Goal: Task Accomplishment & Management: Manage account settings

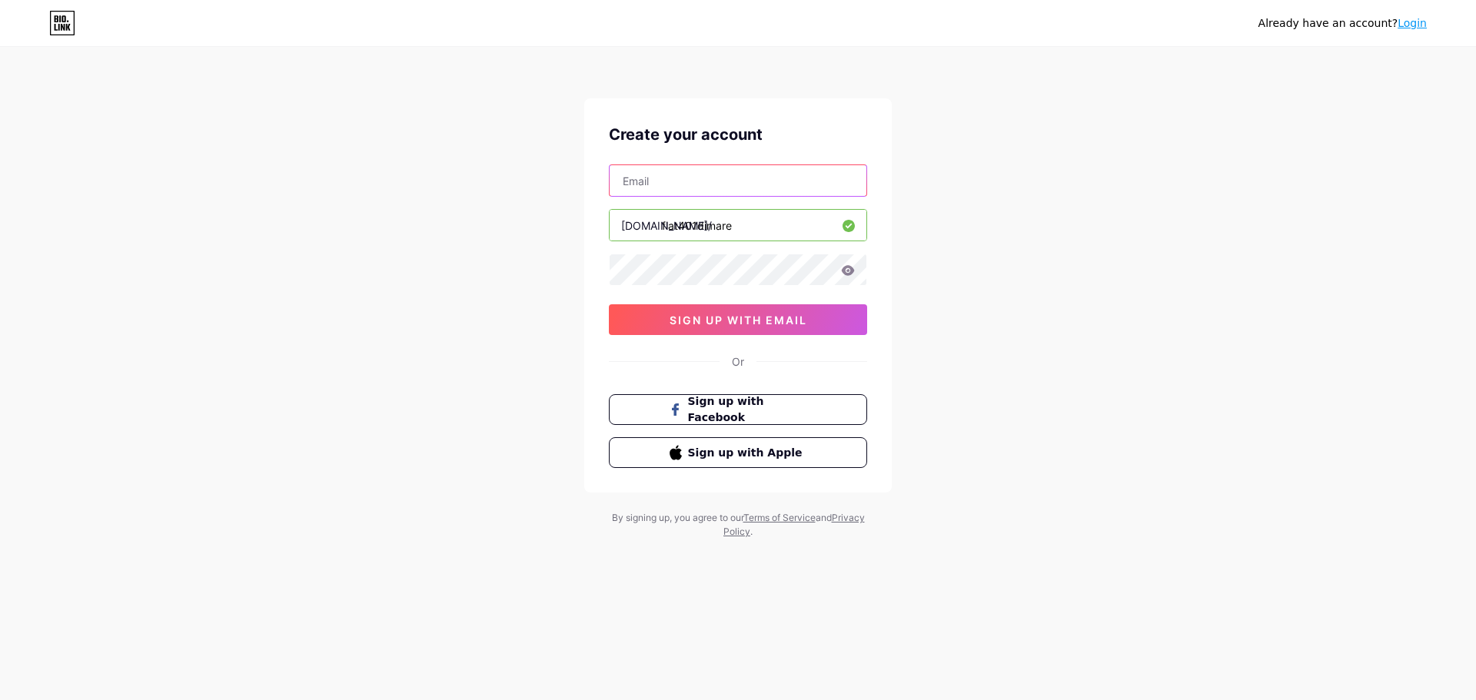
click at [664, 169] on input "text" at bounding box center [738, 180] width 257 height 31
type input "[PERSON_NAME][EMAIL_ADDRESS][DOMAIN_NAME]"
click at [849, 268] on icon at bounding box center [848, 270] width 14 height 11
click at [787, 330] on button "sign up with email" at bounding box center [738, 319] width 258 height 31
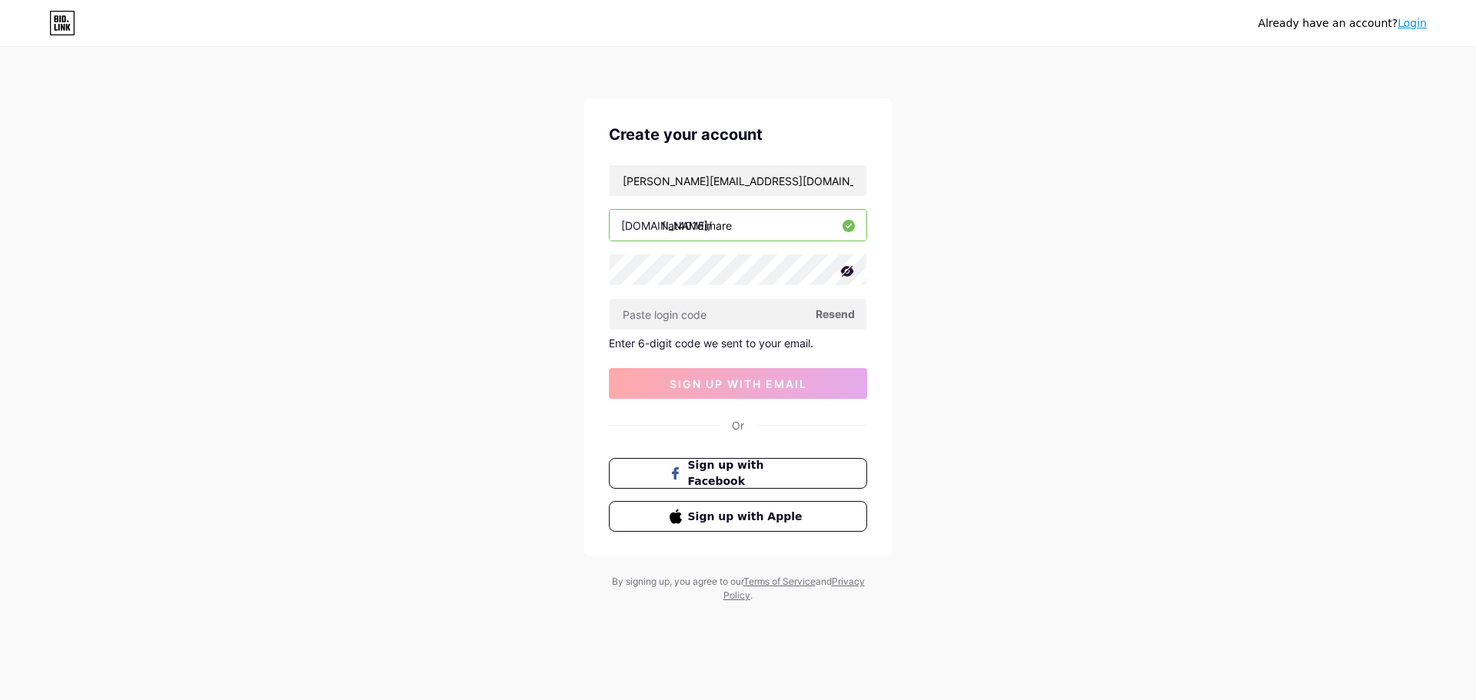
click at [831, 321] on span "Resend" at bounding box center [834, 314] width 39 height 16
click at [723, 304] on input "text" at bounding box center [738, 314] width 257 height 31
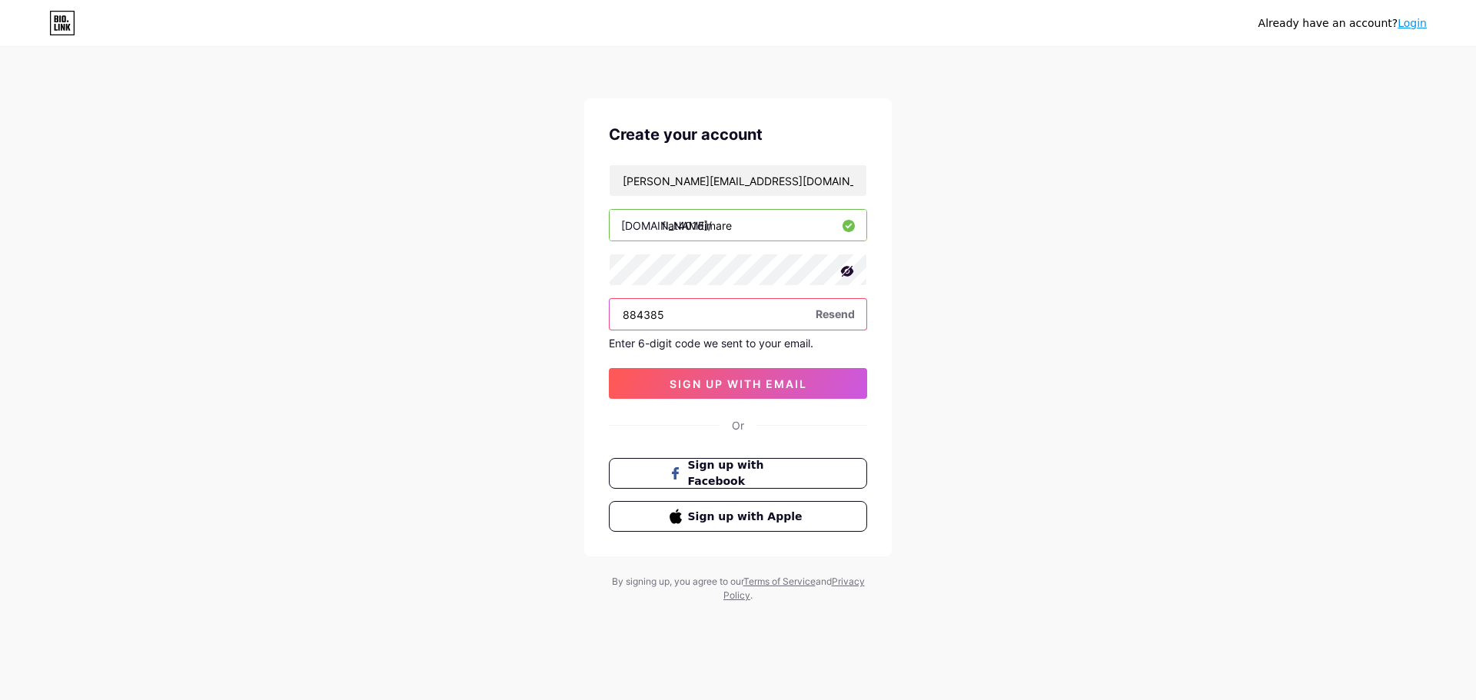
type input "884385"
click at [768, 390] on span "sign up with email" at bounding box center [738, 383] width 138 height 13
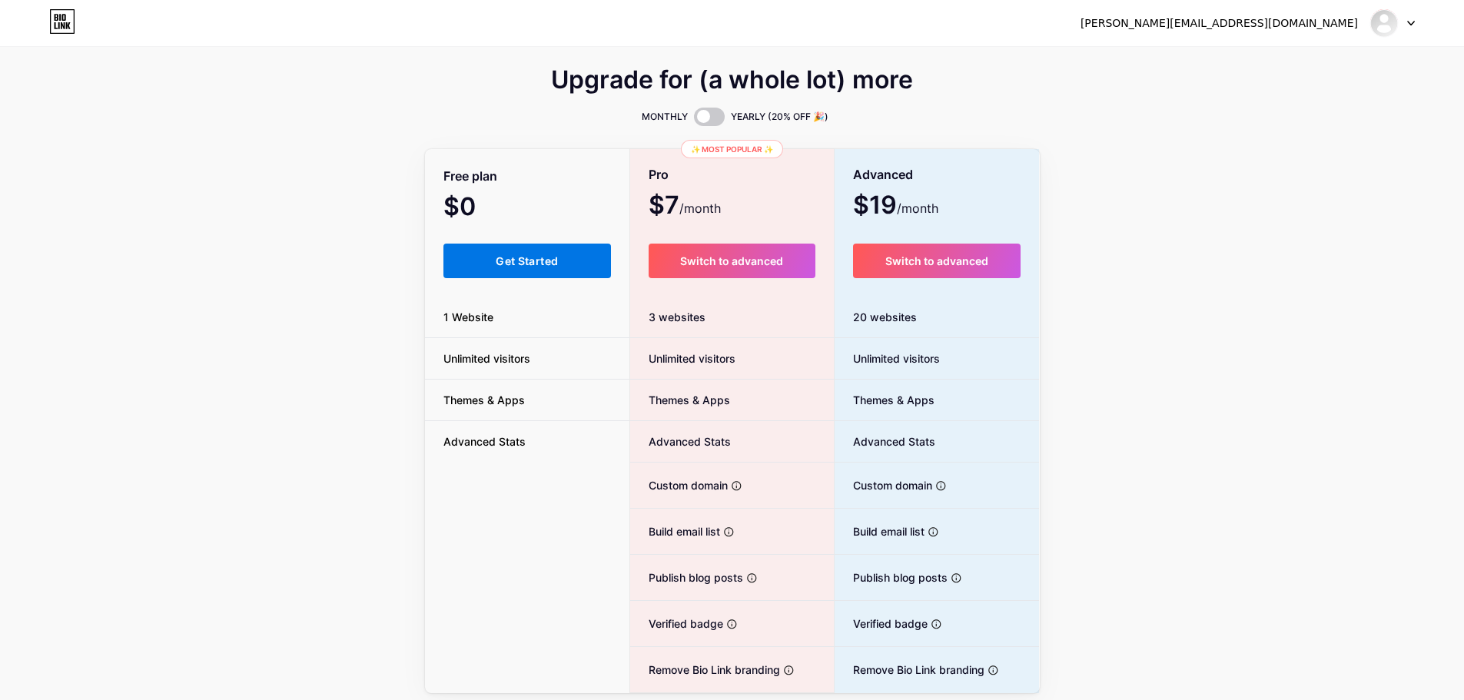
click at [553, 263] on span "Get Started" at bounding box center [527, 260] width 62 height 13
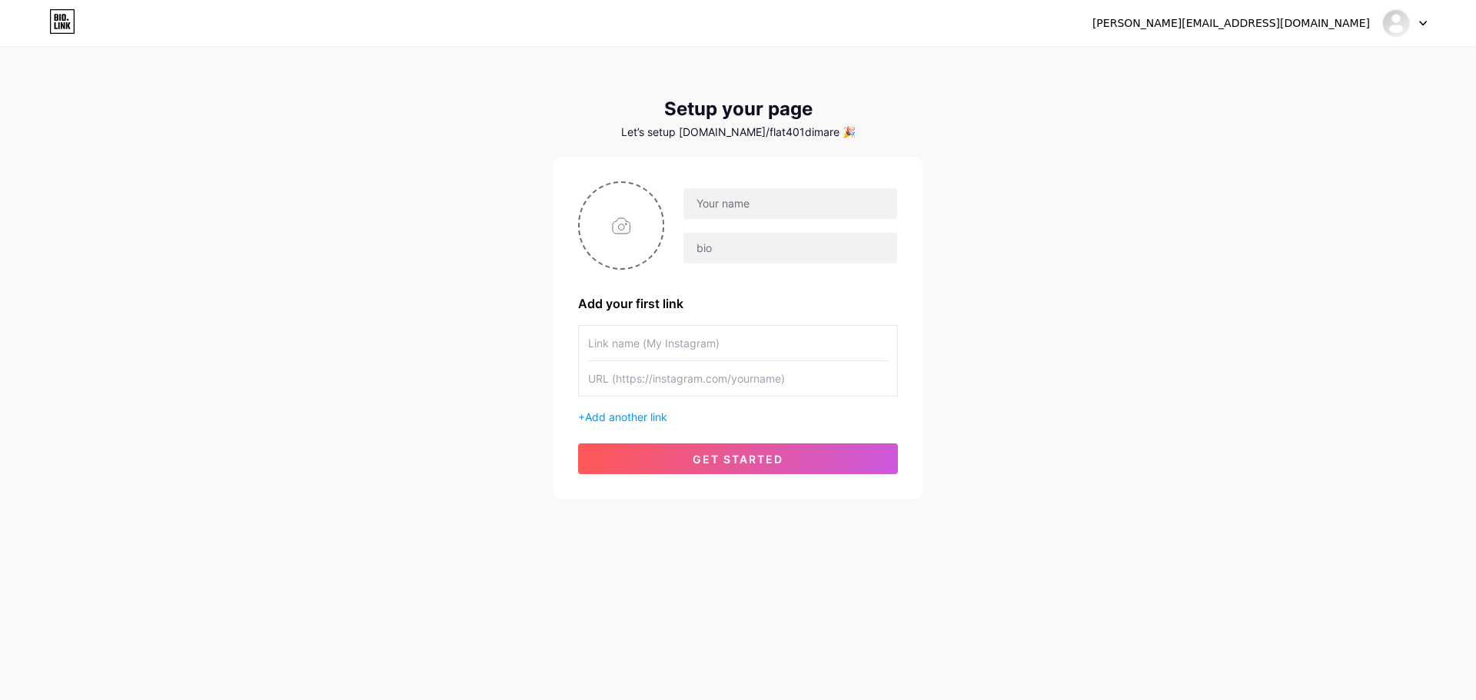
click at [729, 341] on input "text" at bounding box center [738, 343] width 300 height 35
click at [725, 211] on input "text" at bounding box center [790, 203] width 214 height 31
click at [722, 206] on input "text" at bounding box center [790, 203] width 214 height 31
click at [729, 204] on input "text" at bounding box center [790, 203] width 214 height 31
paste input "Flat Di Maré 401 | Hospedagem [PERSON_NAME][GEOGRAPHIC_DATA]"
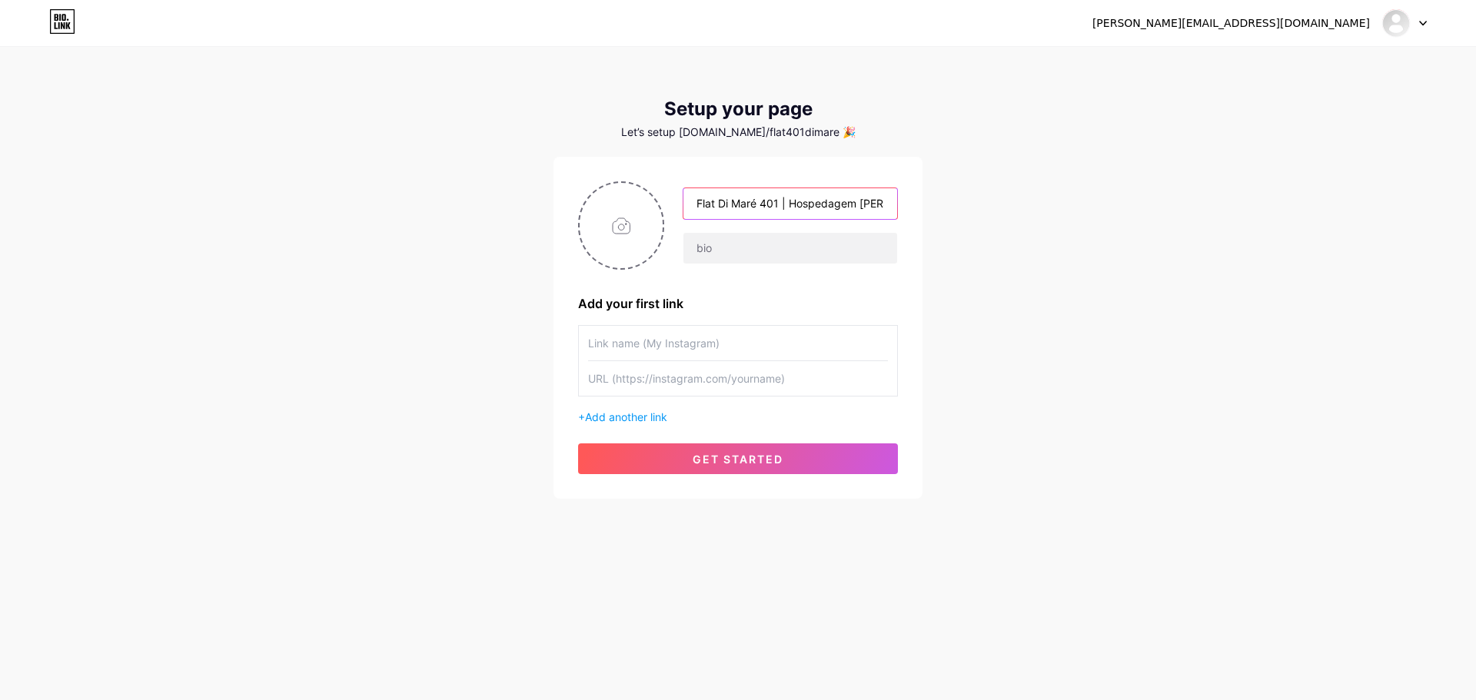
scroll to position [0, 84]
type input "Flat Di Maré 401 | Hospedagem [PERSON_NAME][GEOGRAPHIC_DATA]"
click at [735, 243] on input "text" at bounding box center [790, 248] width 214 height 31
click at [747, 246] on input "text" at bounding box center [790, 248] width 214 height 31
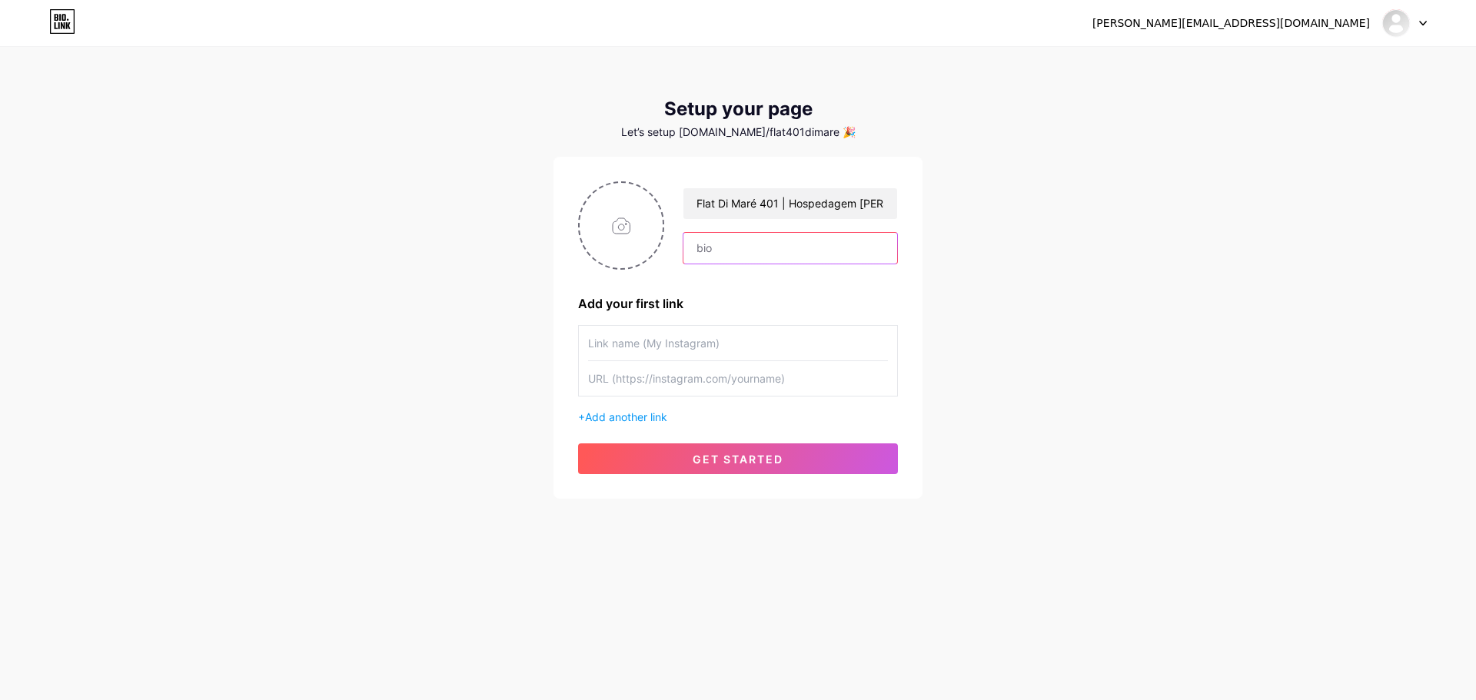
click at [739, 249] on input "text" at bounding box center [790, 248] width 214 height 31
paste input "[PERSON_NAME] melhor localização de [GEOGRAPHIC_DATA] 🏖️ 🌊 30m do mar - [GEOGRA…"
type input "[PERSON_NAME] melhor localização de [GEOGRAPHIC_DATA] 🏖️ 🌊 30m do mar - [GEOGRA…"
click at [744, 294] on div "Add your first link" at bounding box center [738, 303] width 320 height 18
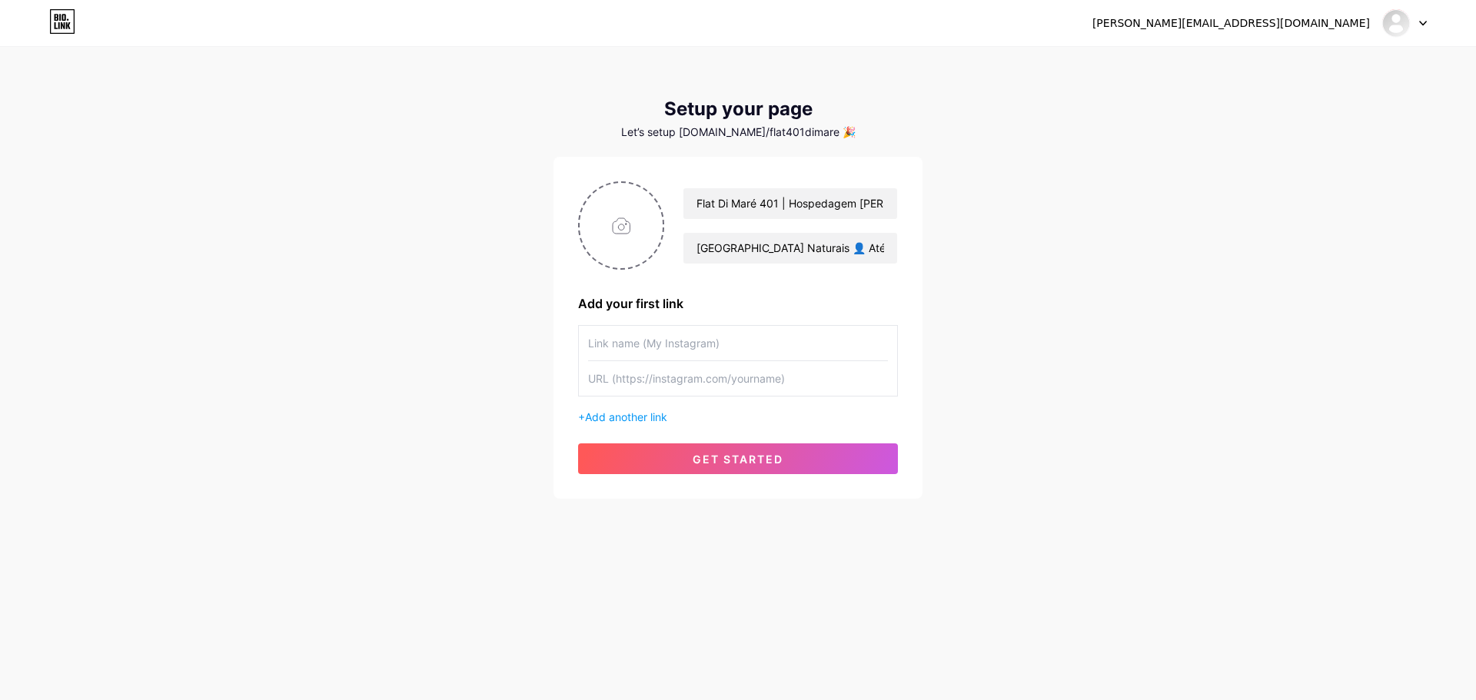
scroll to position [0, 0]
click at [744, 276] on div "Flat Di Maré 401 | Hospedagem [PERSON_NAME][GEOGRAPHIC_DATA] [PERSON_NAME] melh…" at bounding box center [738, 327] width 320 height 293
click at [726, 258] on input "[PERSON_NAME] melhor localização de [GEOGRAPHIC_DATA] 🏖️ 🌊 30m do mar - [GEOGRA…" at bounding box center [790, 248] width 214 height 31
drag, startPoint x: 716, startPoint y: 253, endPoint x: 973, endPoint y: 251, distance: 257.5
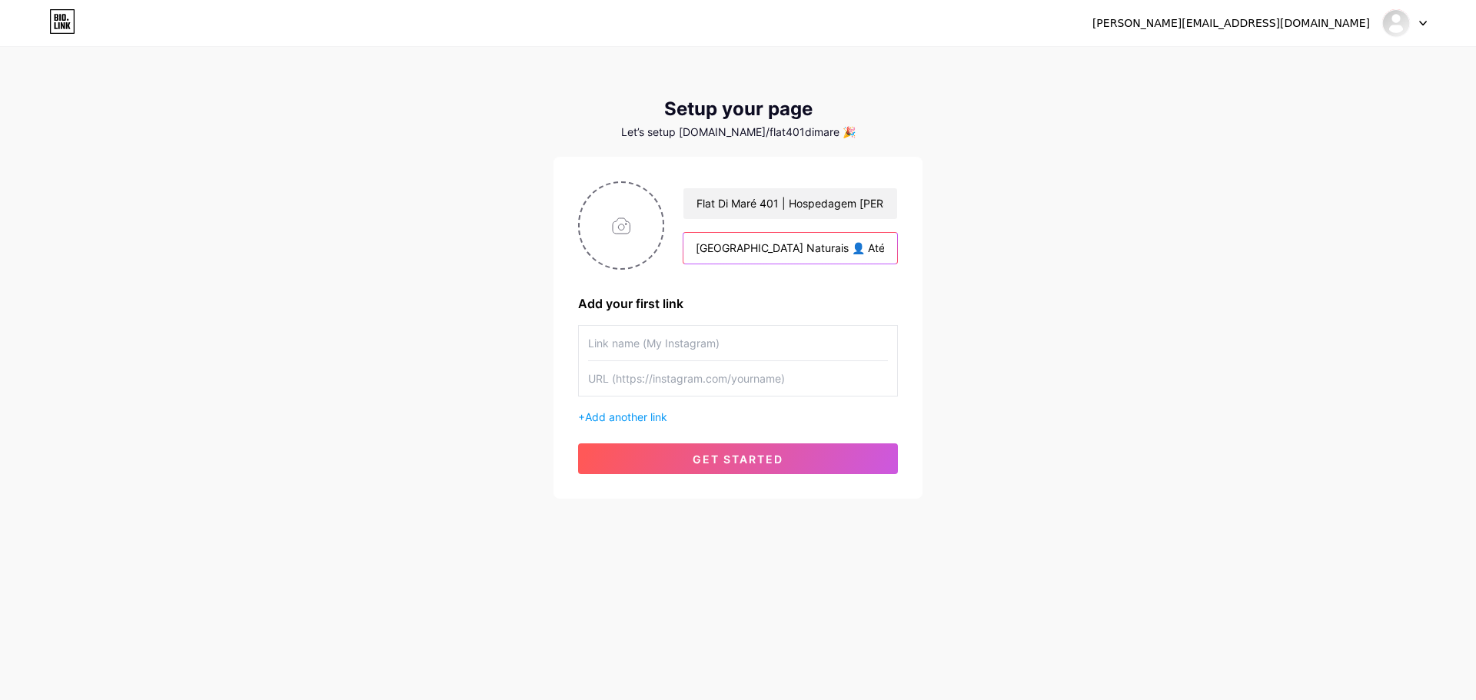
click at [973, 251] on div "[PERSON_NAME][EMAIL_ADDRESS][DOMAIN_NAME] Dashboard Logout Setup your page Let’…" at bounding box center [738, 274] width 1476 height 548
click at [938, 274] on div "[PERSON_NAME][EMAIL_ADDRESS][DOMAIN_NAME] Dashboard Logout Setup your page Let’…" at bounding box center [738, 274] width 1476 height 548
click at [689, 353] on input "text" at bounding box center [738, 343] width 300 height 35
paste input "[URL][DOMAIN_NAME]"
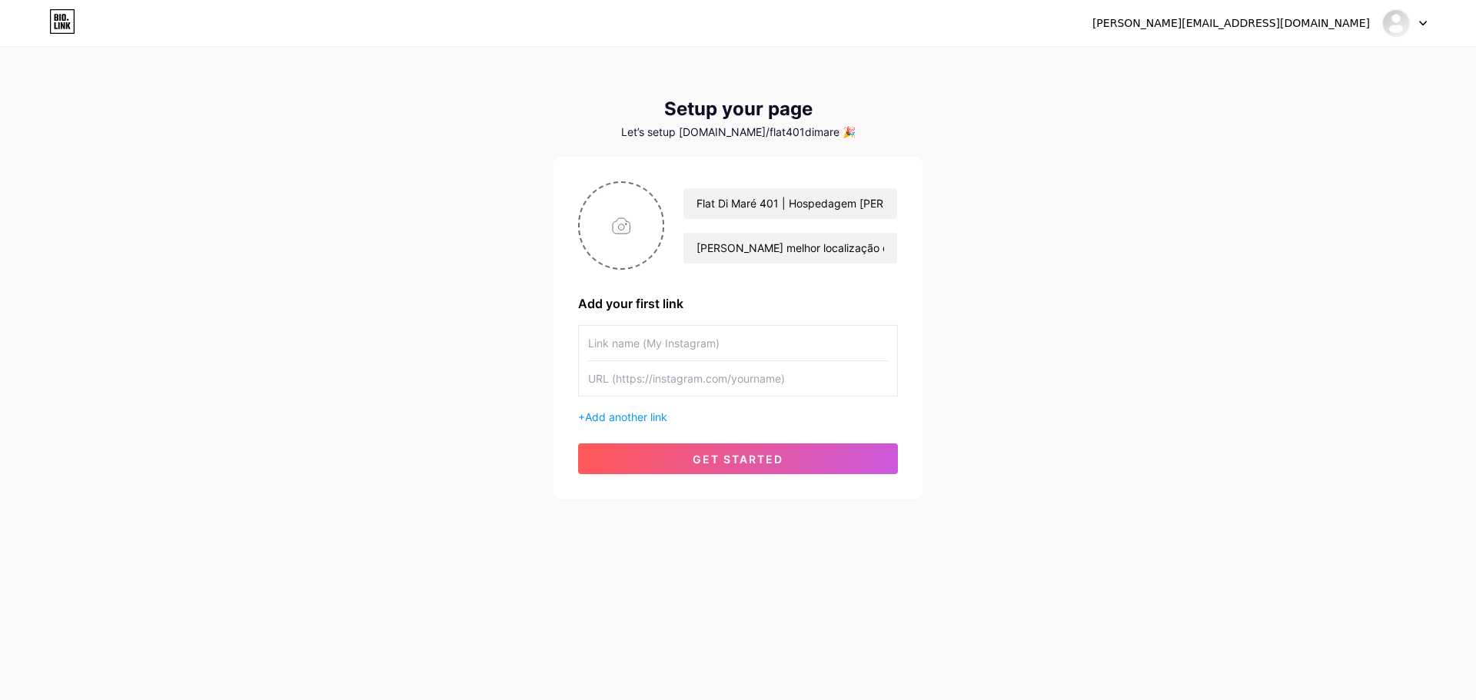
type input "[URL][DOMAIN_NAME]"
click at [694, 371] on input "text" at bounding box center [738, 378] width 300 height 35
paste input "[URL][DOMAIN_NAME]"
click at [669, 344] on input "text" at bounding box center [738, 343] width 300 height 35
click at [961, 412] on div "[PERSON_NAME][EMAIL_ADDRESS][DOMAIN_NAME] Dashboard Logout Setup your page Let’…" at bounding box center [738, 274] width 1476 height 548
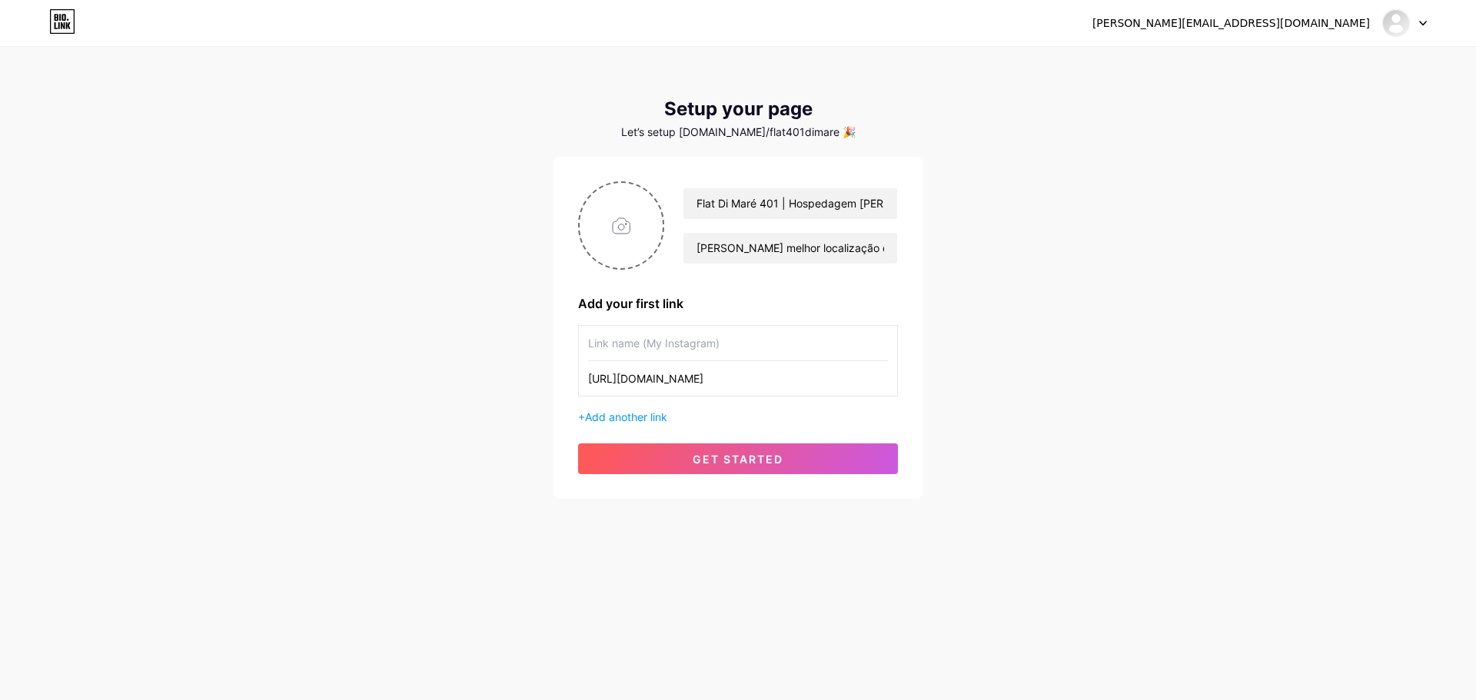
click at [855, 344] on input "text" at bounding box center [738, 343] width 300 height 35
click at [676, 353] on input "text" at bounding box center [738, 343] width 300 height 35
click at [673, 377] on input "[URL][DOMAIN_NAME]" at bounding box center [738, 378] width 300 height 35
click at [674, 375] on input "[URL][DOMAIN_NAME]" at bounding box center [738, 378] width 300 height 35
click at [674, 374] on input "[URL][DOMAIN_NAME]" at bounding box center [738, 378] width 300 height 35
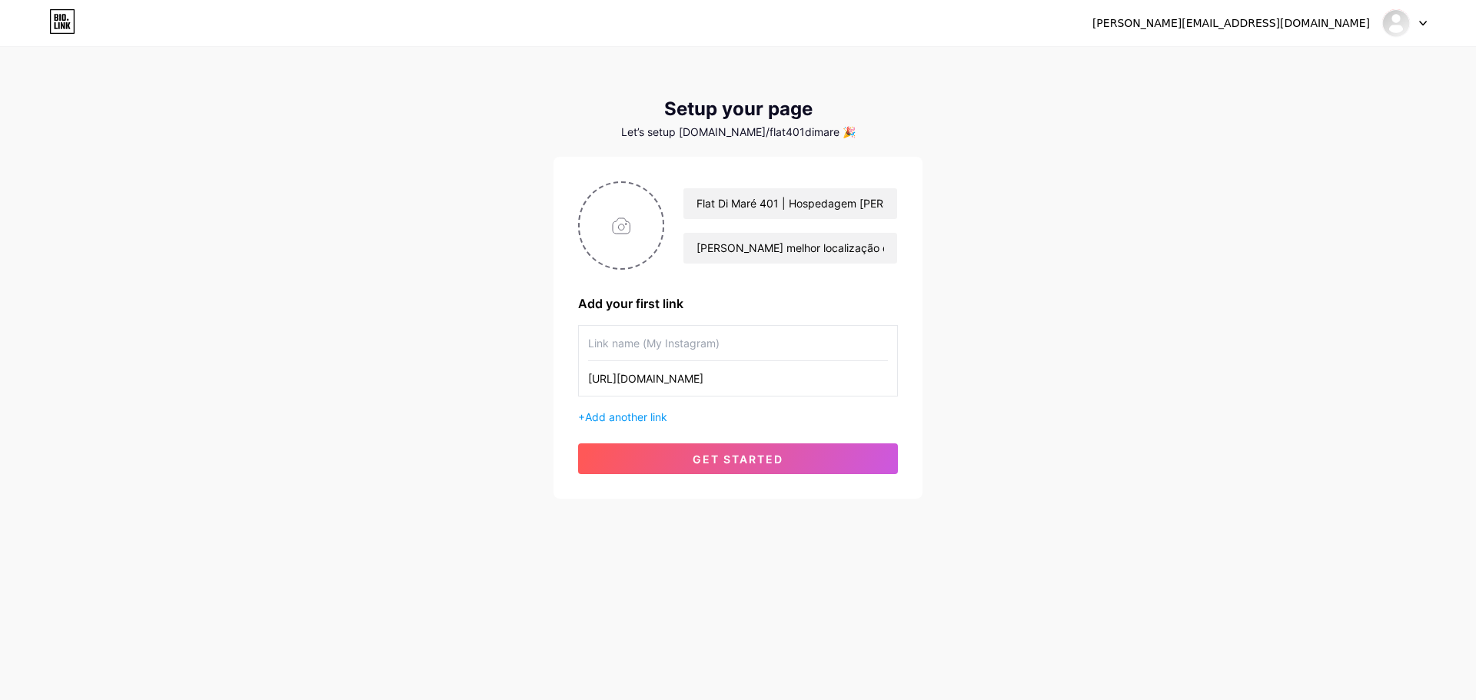
click at [674, 374] on input "[URL][DOMAIN_NAME]" at bounding box center [738, 378] width 300 height 35
click at [675, 377] on input "[URL][DOMAIN_NAME]" at bounding box center [738, 378] width 300 height 35
click at [674, 379] on input "[URL][DOMAIN_NAME]" at bounding box center [738, 378] width 300 height 35
paste input "[DOMAIN_NAME][URL][DATE]!"
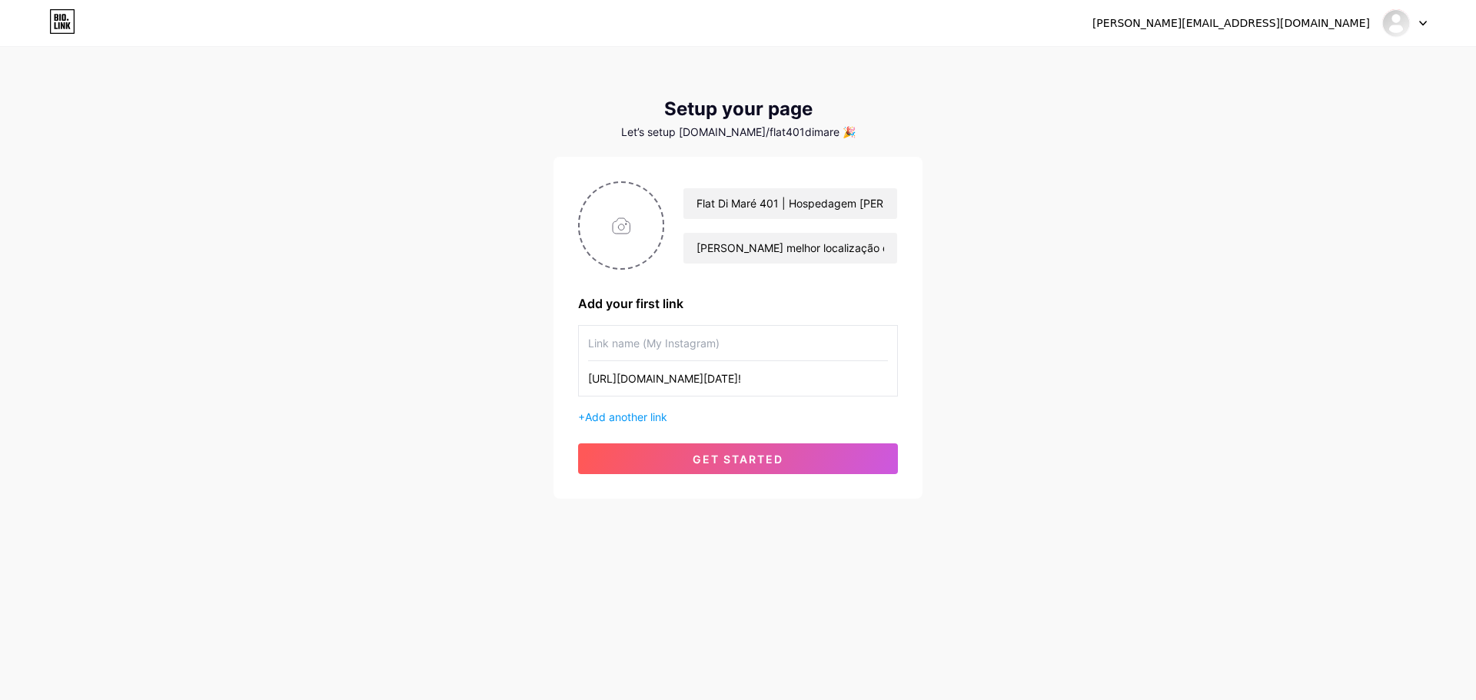
scroll to position [0, 748]
type input "[URL][DOMAIN_NAME][DATE]!"
click at [685, 356] on input "text" at bounding box center [738, 343] width 300 height 35
type input "W"
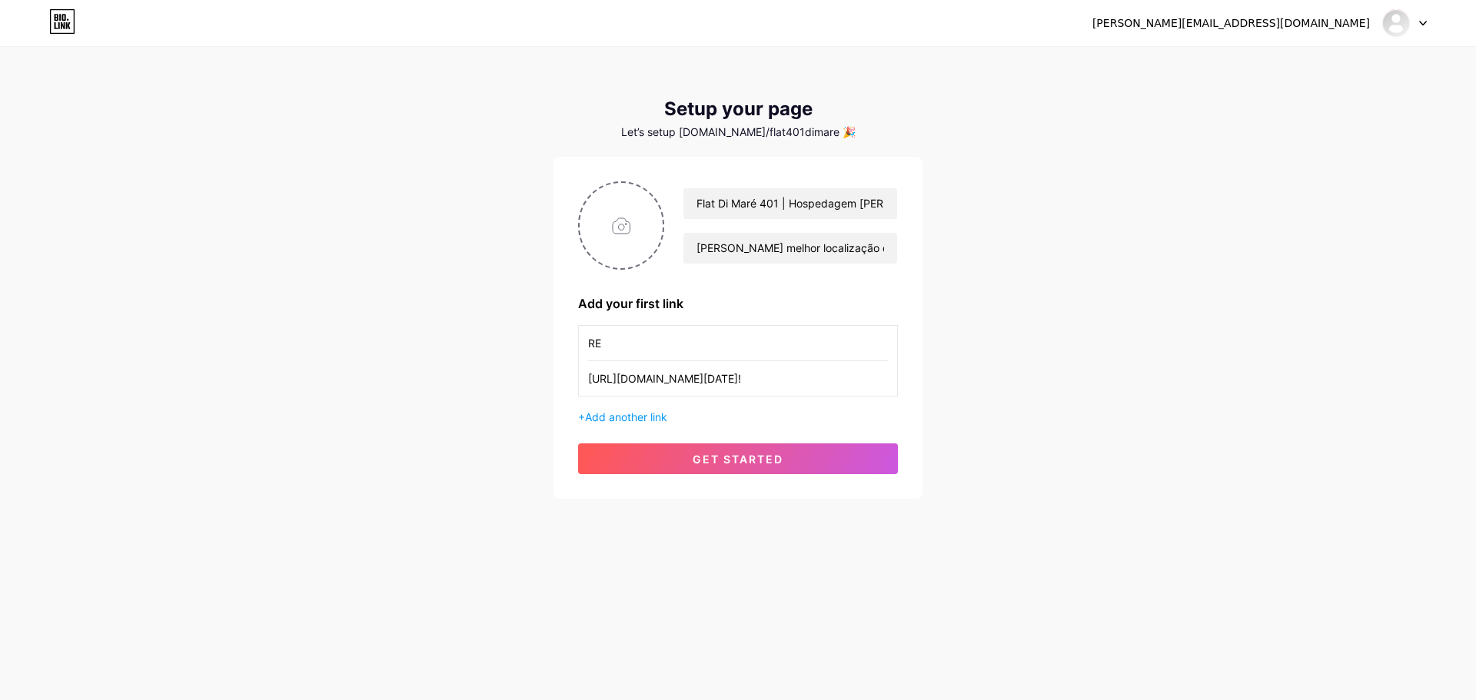
type input "R"
type input "N"
type input "C"
click at [1001, 354] on div "[PERSON_NAME][EMAIL_ADDRESS][DOMAIN_NAME] Dashboard Logout Setup your page Let’…" at bounding box center [738, 274] width 1476 height 548
click at [621, 343] on input "WHATSAPP" at bounding box center [738, 343] width 300 height 35
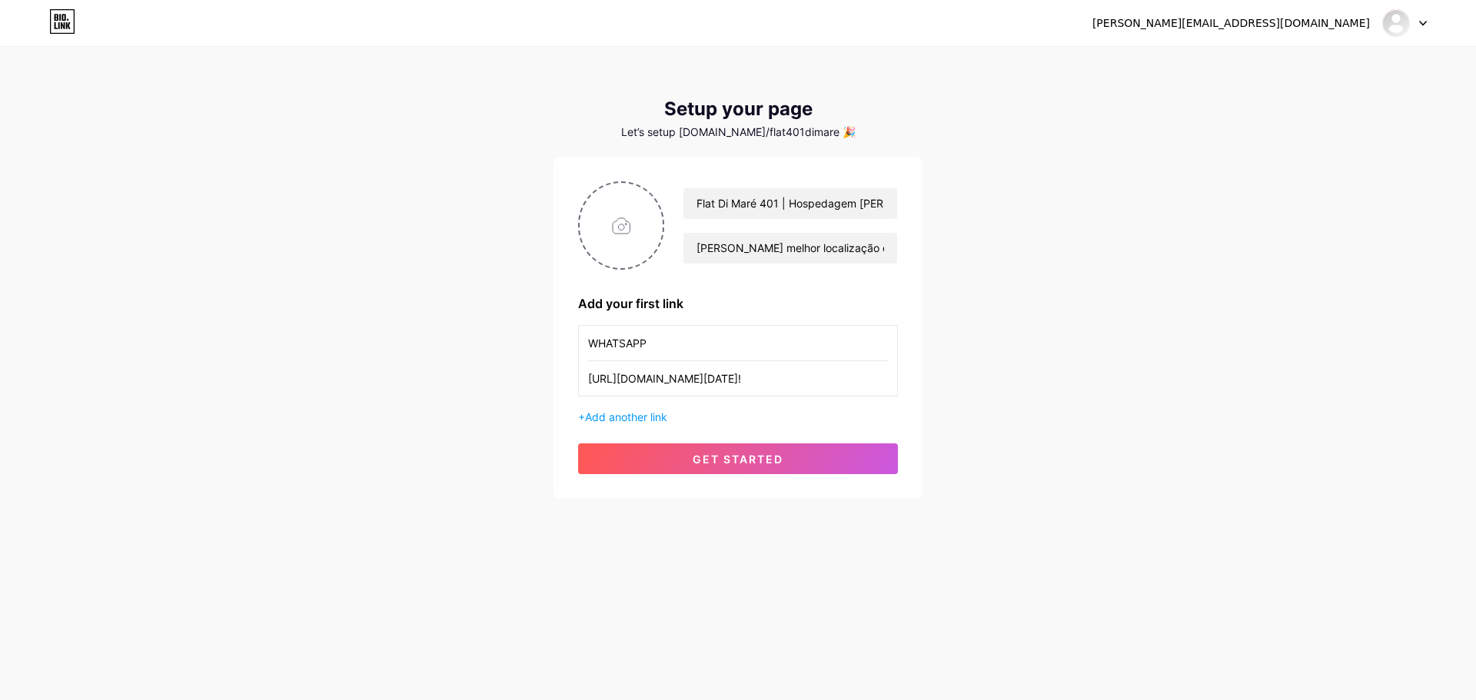
click at [621, 343] on input "WHATSAPP" at bounding box center [738, 343] width 300 height 35
drag, startPoint x: 1016, startPoint y: 369, endPoint x: 745, endPoint y: 364, distance: 271.4
click at [1015, 370] on div "[PERSON_NAME][EMAIL_ADDRESS][DOMAIN_NAME] Dashboard Logout Setup your page Let’…" at bounding box center [738, 274] width 1476 height 548
click at [589, 346] on input "WhatsApp" at bounding box center [738, 343] width 300 height 35
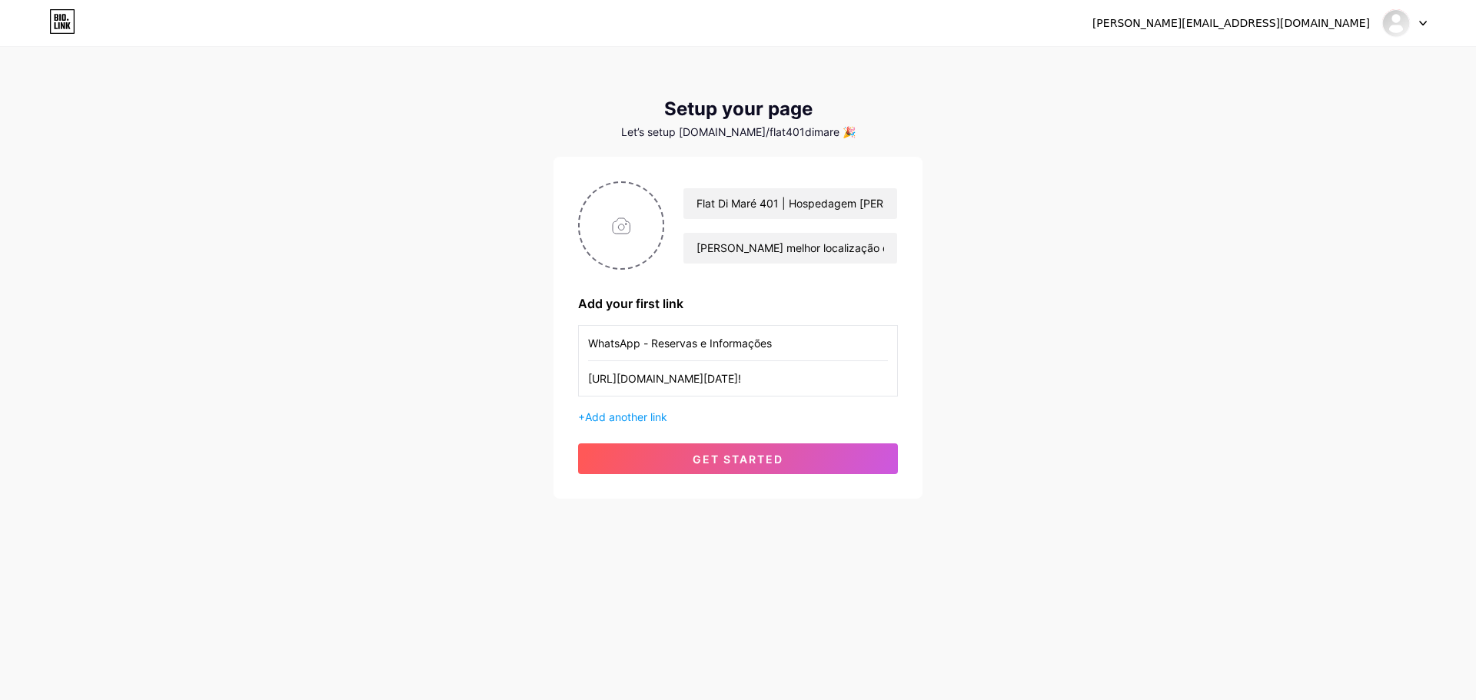
click at [781, 347] on input "WhatsApp - Reservas e Informações" at bounding box center [738, 343] width 300 height 35
click at [585, 346] on div "WhatsApp - Reservas e Informações [URL][DOMAIN_NAME][DATE]!" at bounding box center [738, 360] width 320 height 71
click at [587, 342] on div "WhatsApp - Reservas e Informações [URL][DOMAIN_NAME][DATE]!" at bounding box center [738, 360] width 320 height 71
click at [590, 342] on input "WhatsApp - Reservas e Informações" at bounding box center [738, 343] width 300 height 35
paste input "💬"
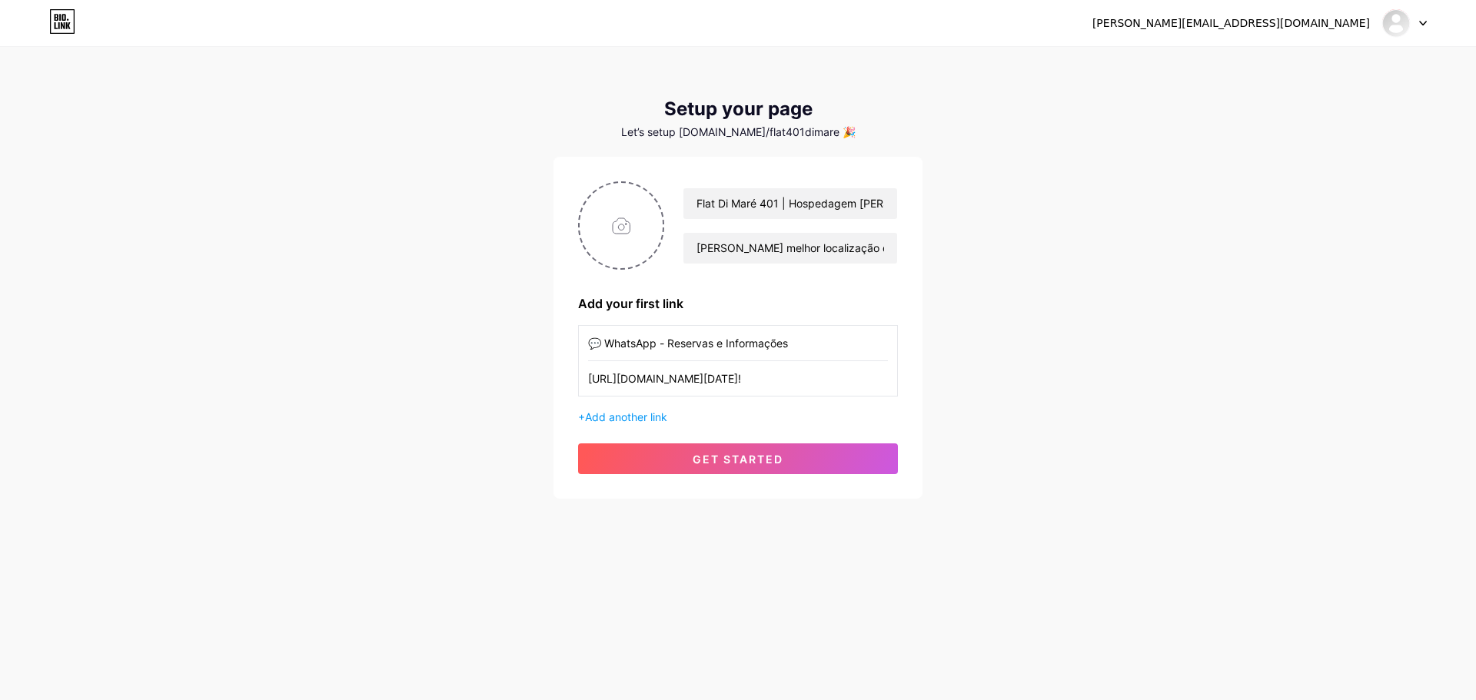
type input "💬 WhatsApp - Reservas e Informações"
click at [996, 364] on div "[PERSON_NAME][EMAIL_ADDRESS][DOMAIN_NAME] Dashboard Logout Setup your page Let’…" at bounding box center [738, 274] width 1476 height 548
click at [626, 414] on span "Add another link" at bounding box center [626, 416] width 82 height 13
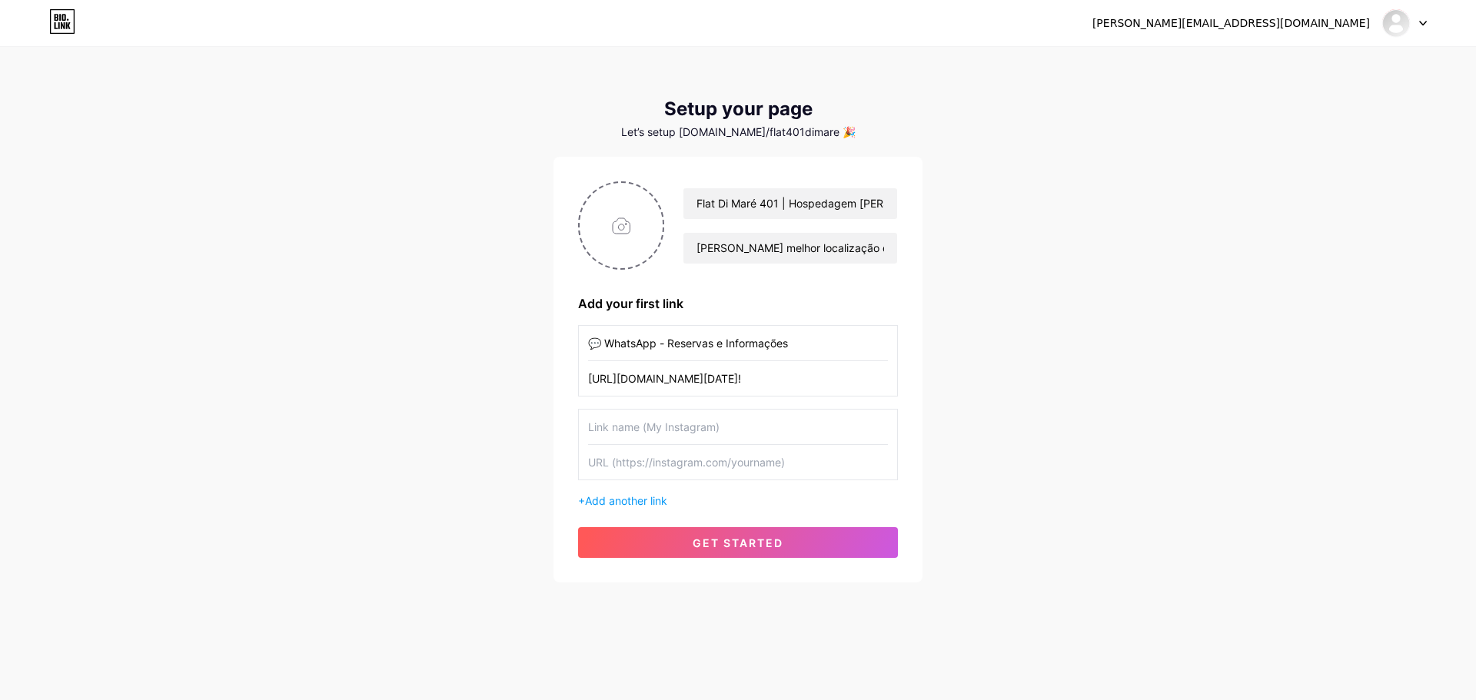
drag, startPoint x: 650, startPoint y: 427, endPoint x: 656, endPoint y: 436, distance: 10.0
click at [652, 426] on input "text" at bounding box center [738, 427] width 300 height 35
click at [641, 246] on input "file" at bounding box center [621, 225] width 83 height 85
type input "C:\fakepath\Ativo 1@4x.png"
click at [623, 229] on img at bounding box center [621, 225] width 86 height 88
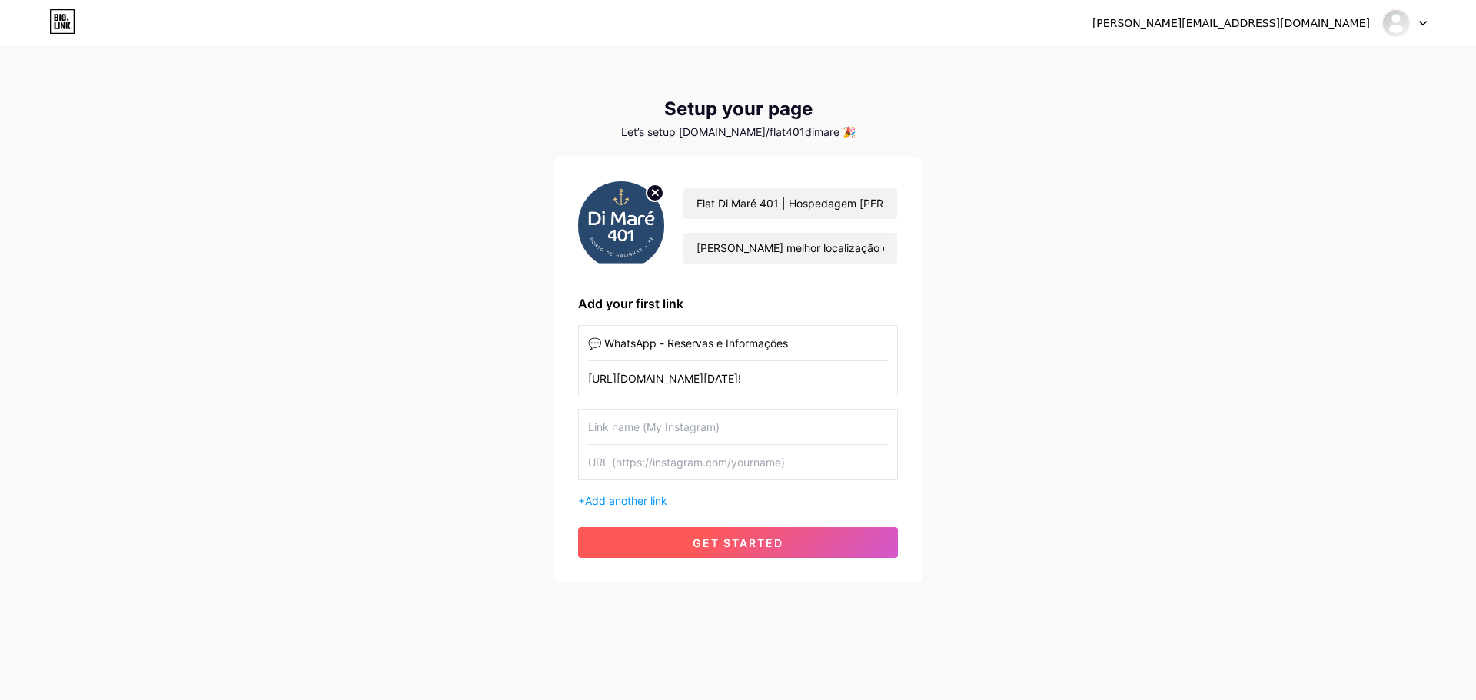
click at [708, 537] on span "get started" at bounding box center [738, 542] width 91 height 13
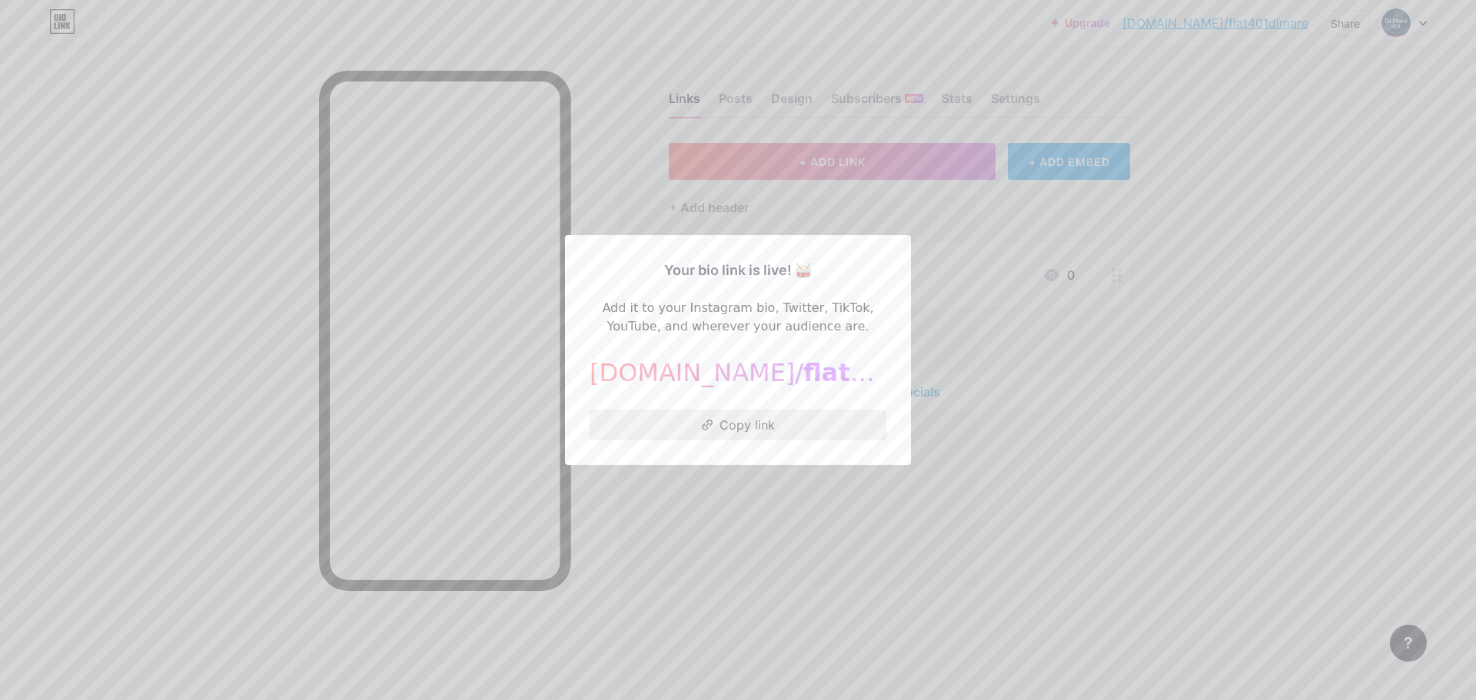
click at [716, 430] on button "Copy link" at bounding box center [738, 425] width 297 height 31
click at [803, 364] on span "flat401dimare" at bounding box center [900, 372] width 195 height 29
click at [756, 428] on button "Copy link" at bounding box center [738, 425] width 297 height 31
click at [944, 85] on div at bounding box center [738, 350] width 1476 height 700
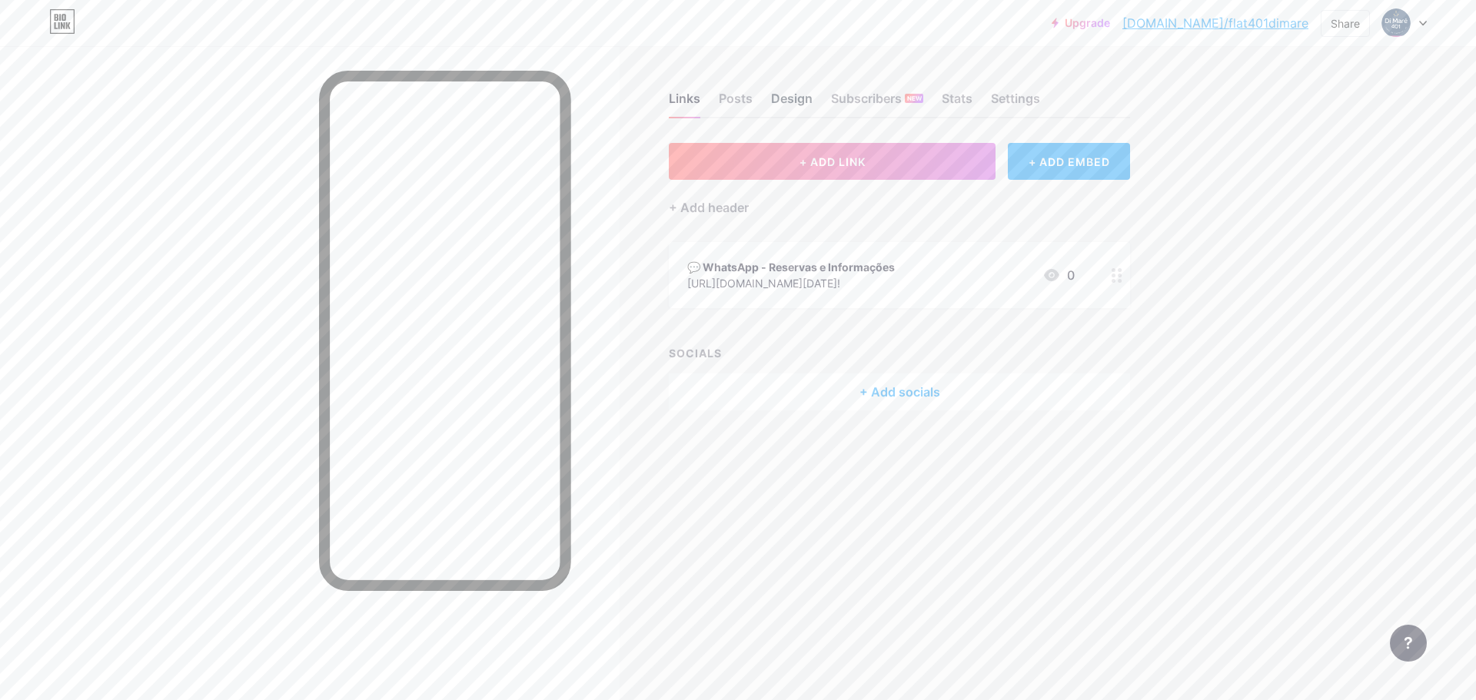
click at [795, 98] on div "Design" at bounding box center [792, 103] width 42 height 28
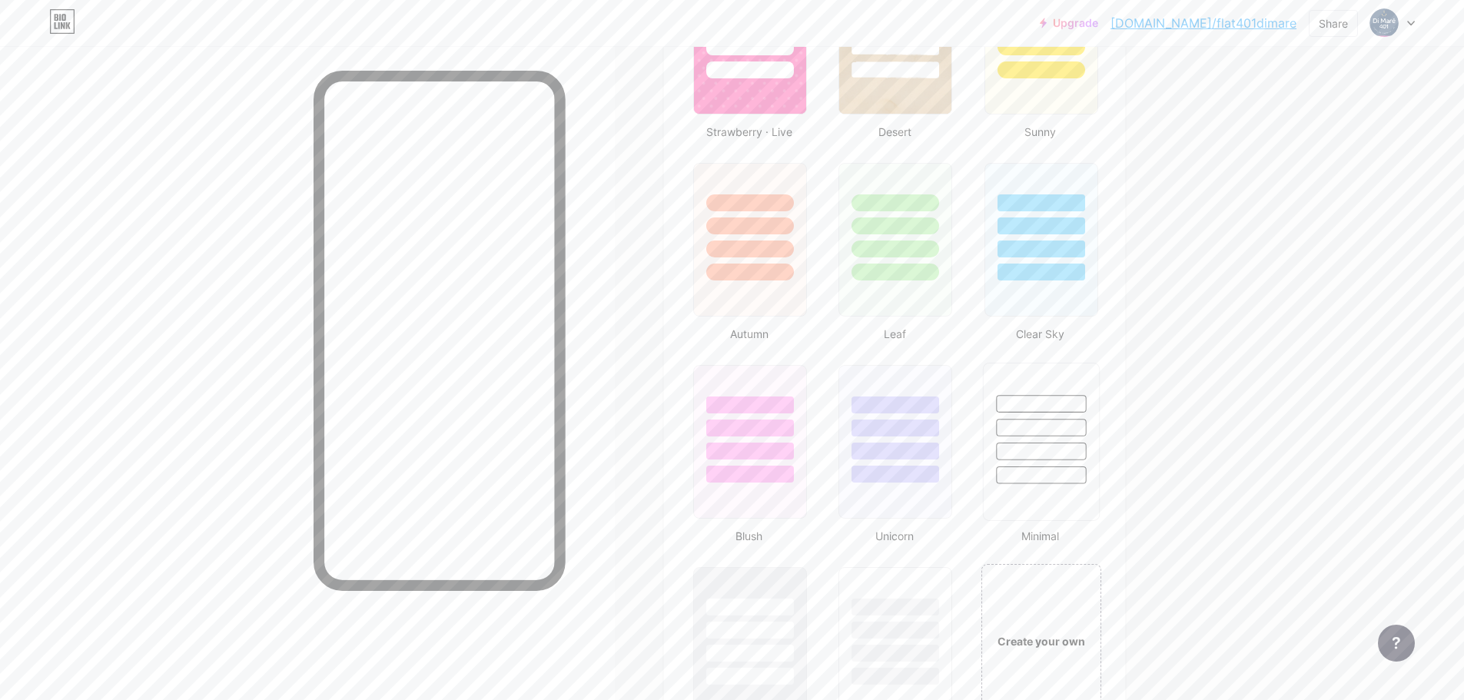
scroll to position [1691, 0]
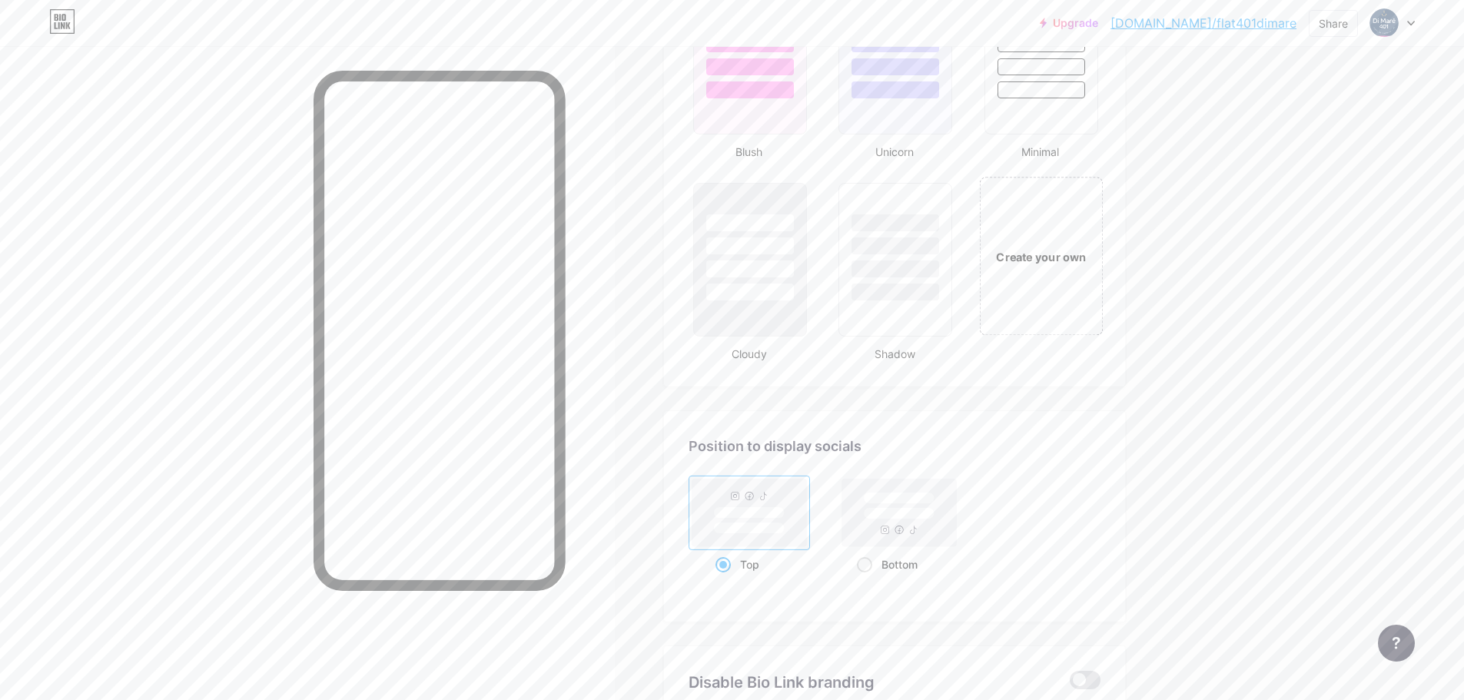
click at [1061, 291] on div "Create your own" at bounding box center [1041, 256] width 124 height 158
click at [1040, 269] on div "Create your own" at bounding box center [1041, 257] width 118 height 154
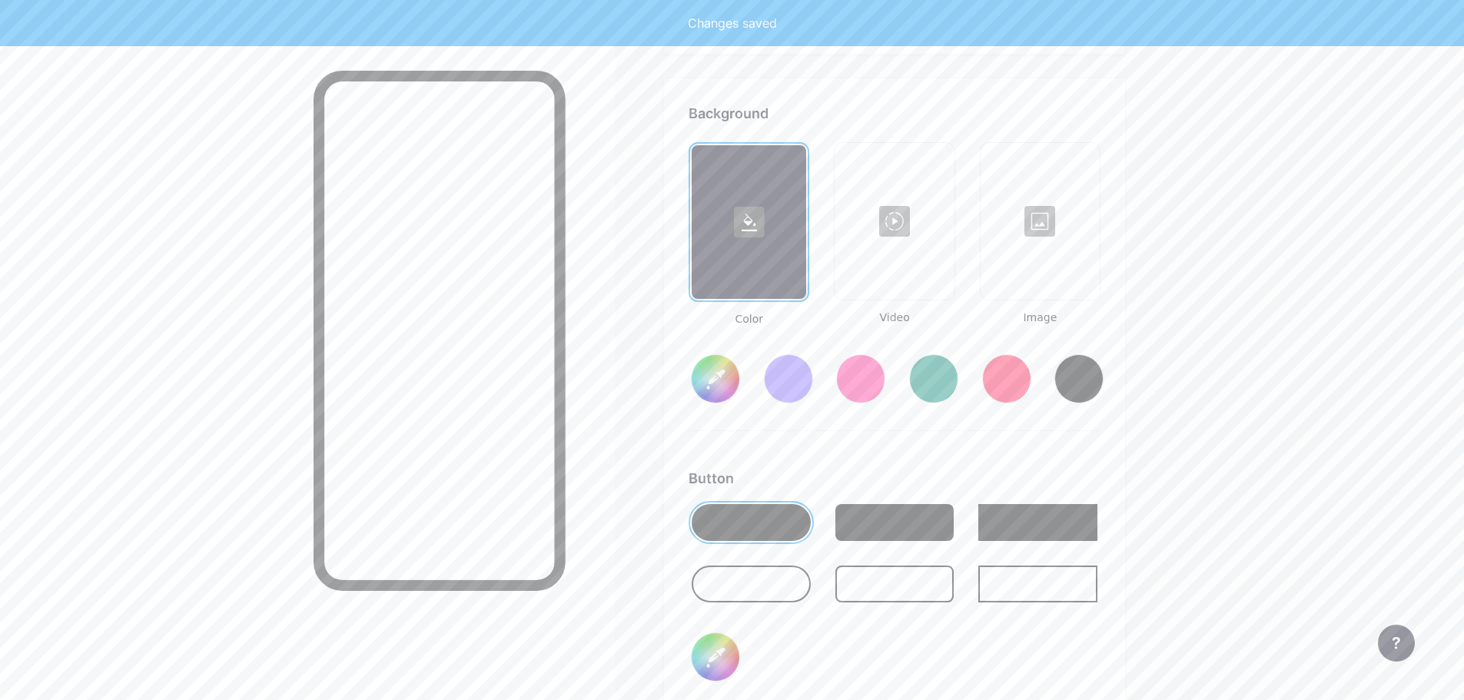
scroll to position [2041, 0]
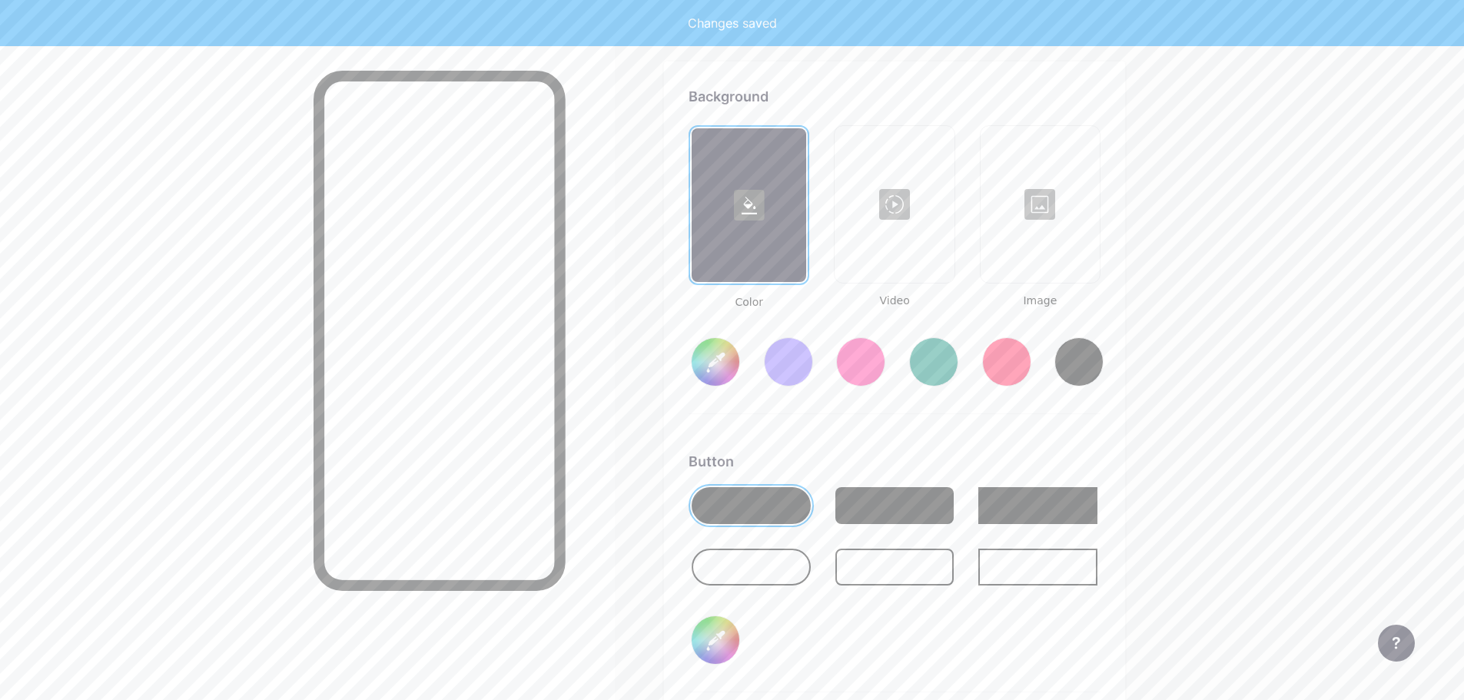
type input "#ffffff"
type input "#000000"
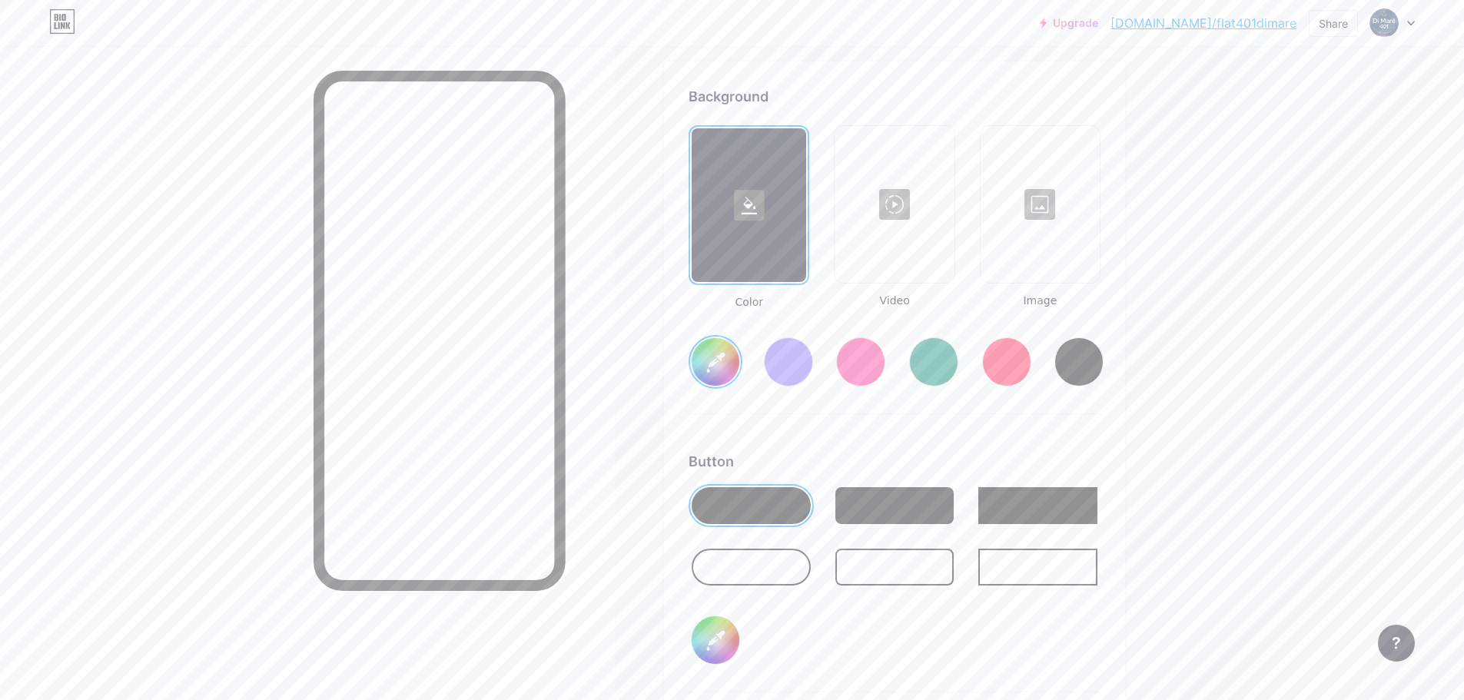
click at [752, 208] on icon at bounding box center [749, 206] width 15 height 18
click at [709, 364] on input "#ffffff" at bounding box center [716, 362] width 48 height 48
click at [796, 296] on span "Color" at bounding box center [749, 302] width 121 height 16
click at [909, 294] on span "Video" at bounding box center [894, 301] width 121 height 16
click at [755, 201] on icon at bounding box center [749, 206] width 15 height 18
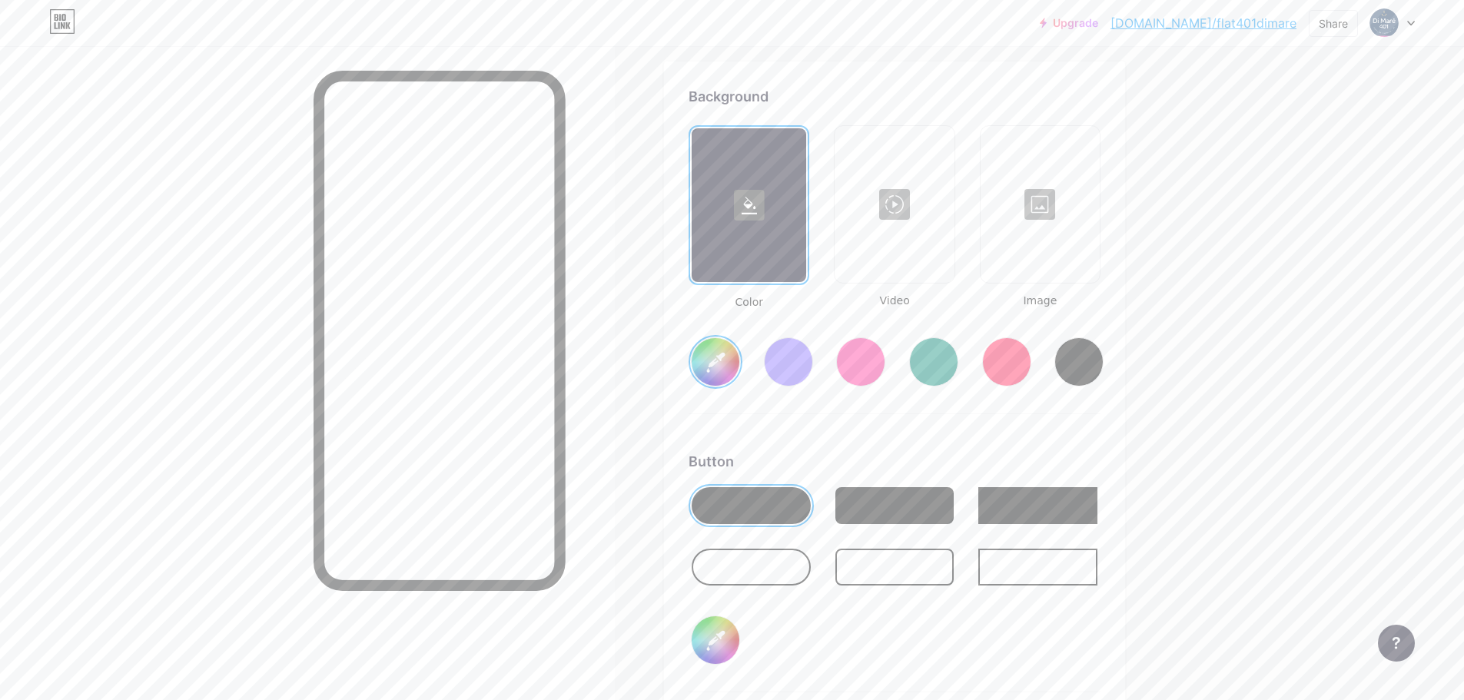
click at [752, 214] on icon at bounding box center [749, 206] width 15 height 18
click at [729, 369] on input "#28476c" at bounding box center [716, 362] width 48 height 48
click at [904, 445] on div "Background Color Video Image #4e6f97 Button #000000 Font Inter Poppins EB Garam…" at bounding box center [895, 541] width 412 height 910
click at [915, 507] on div at bounding box center [894, 505] width 119 height 37
click at [1058, 503] on div at bounding box center [1037, 505] width 119 height 37
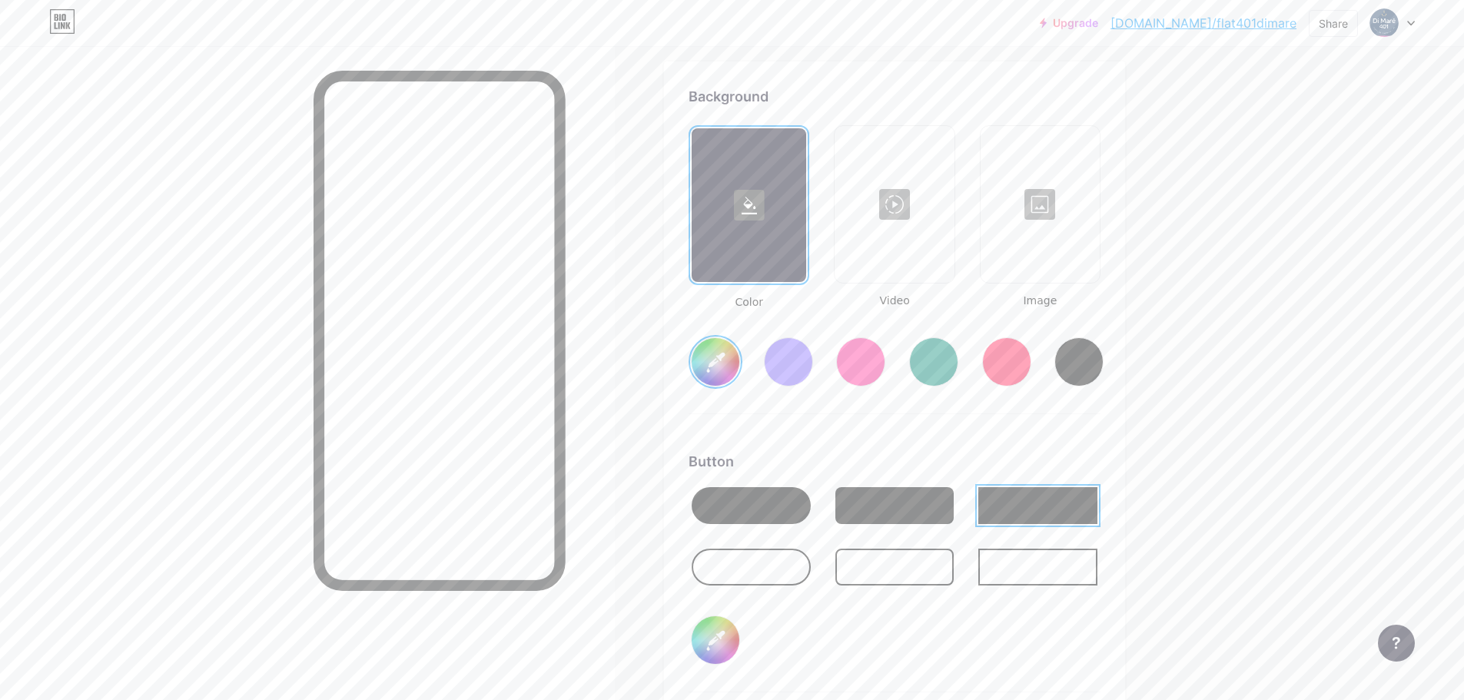
click at [1011, 557] on div at bounding box center [1037, 567] width 119 height 37
click at [773, 507] on div at bounding box center [751, 505] width 119 height 37
click at [720, 633] on input "#000000" at bounding box center [716, 640] width 48 height 48
type input "#4e6f97"
type input "#d0c095"
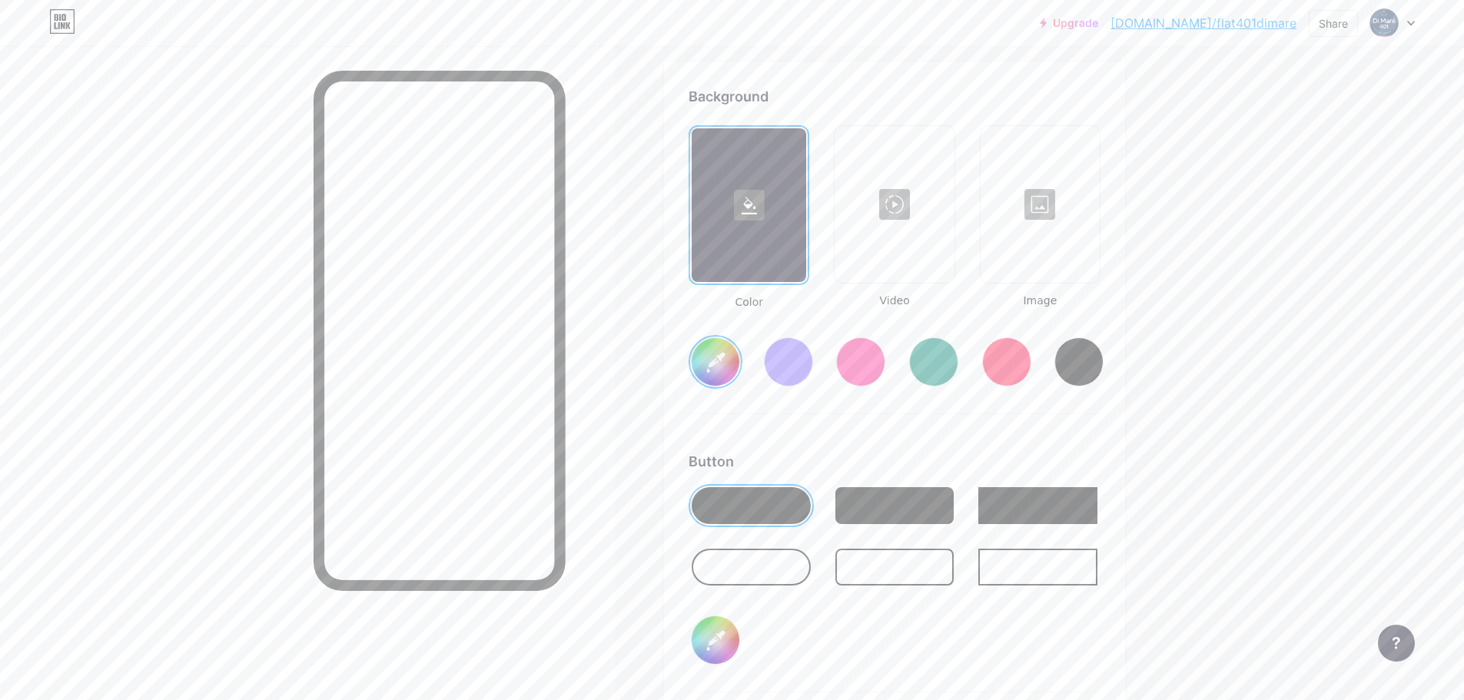
type input "#4e6f97"
type input "#e5d5a9"
type input "#4e6f97"
type input "#e6d7ad"
type input "#4e6f97"
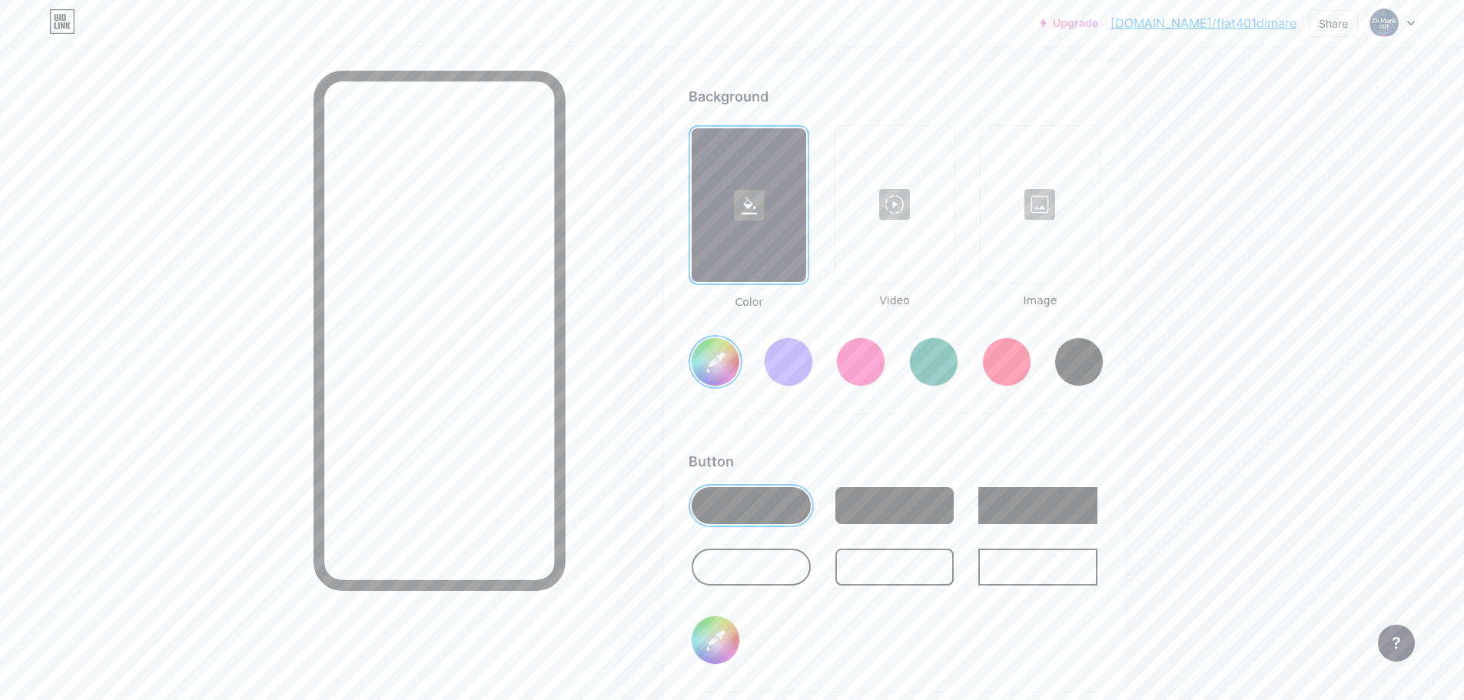
type input "#e8d8ab"
type input "#4e6f97"
type input "#ebdaad"
type input "#4e6f97"
type input "#ead8a9"
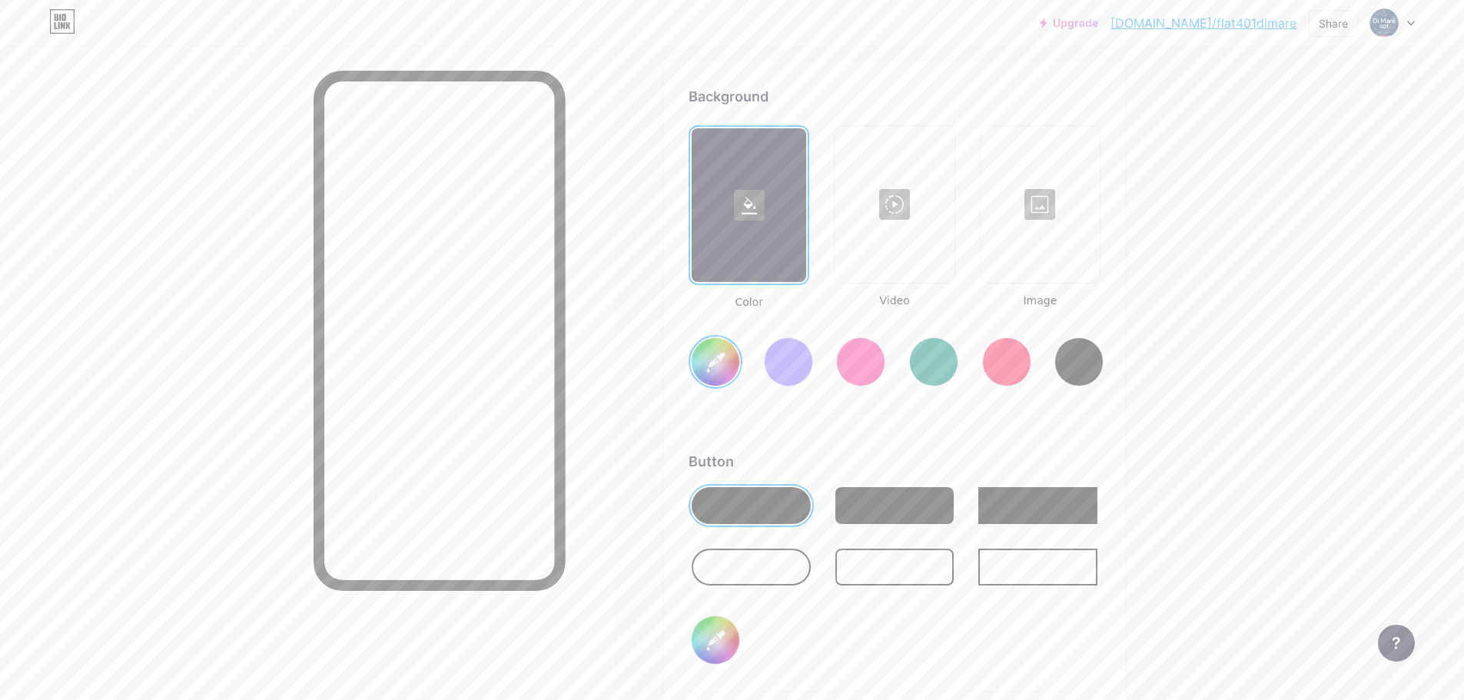
type input "#4e6f97"
type input "#ecdbac"
type input "#4e6f97"
type input "#ecd9a7"
type input "#4e6f97"
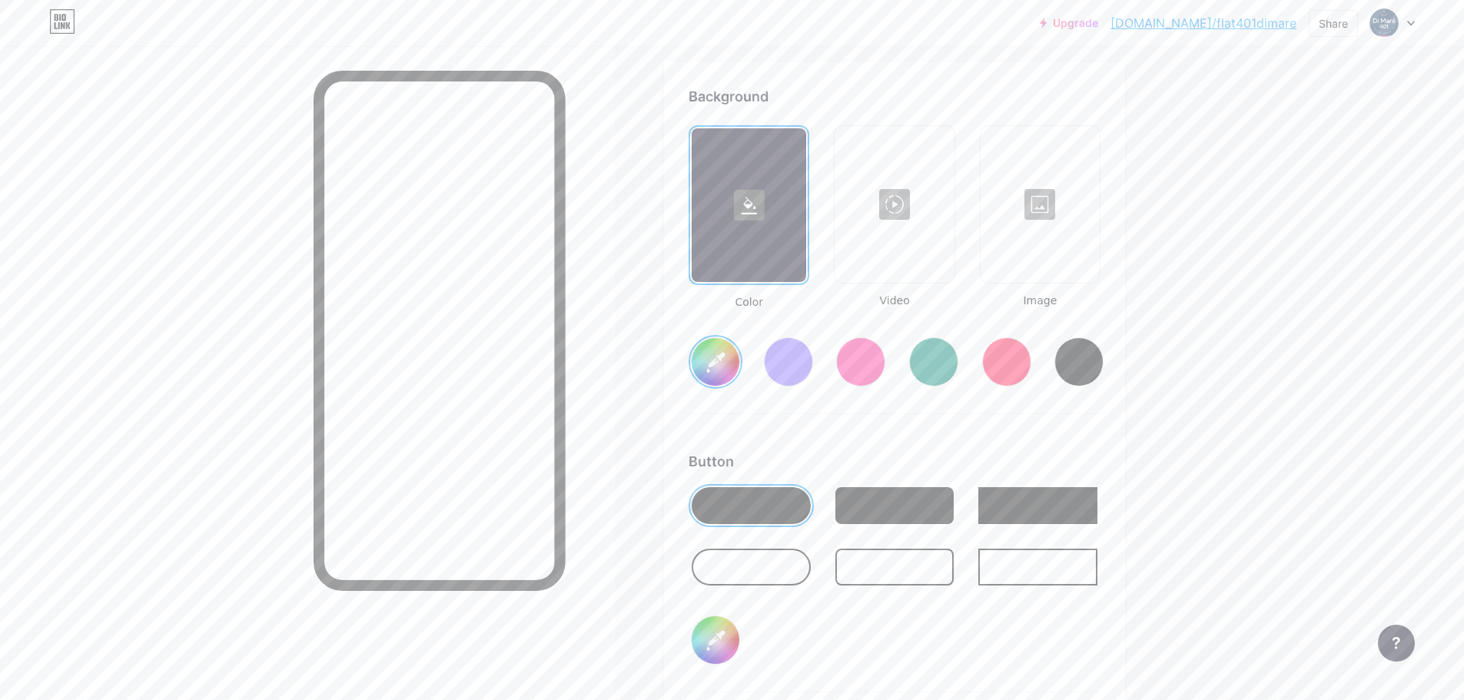
type input "#ead9a9"
type input "#4e6f97"
type input "#e8d6a6"
type input "#4e6f97"
type input "#e6d6a7"
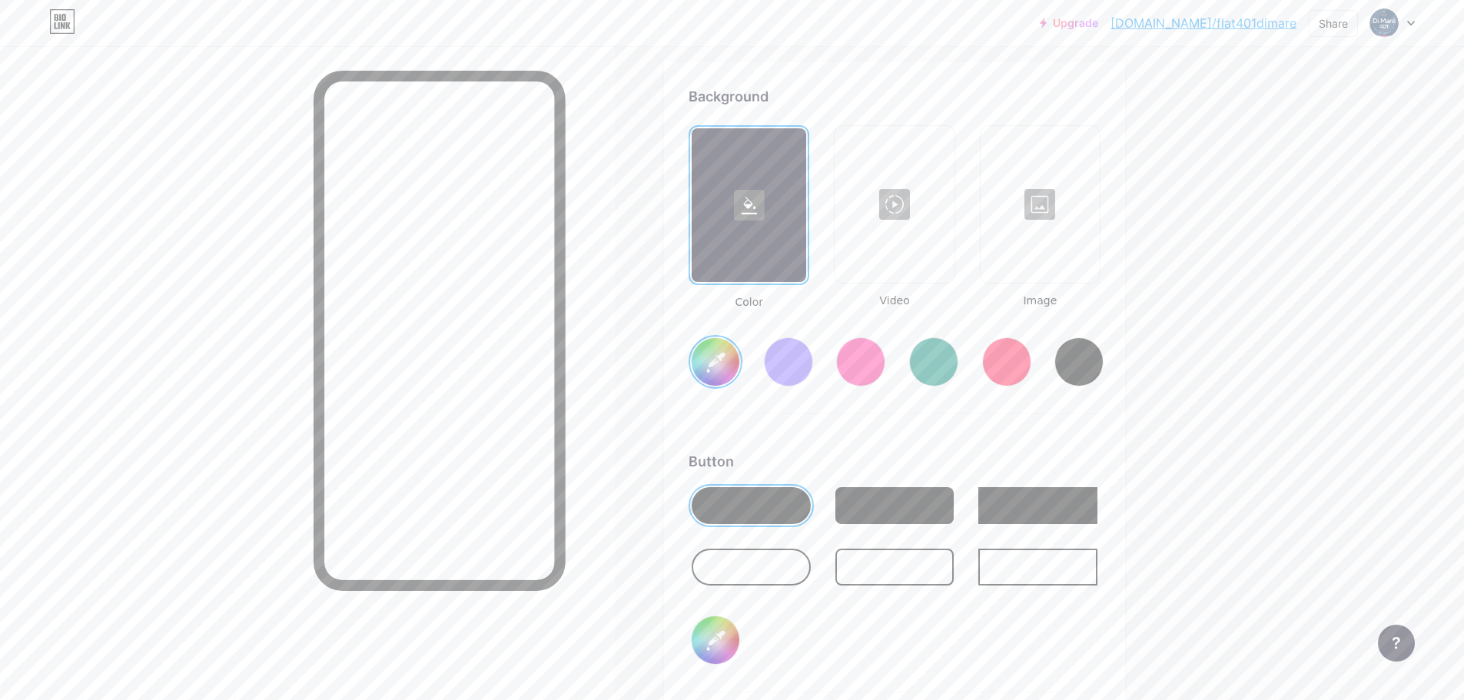
type input "#4e6f97"
type input "#e5d3a4"
type input "#4e6f97"
type input "#e3d3a5"
type input "#4e6f97"
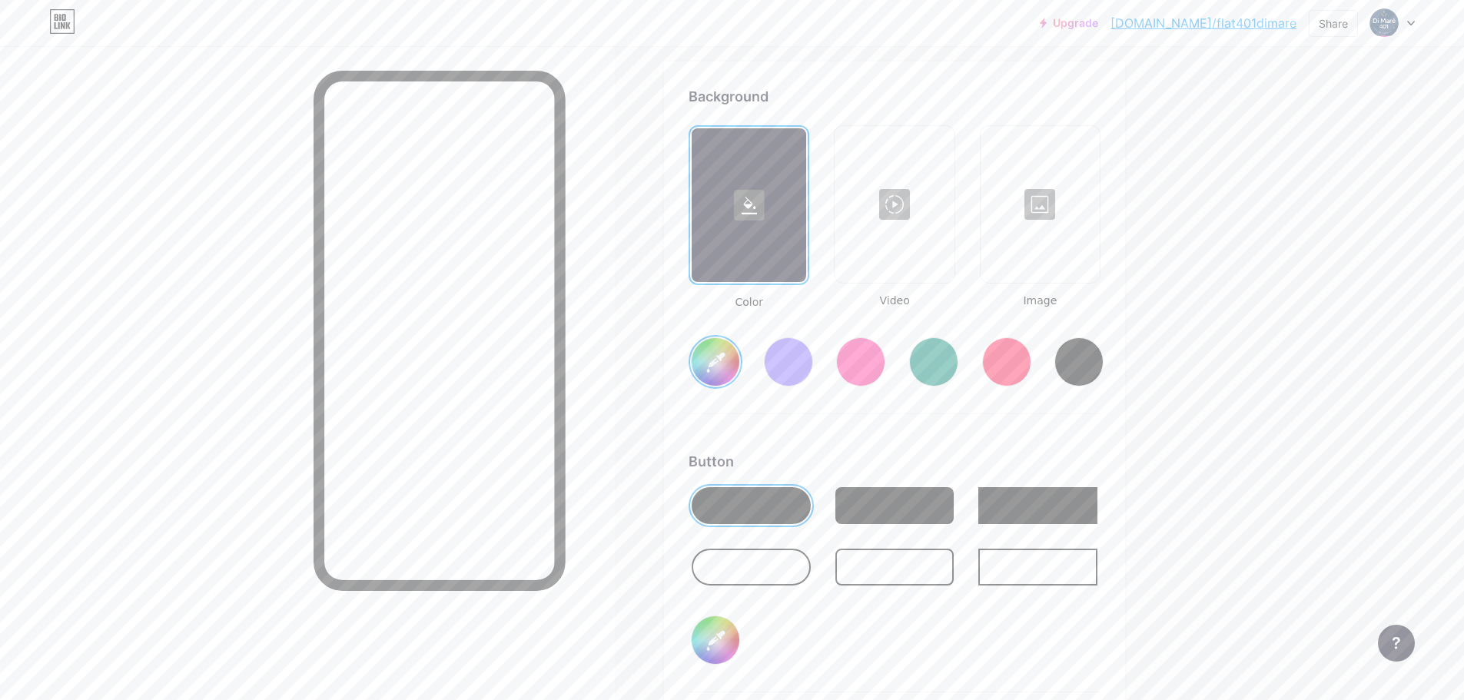
type input "#e0d0a3"
type input "#4e6f97"
type input "#dfd0a4"
type input "#4e6f97"
type input "#ddcda2"
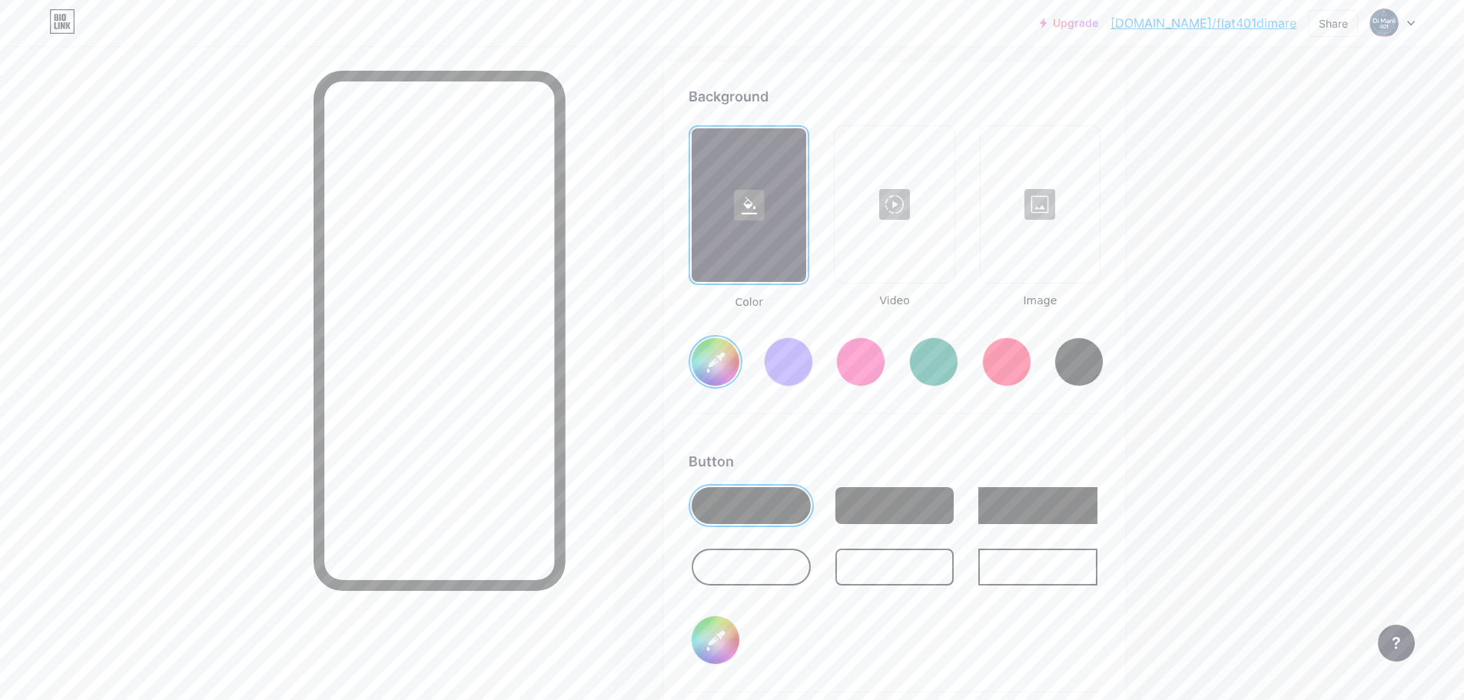
type input "#4e6f97"
type input "#dccda3"
type input "#4e6f97"
type input "#dbcca3"
type input "#4e6f97"
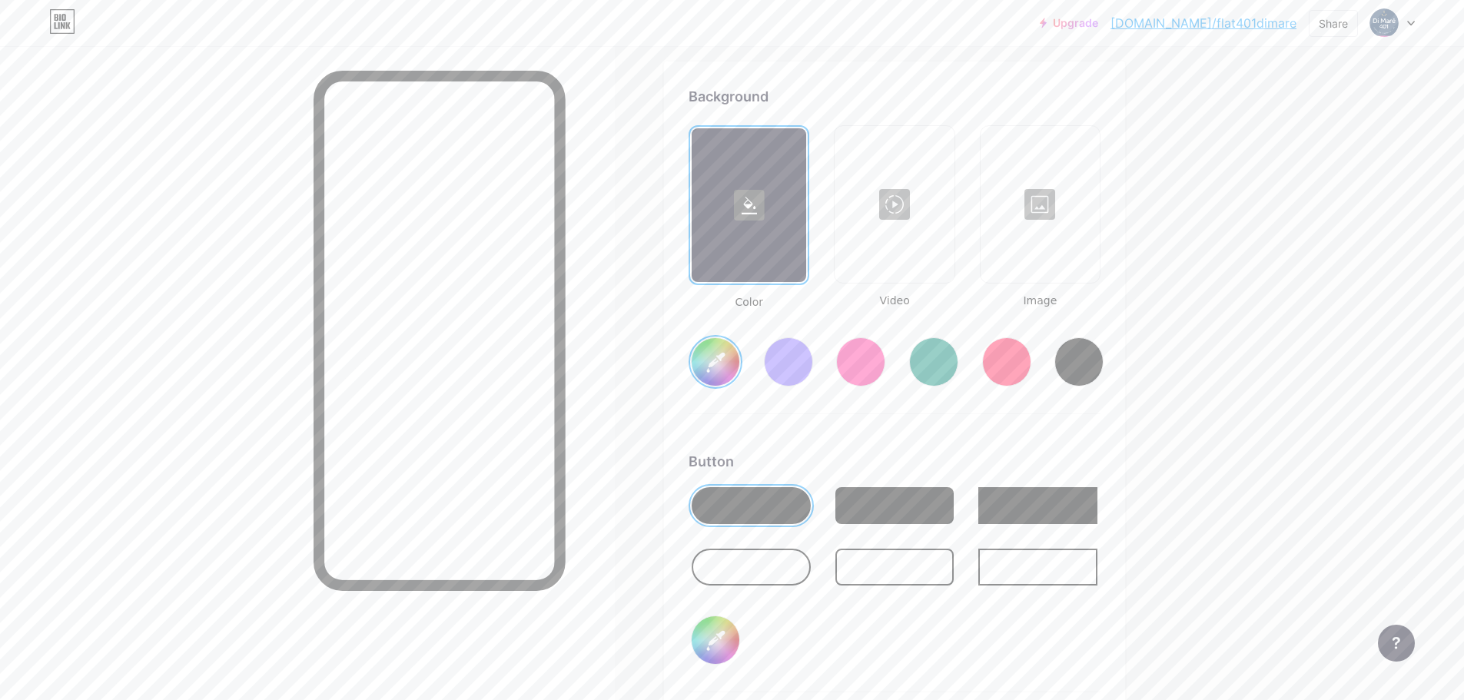
type input "#d9caa1"
type input "#4e6f97"
type input "#dacca4"
type input "#4e6f97"
type input "#d7c9a2"
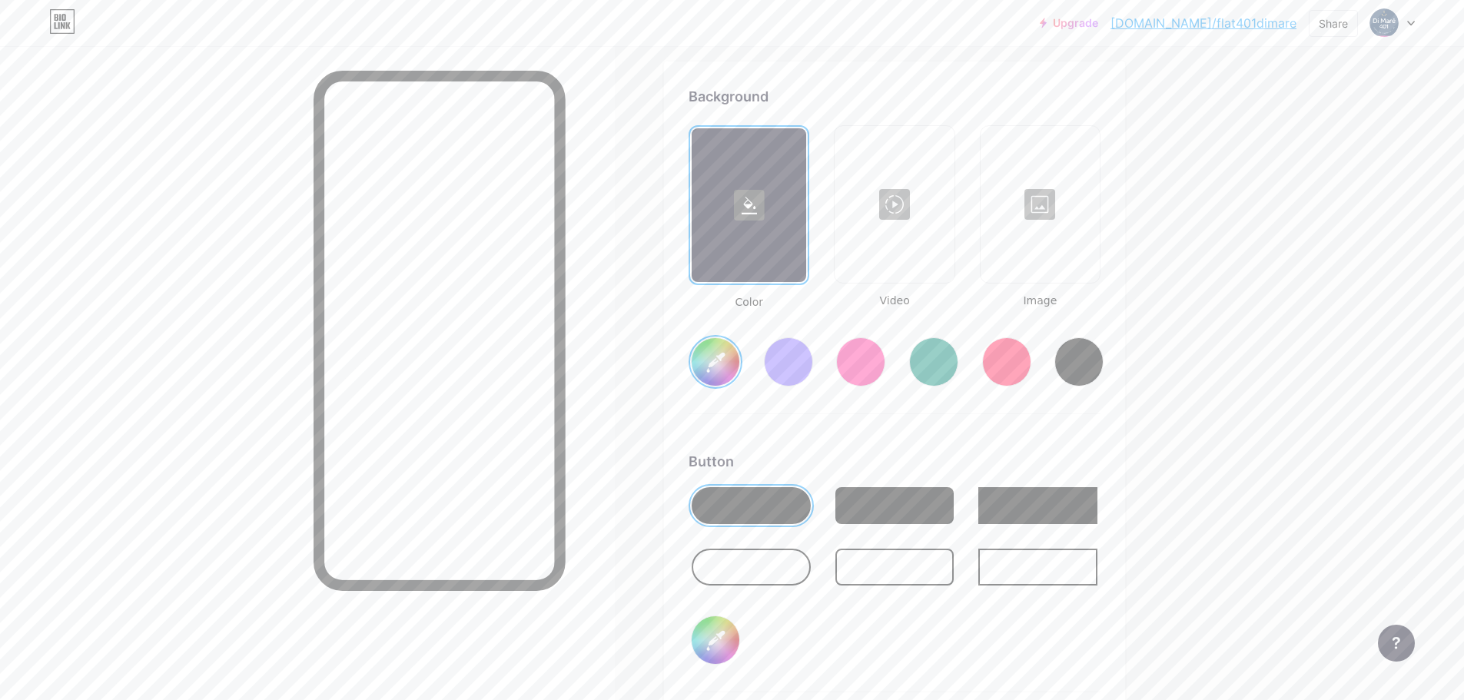
type input "#4e6f97"
type input "#d7c9a3"
type input "#4e6f97"
type input "#d3c49c"
type input "#4e6f97"
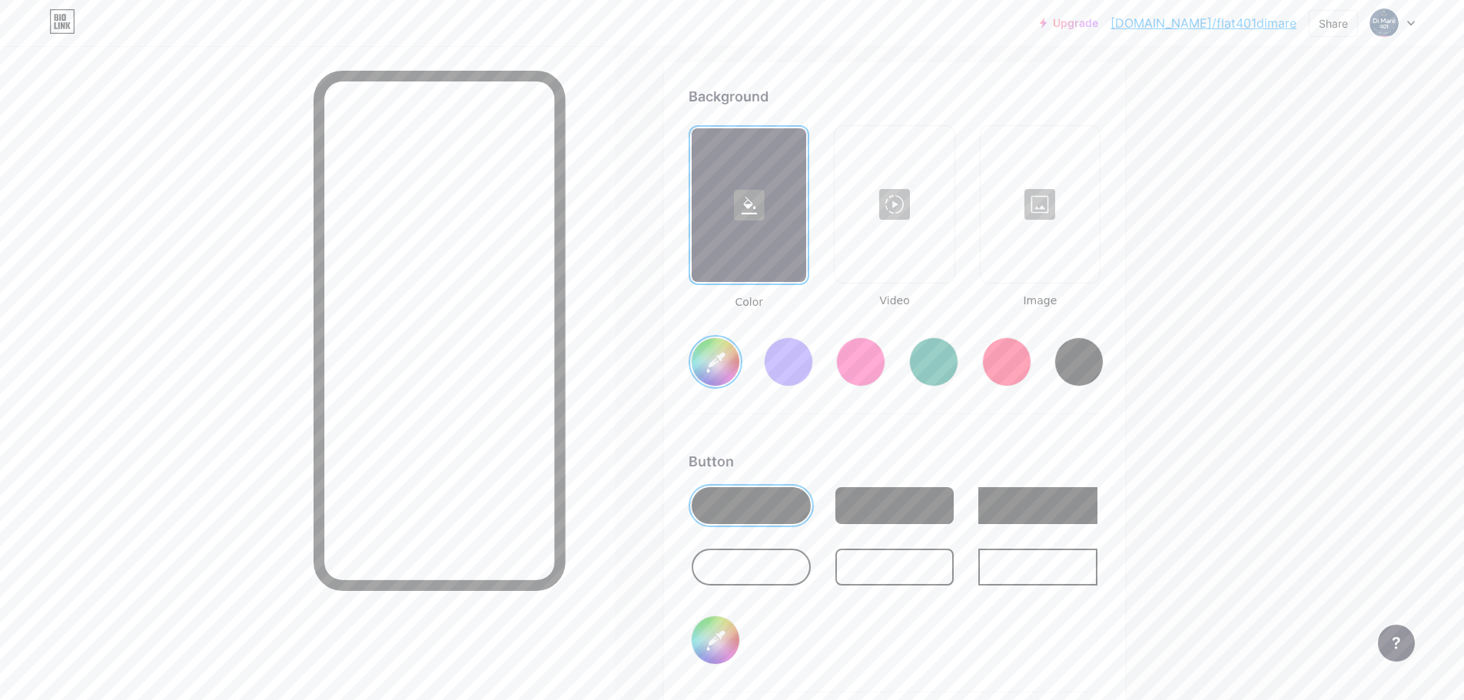
type input "#9cd3af"
type input "#4e6f97"
type input "#64aa7c"
type input "#4e6f97"
type input "#68ac7e"
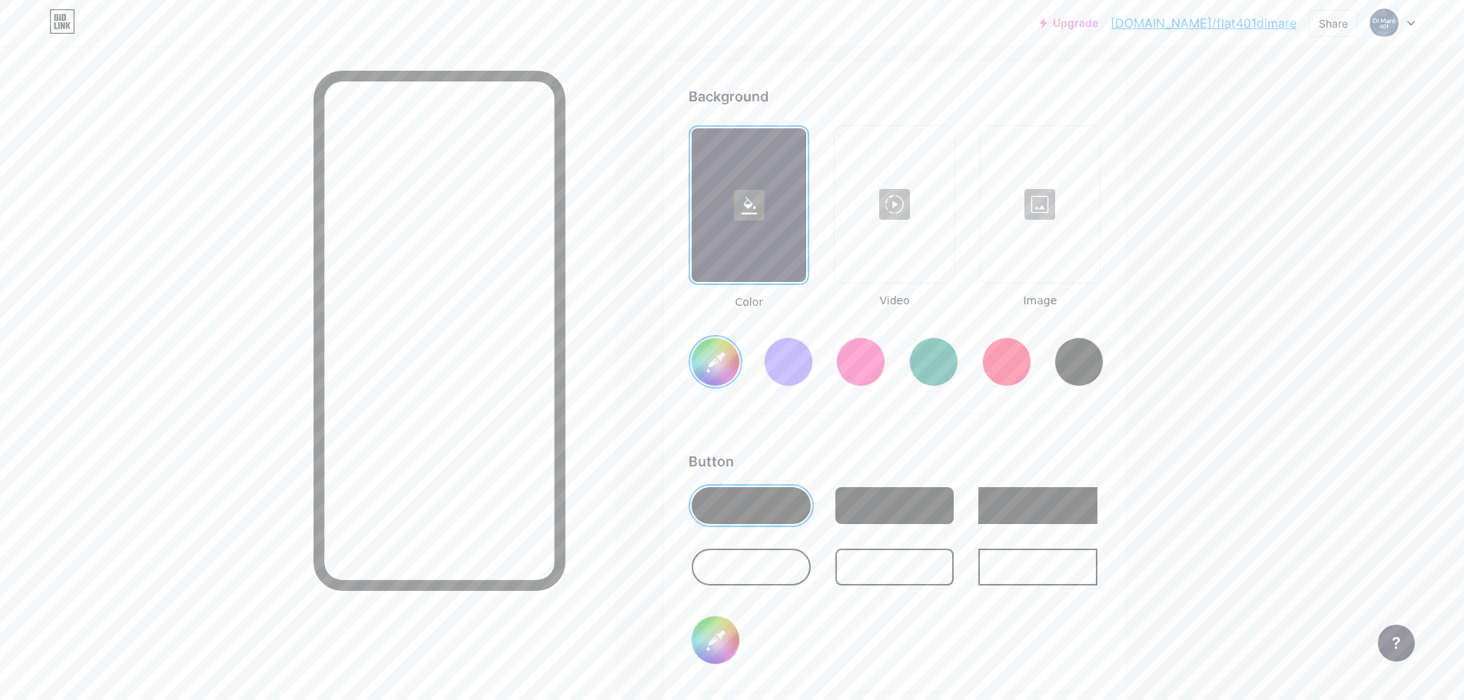
type input "#4e6f97"
type input "#67ad7e"
type input "#4e6f97"
type input "#6aaf81"
type input "#4e6f97"
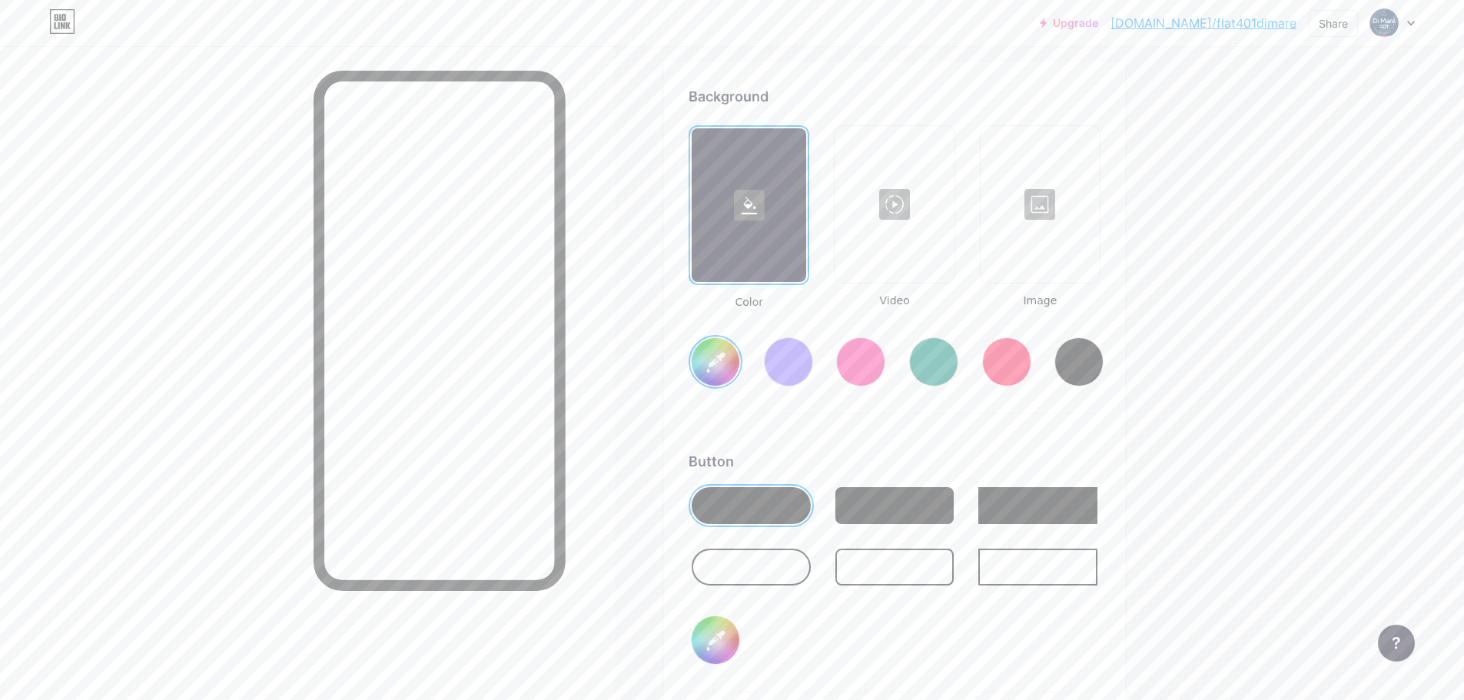
type input "#69b080"
type input "#4e6f97"
type input "#6cb283"
type input "#4e6f97"
type input "#6bb383"
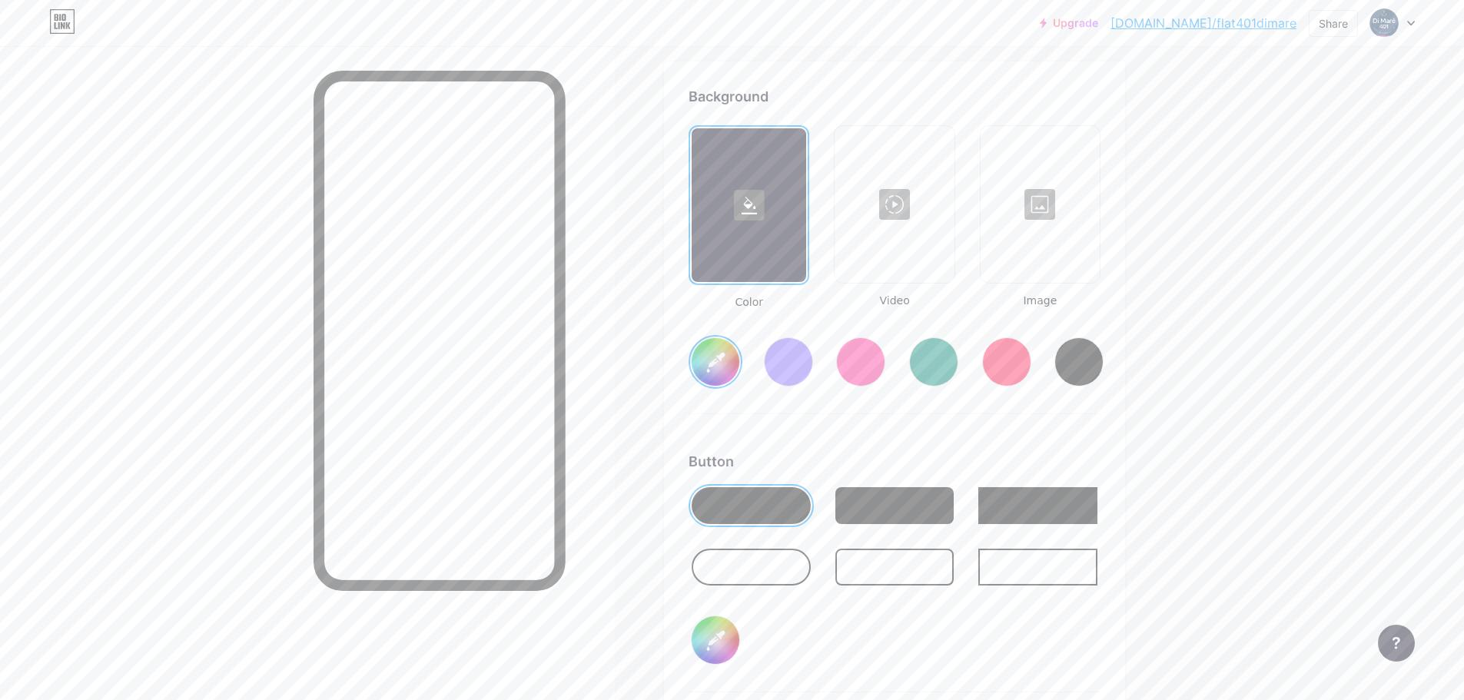
type input "#4e6f97"
type input "#6db685"
type input "#4e6f97"
type input "#6eb486"
type input "#4e6f97"
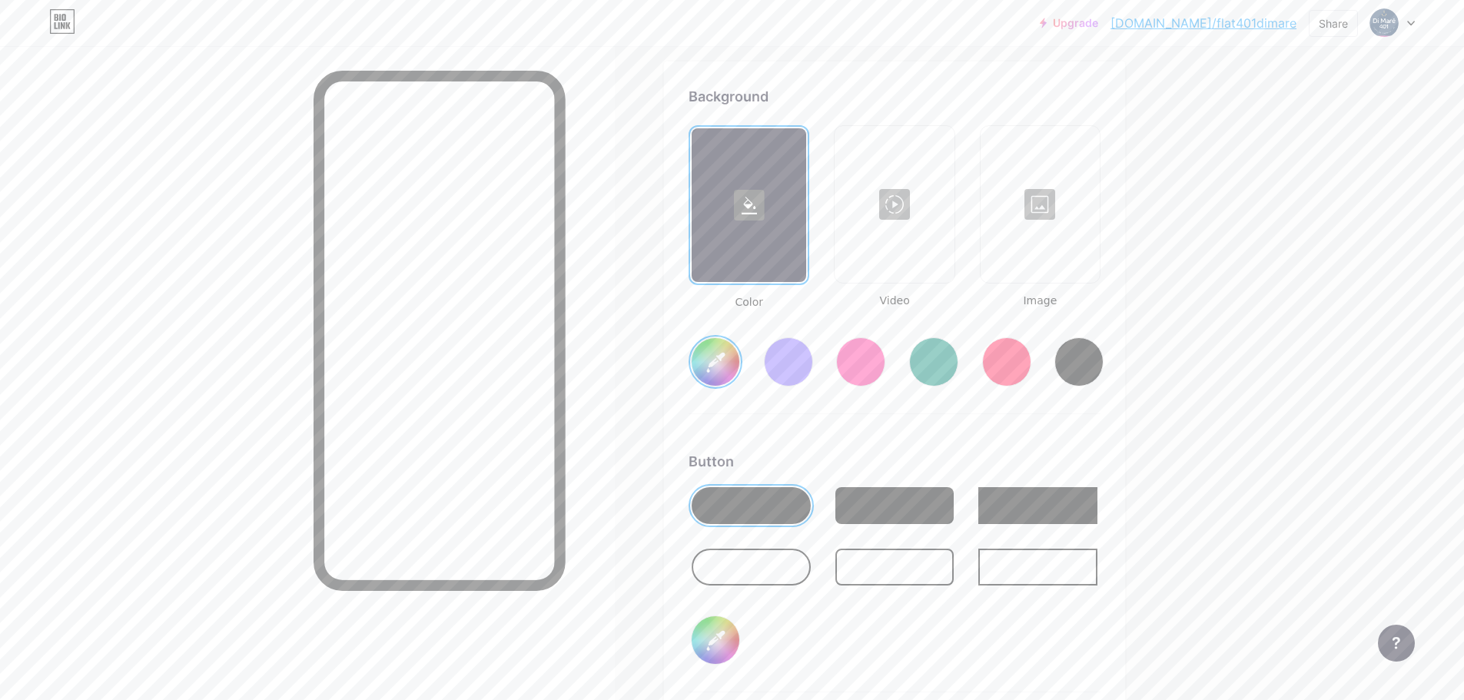
type input "#6fb888"
type input "#4e6f97"
type input "#72bb8a"
type input "#4e6f97"
type input "#74be8d"
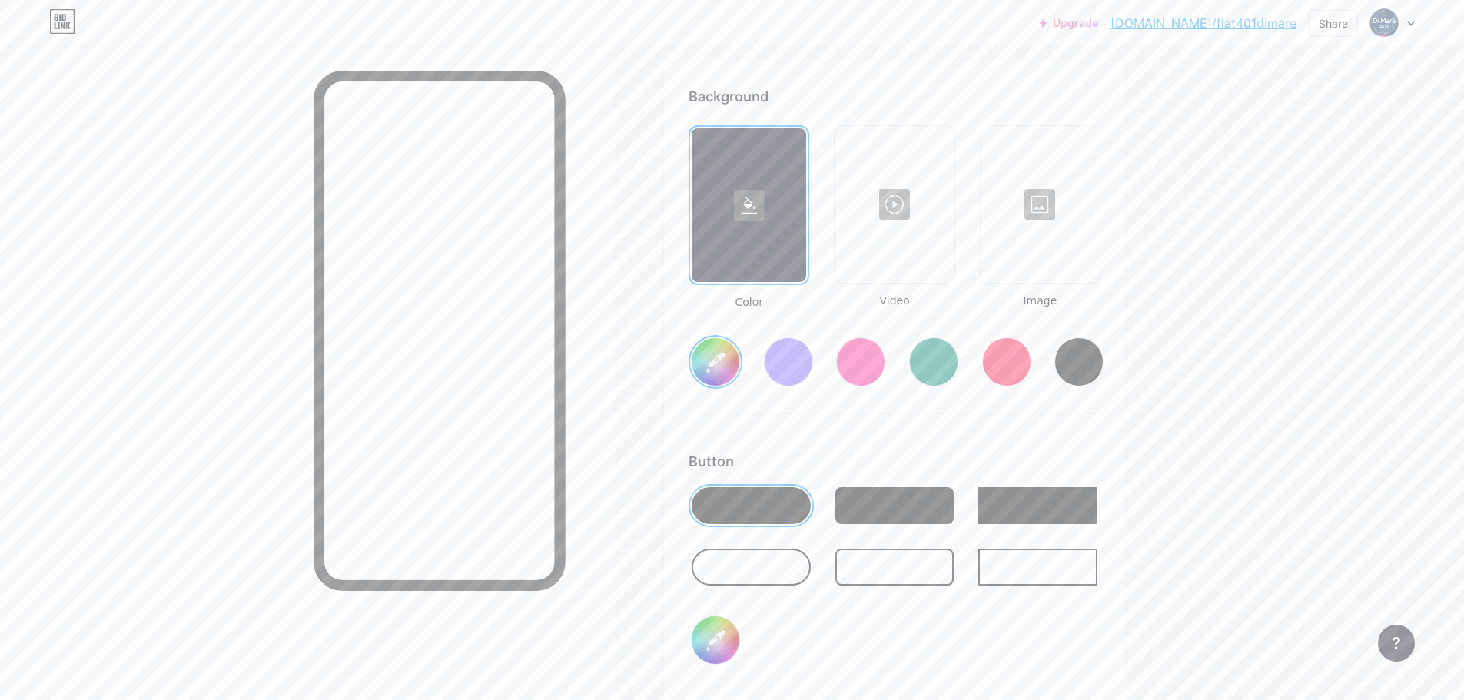
type input "#4e6f97"
type input "#73bf8c"
type input "#4e6f97"
type input "#76c18f"
type input "#4e6f97"
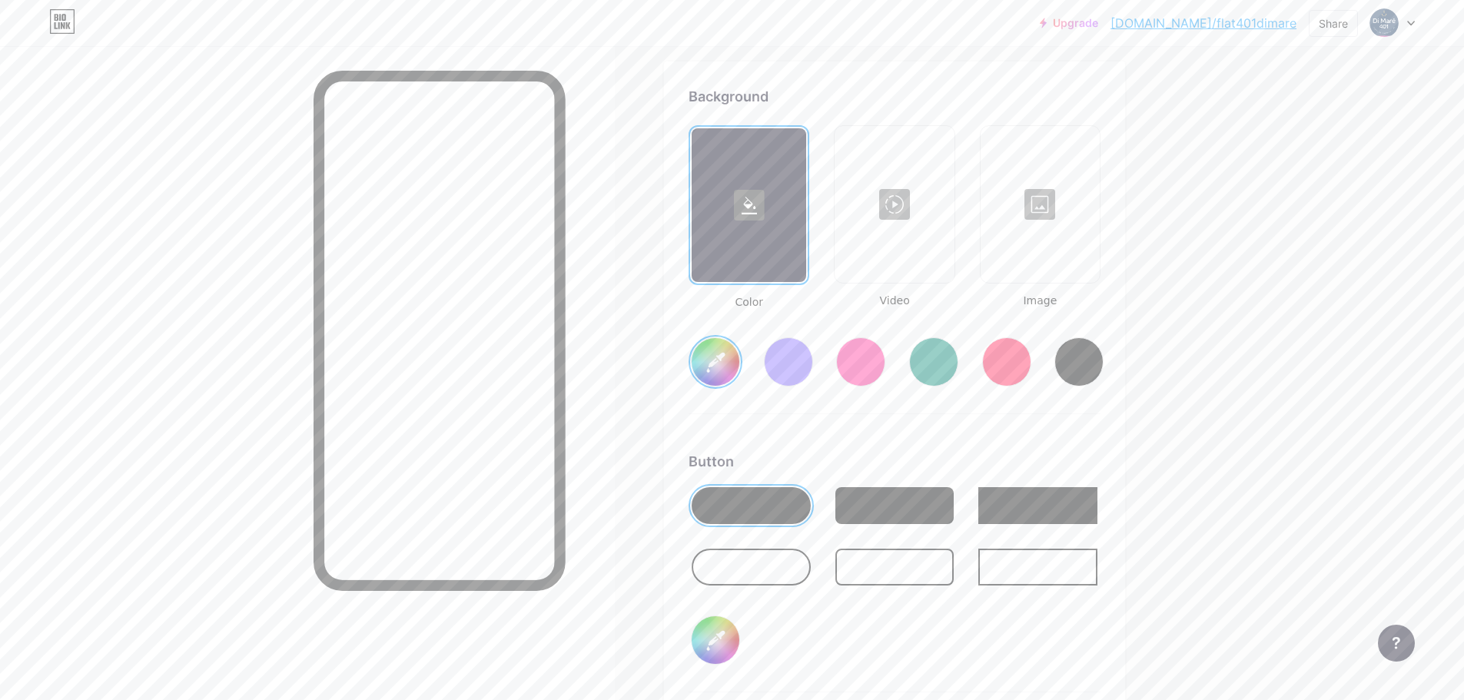
type input "#78c492"
type input "#4e6f97"
type input "#7bc694"
type input "#4e6f97"
type input "#7ac794"
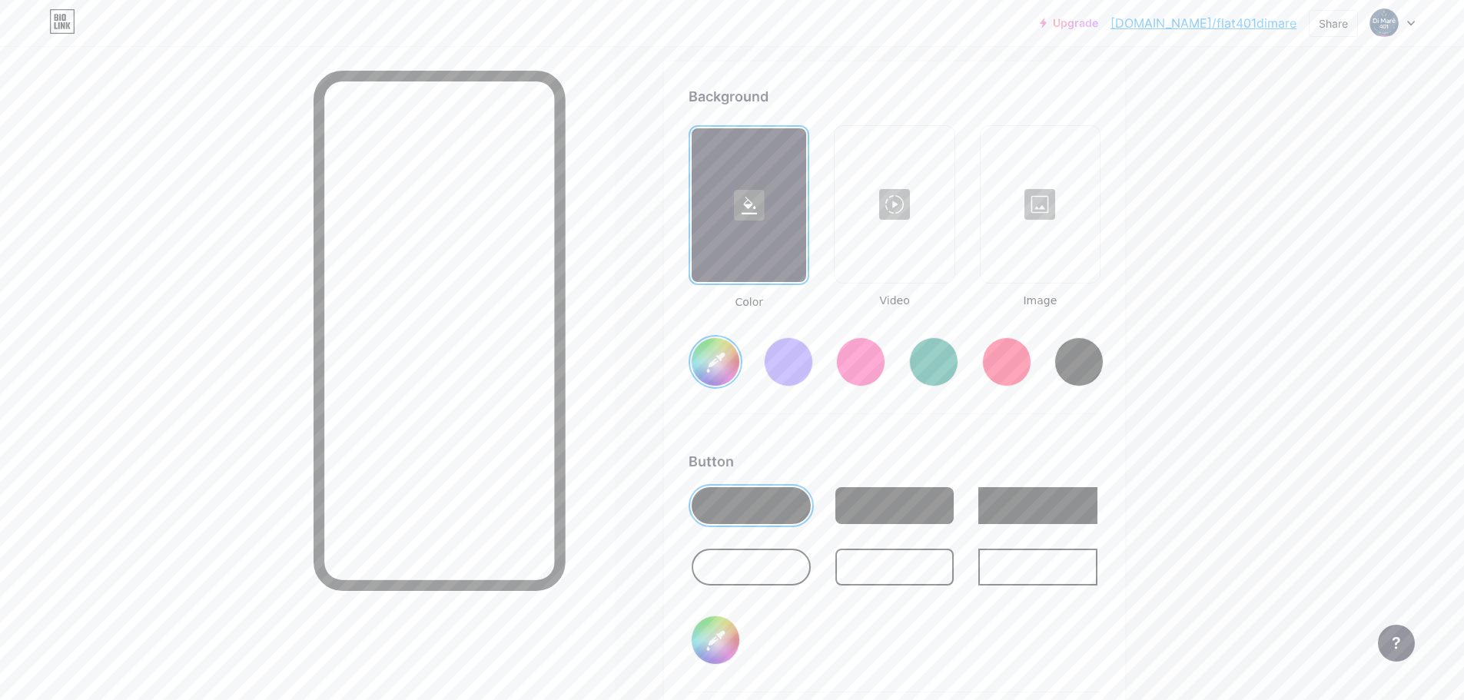
type input "#4e6f97"
type input "#7dca96"
type input "#4e6f97"
type input "#7fcc99"
type input "#4e6f97"
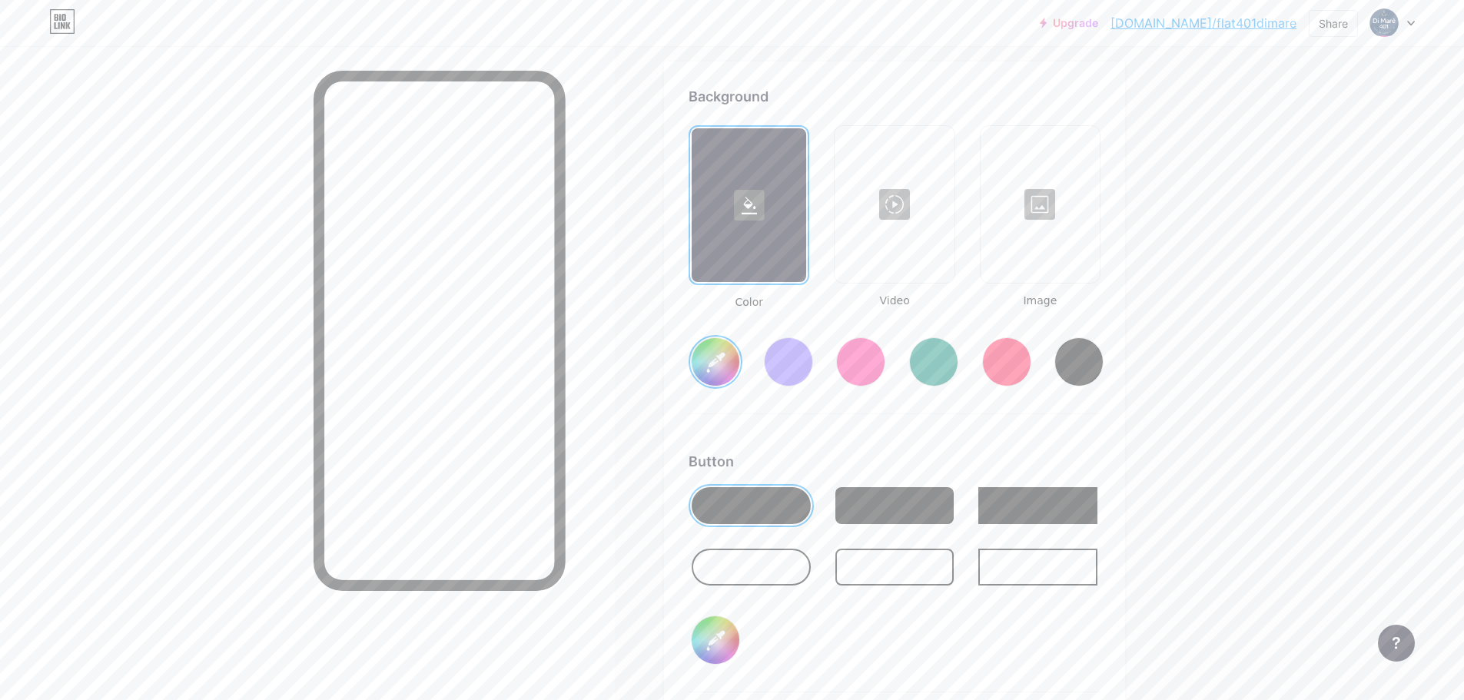
type input "#7ecd99"
type input "#4e6f97"
type input "#80d09b"
type input "#4e6f97"
type input "#82d39d"
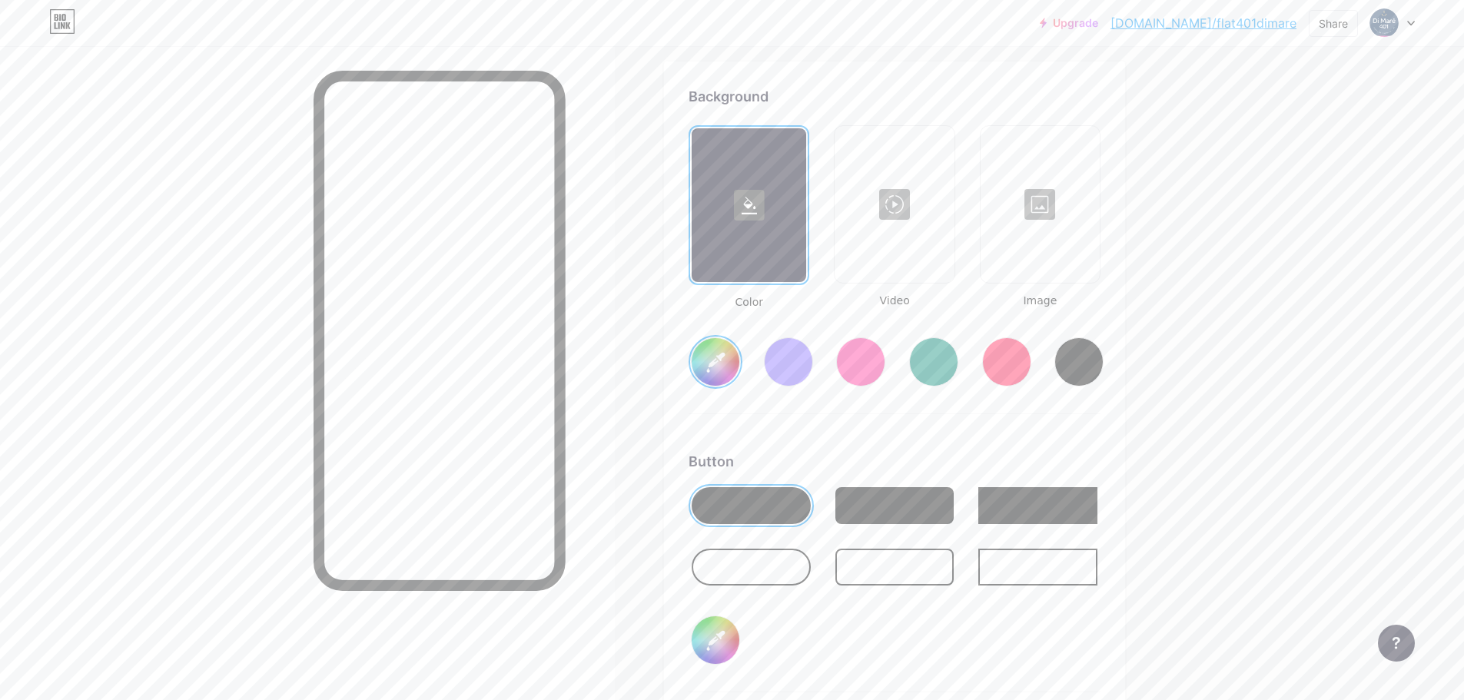
type input "#4e6f97"
type input "#85d5a0"
type input "#4e6f97"
type input "#85d6a0"
type input "#4e6f97"
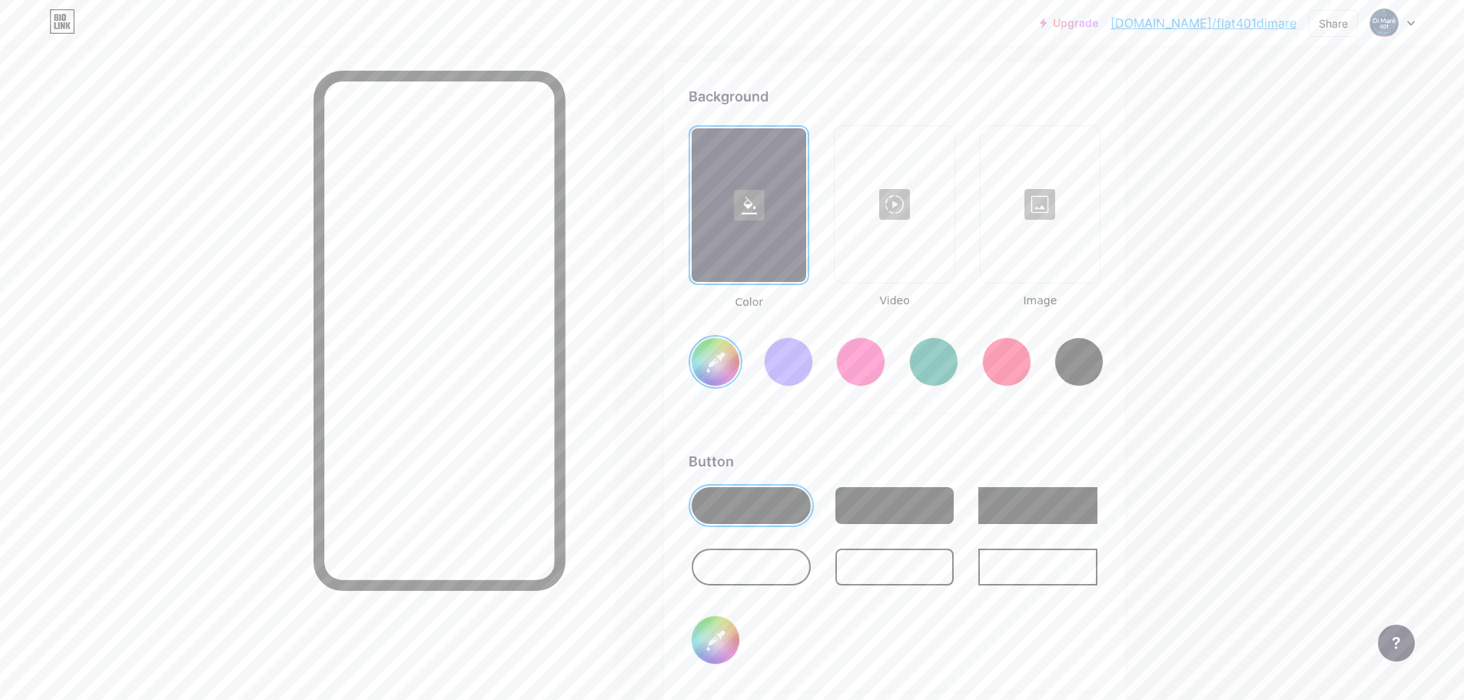
type input "#87d9a2"
type input "#4e6f97"
type input "#8adba5"
type input "#4e6f97"
type input "#8bdfa7"
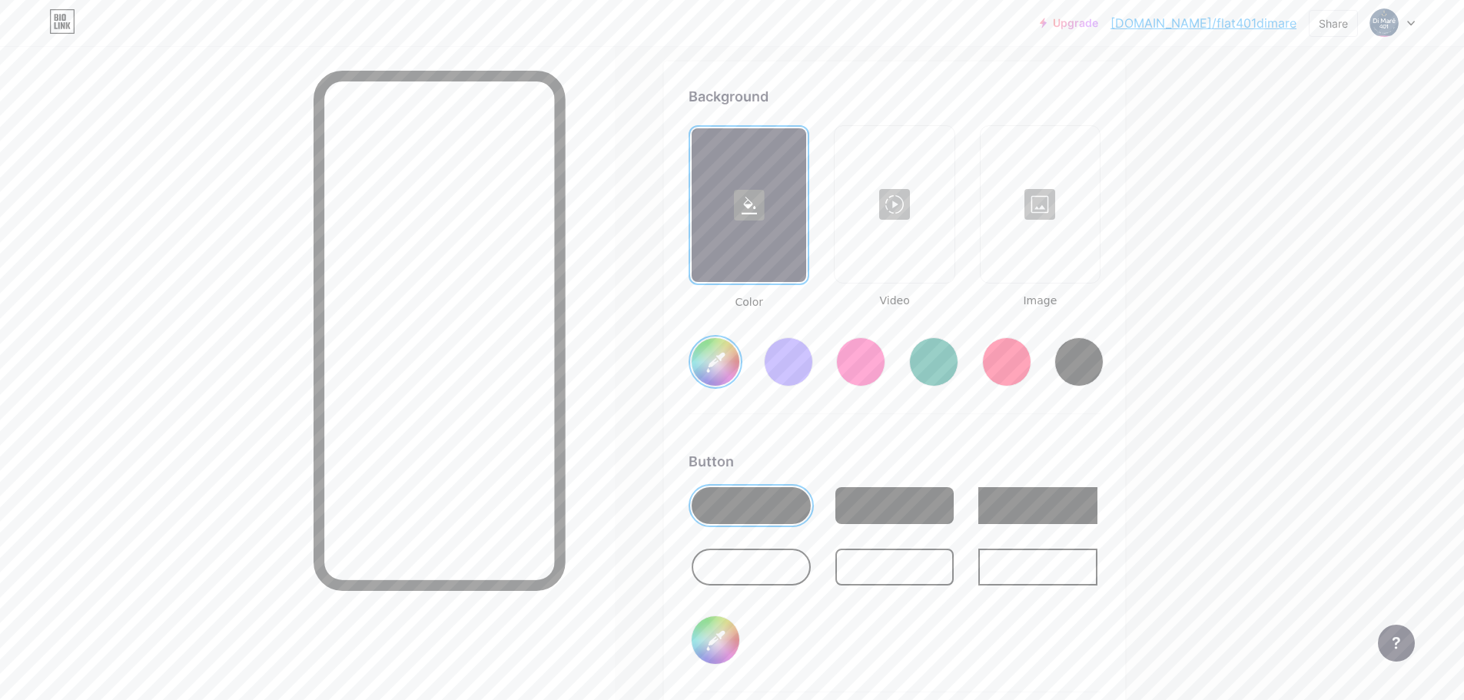
type input "#4e6f97"
type input "#8cdea7"
type input "#4e6f97"
type input "#8ee1aa"
type input "#4e6f97"
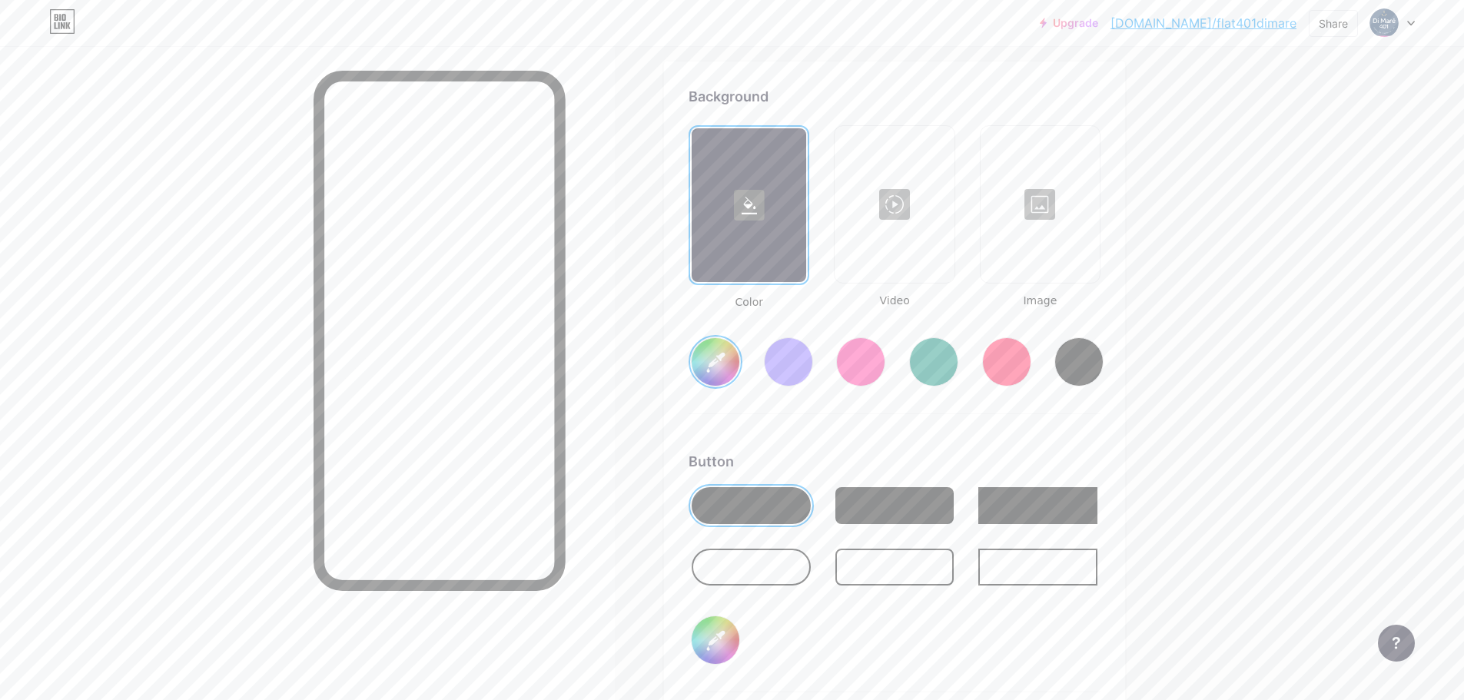
type input "#8de2a9"
type input "#4e6f97"
type input "#91e3ac"
type input "#4e6f97"
type input "#94e5af"
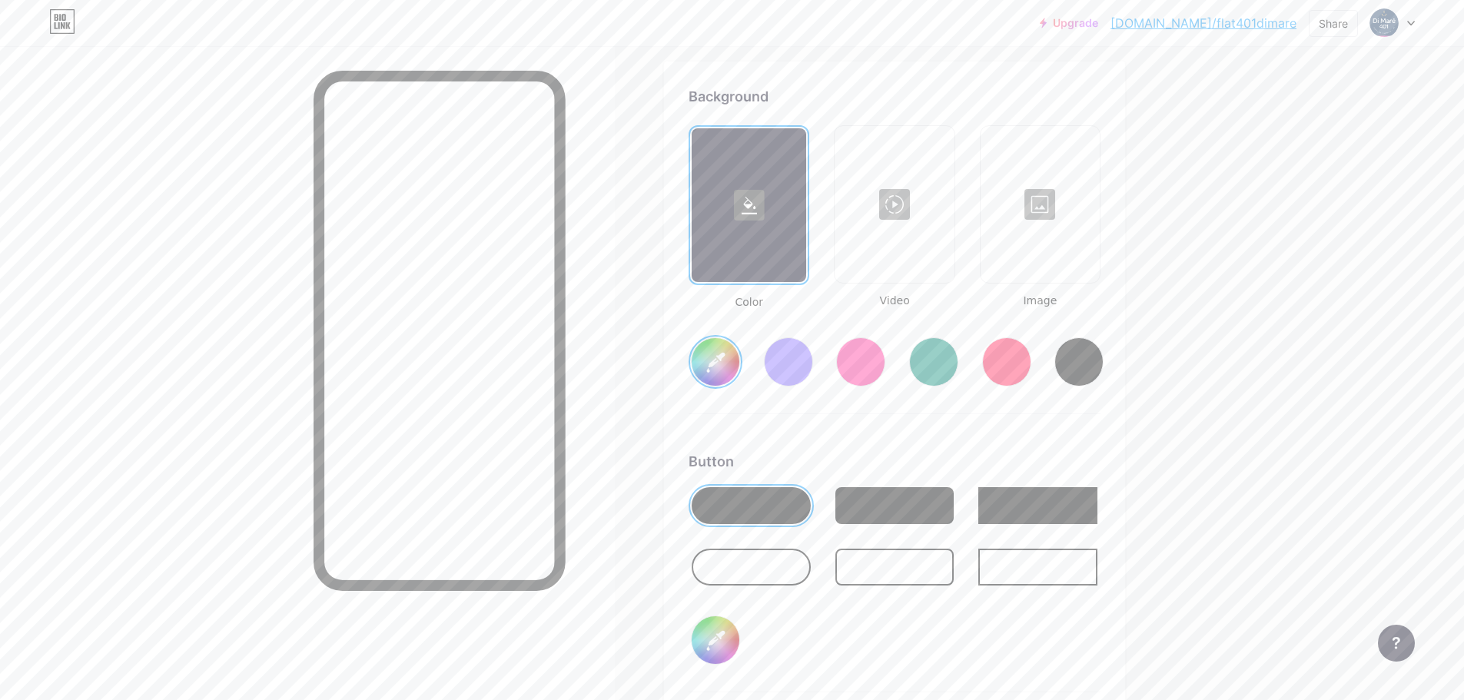
type input "#4e6f97"
type input "#93e6af"
type input "#4e6f97"
type input "#96e9b1"
type input "#4e6f97"
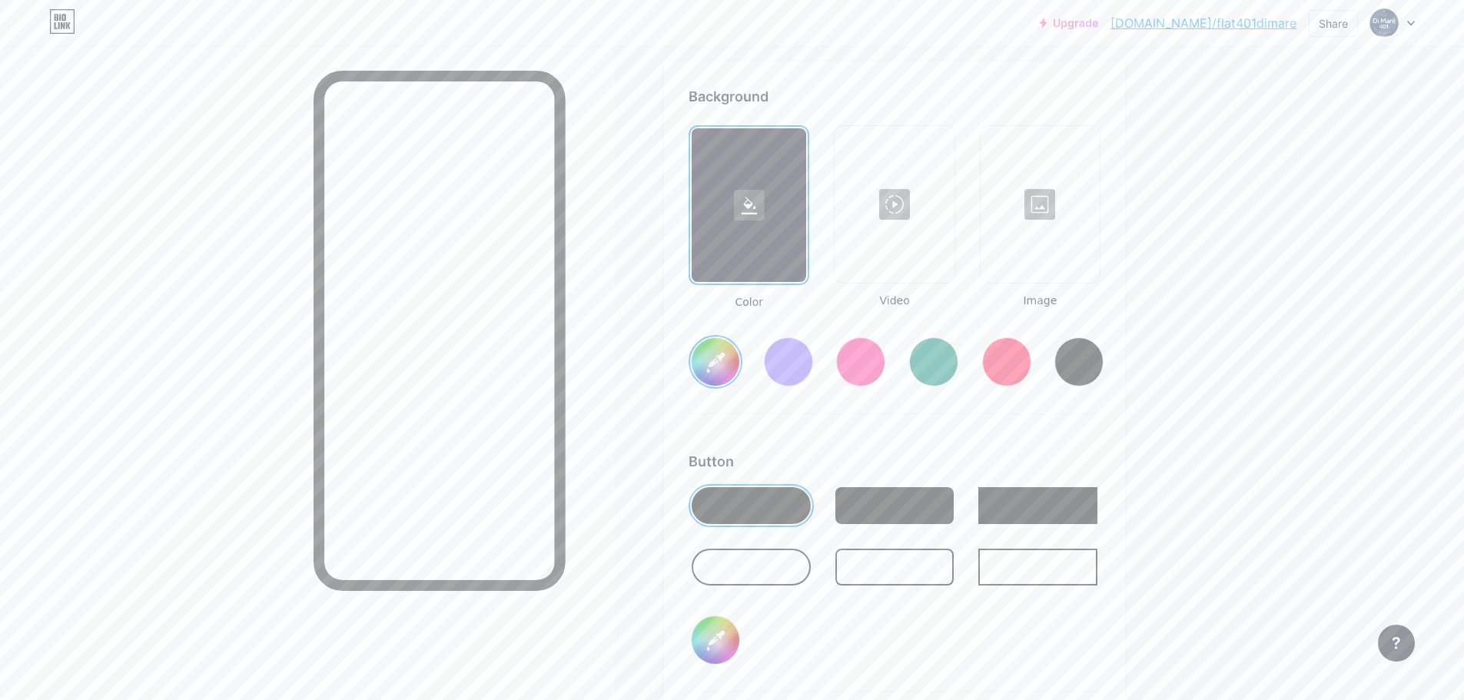
type input "#95eab1"
type input "#4e6f97"
type input "#98ecb4"
type input "#4e6f97"
type input "#96eeb3"
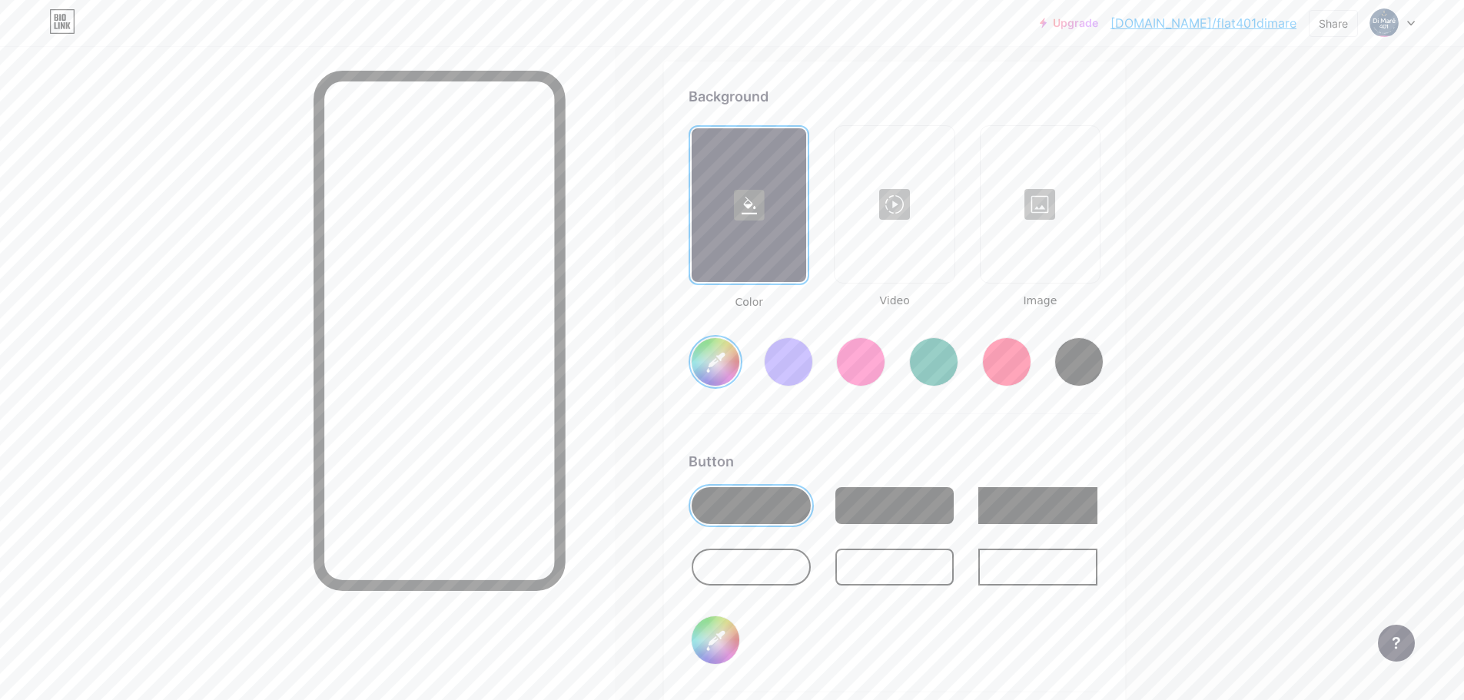
type input "#4e6f97"
type input "#99f0b6"
type input "#4e6f97"
type input "#97f2b5"
type input "#4e6f97"
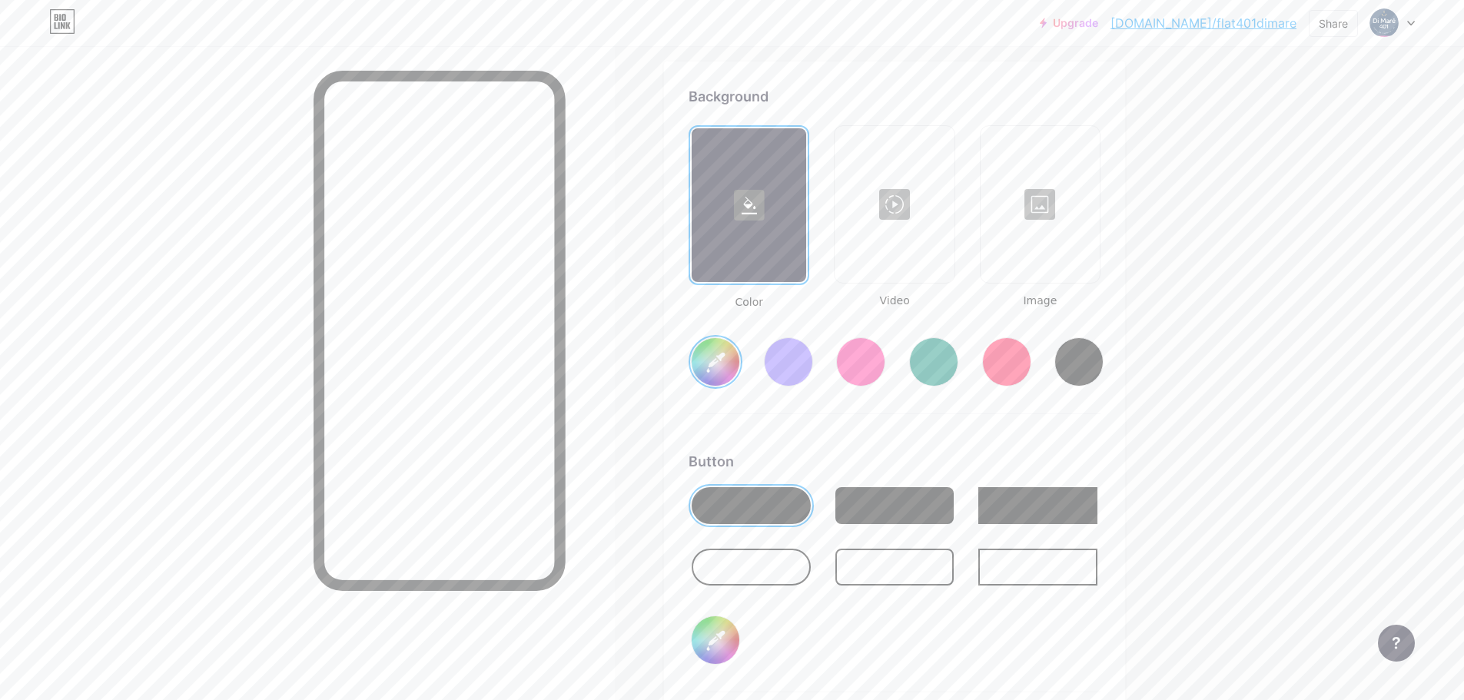
type input "#9af4b8"
type input "#4e6f97"
type input "#9ef5bb"
type input "#4e6f97"
type input "#9cf7ba"
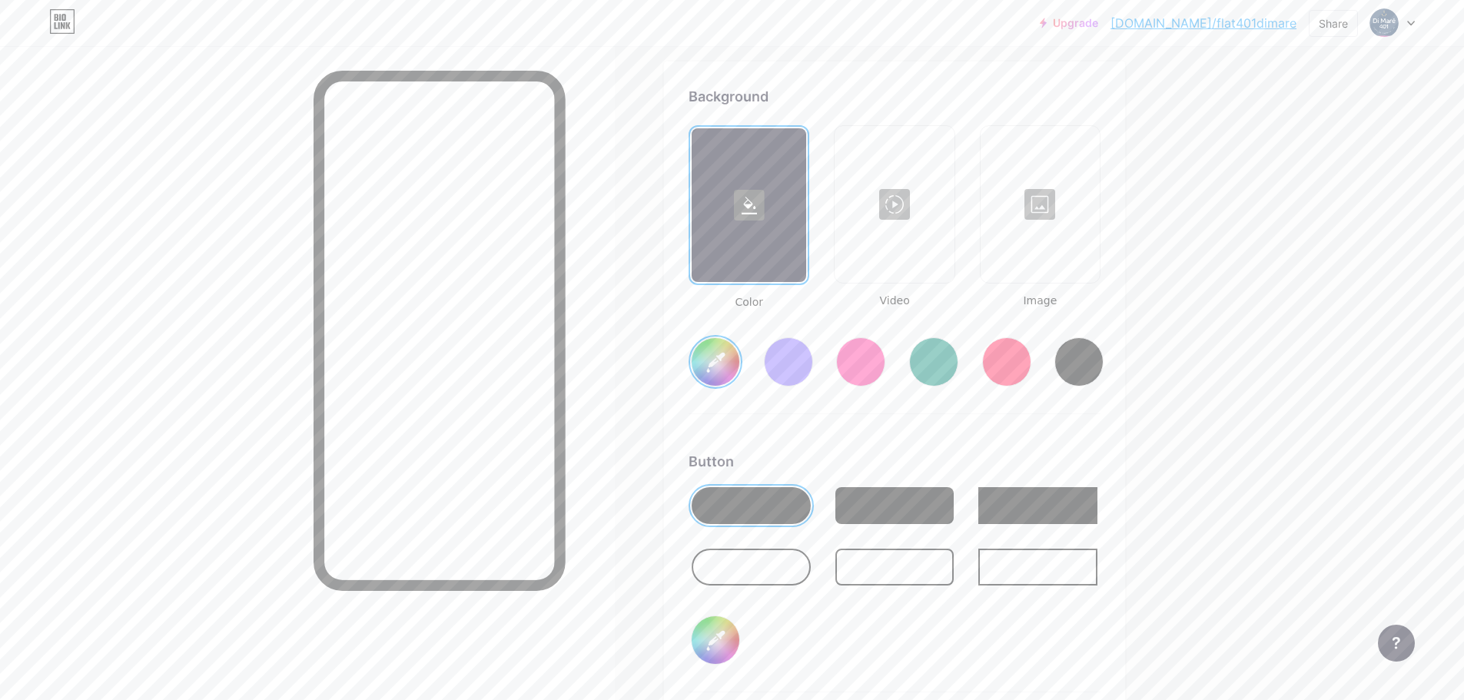
type input "#4e6f97"
type input "#9ff9bd"
type input "#4e6f97"
type input "#a2fbc0"
type input "#4e6f97"
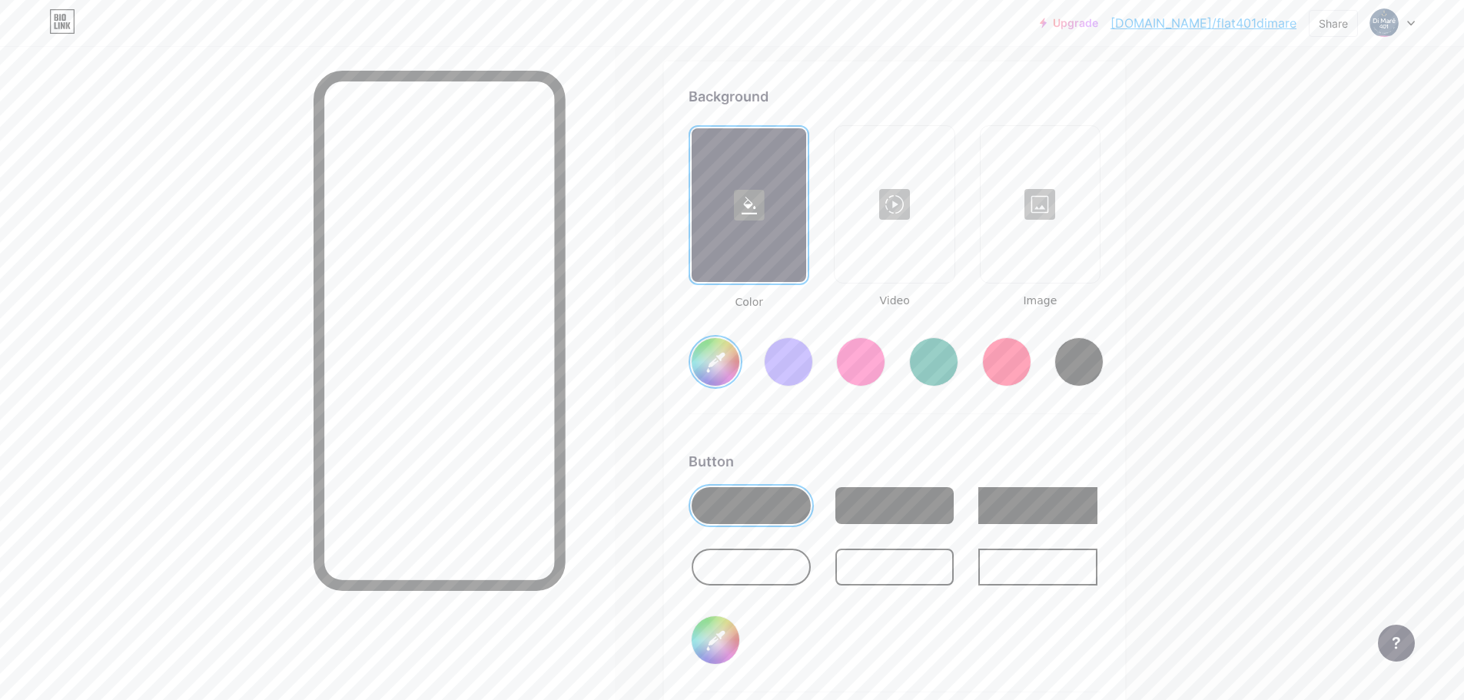
type input "#a0fdbf"
type input "#4e6f97"
type input "#a3ffc2"
type input "#4e6f97"
type input "#a8ffc5"
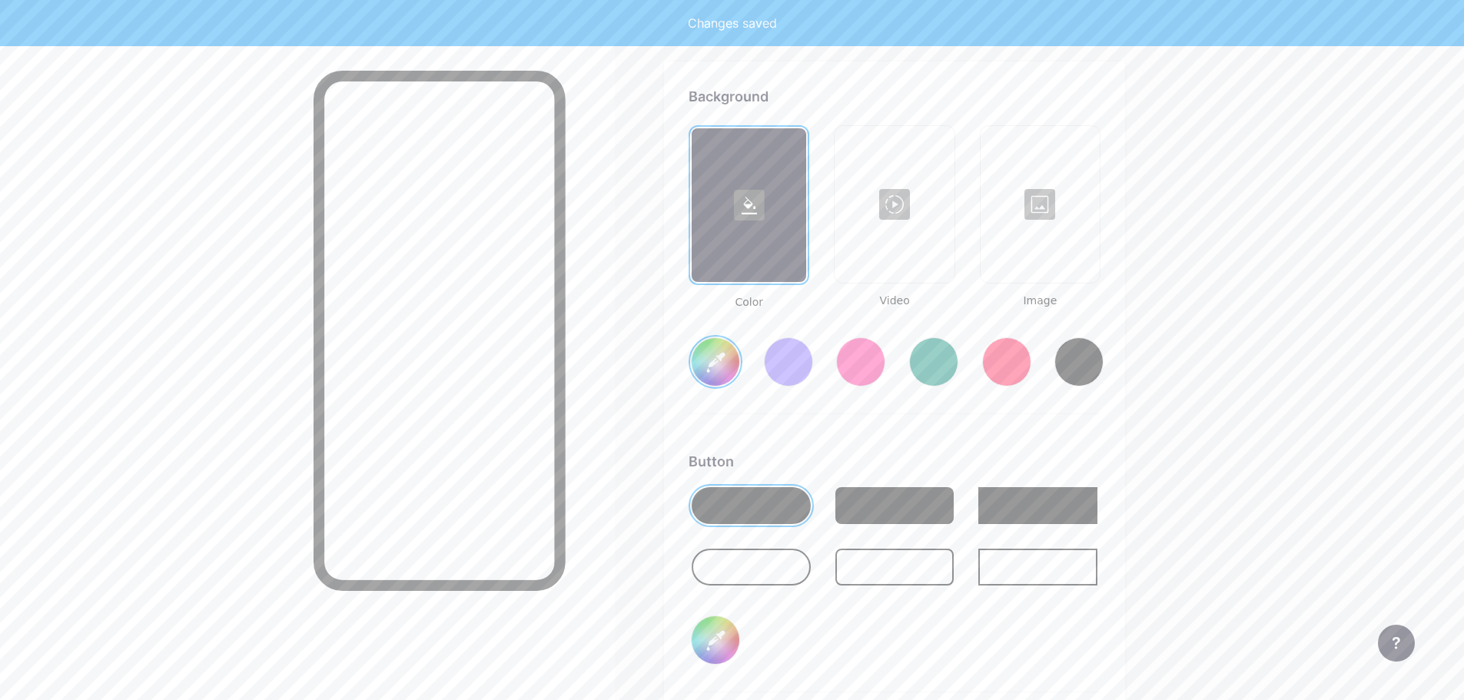
type input "#4e6f97"
type input "#4fb06f"
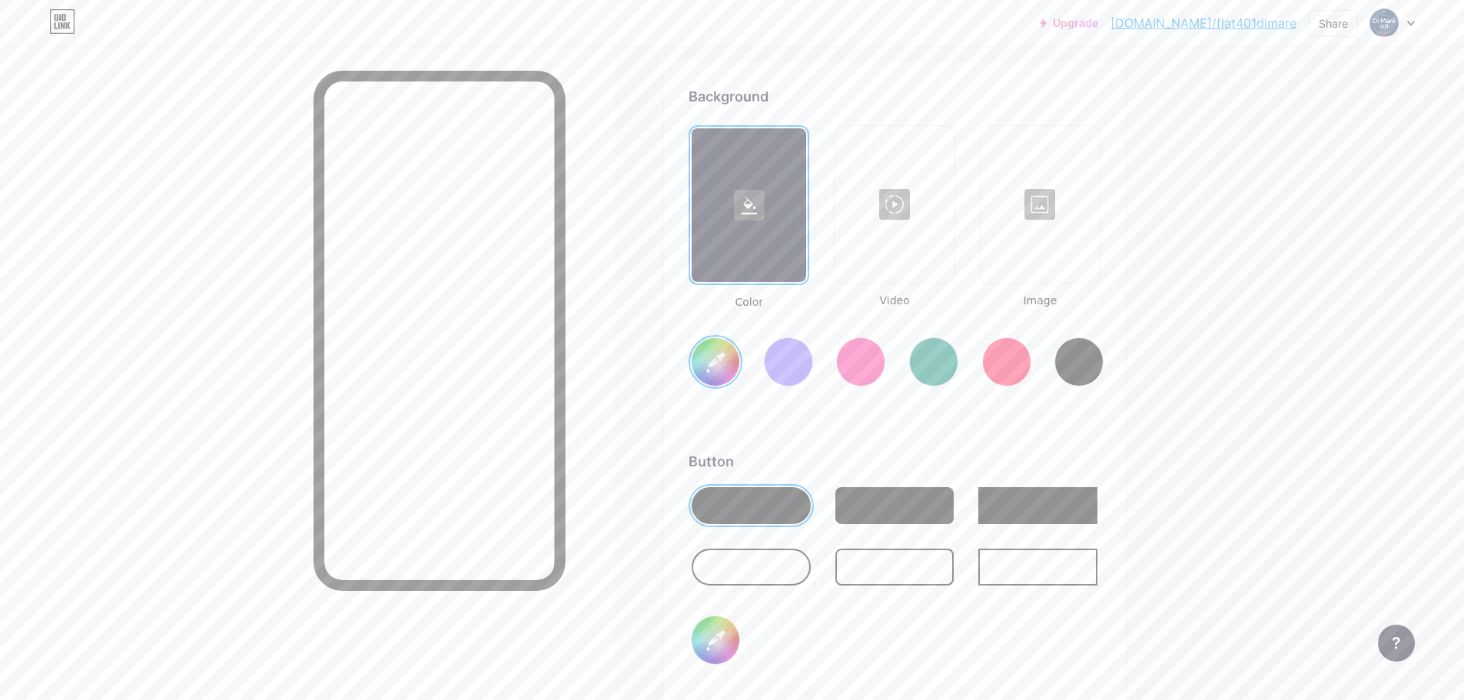
type input "#4e6f97"
type input "#54735e"
type input "#4e6f97"
type input "#55725e"
type input "#4e6f97"
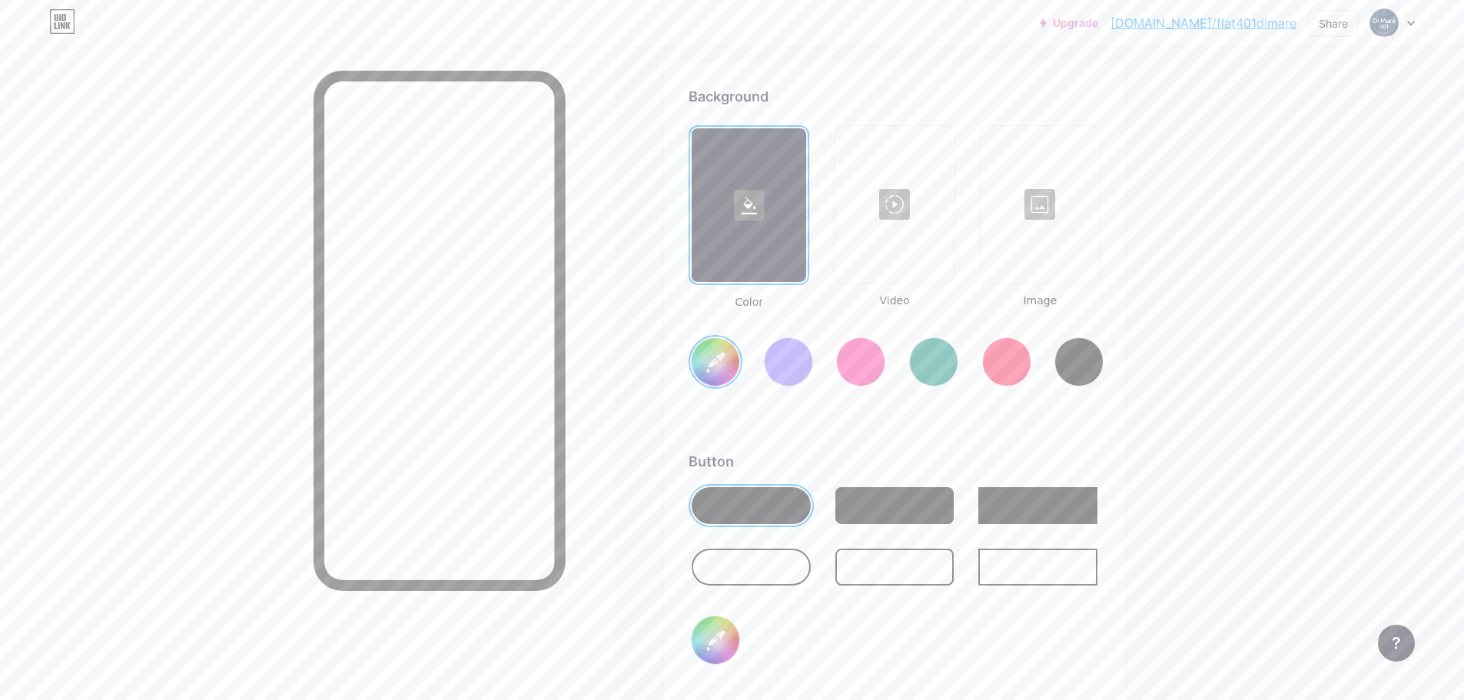
type input "#56715f"
type input "#4e6f97"
type input "#57705f"
type input "#4e6f97"
type input "#586f5f"
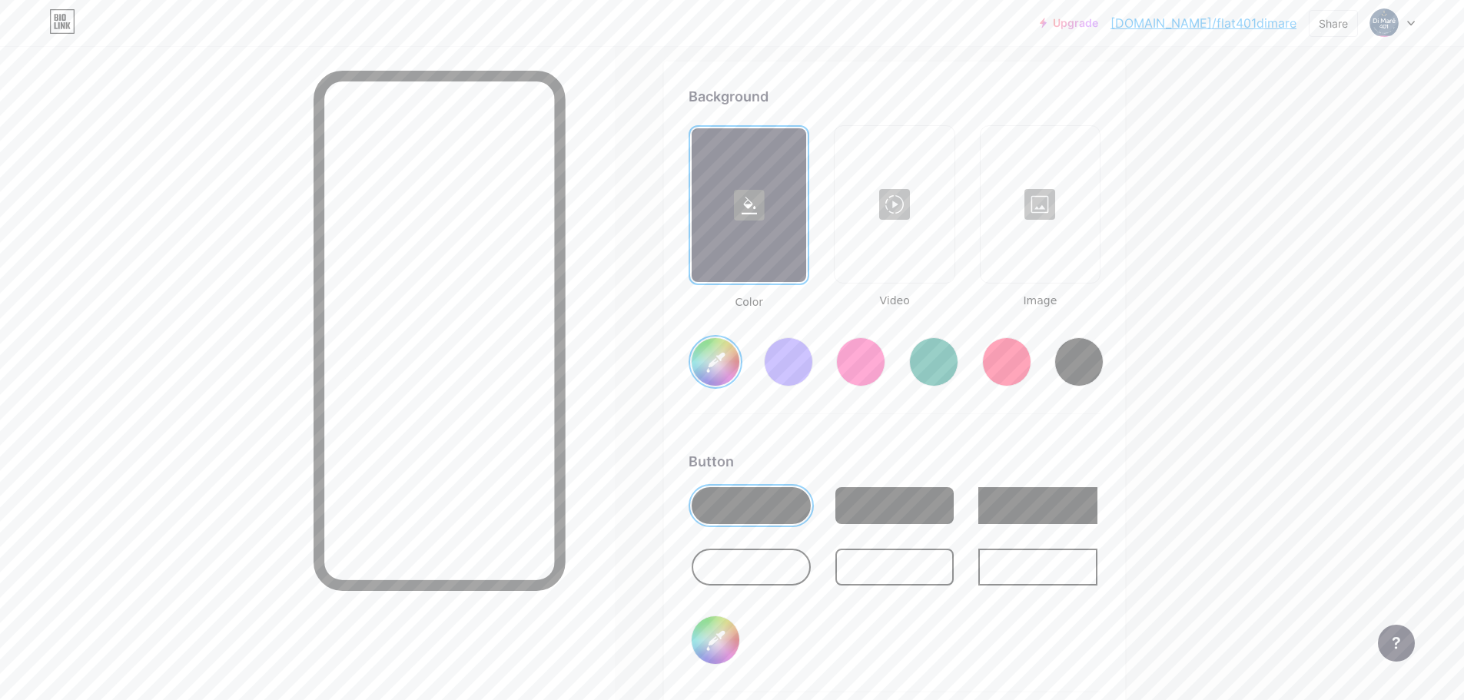
type input "#4e6f97"
type input "#596e60"
type input "#4e6f97"
type input "#586f5f"
type input "#4e6f97"
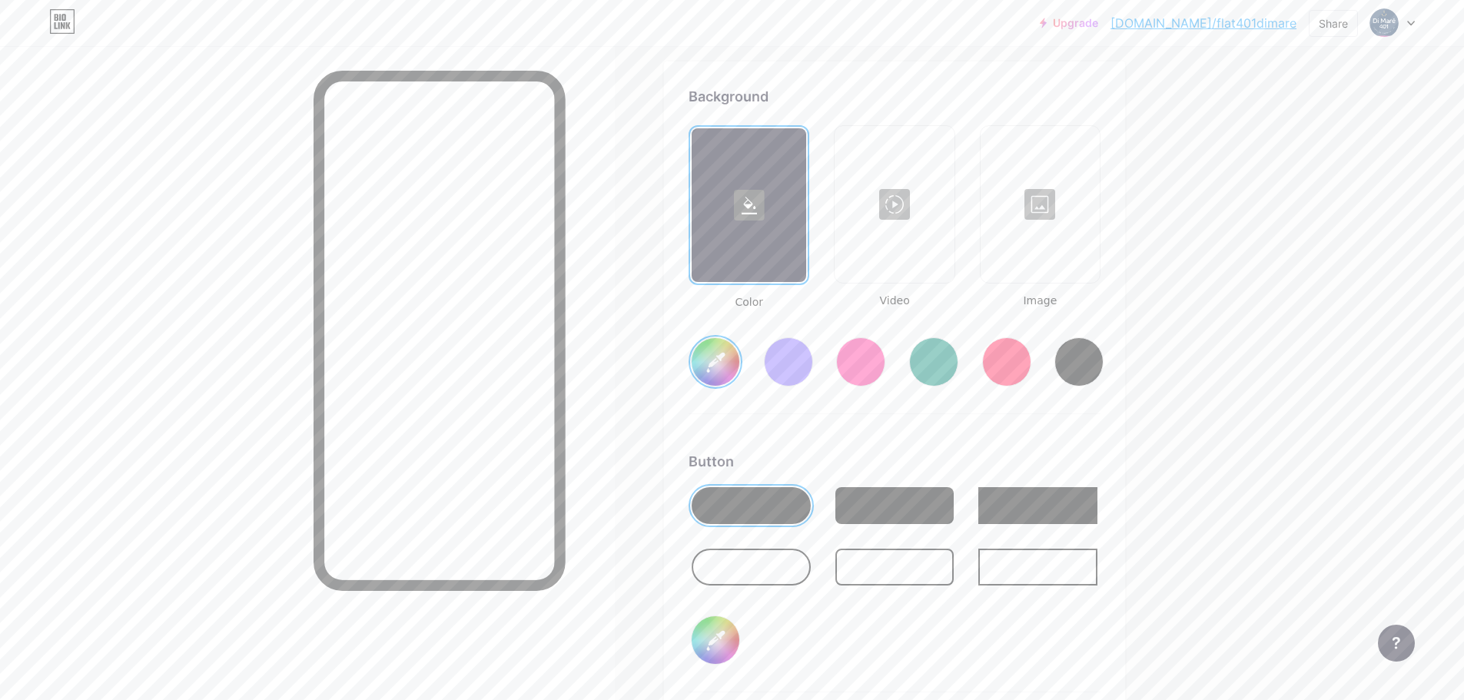
type input "#596e60"
type input "#4e6f97"
type input "#5a6d60"
type input "#4e6f97"
type input "#5a6c60"
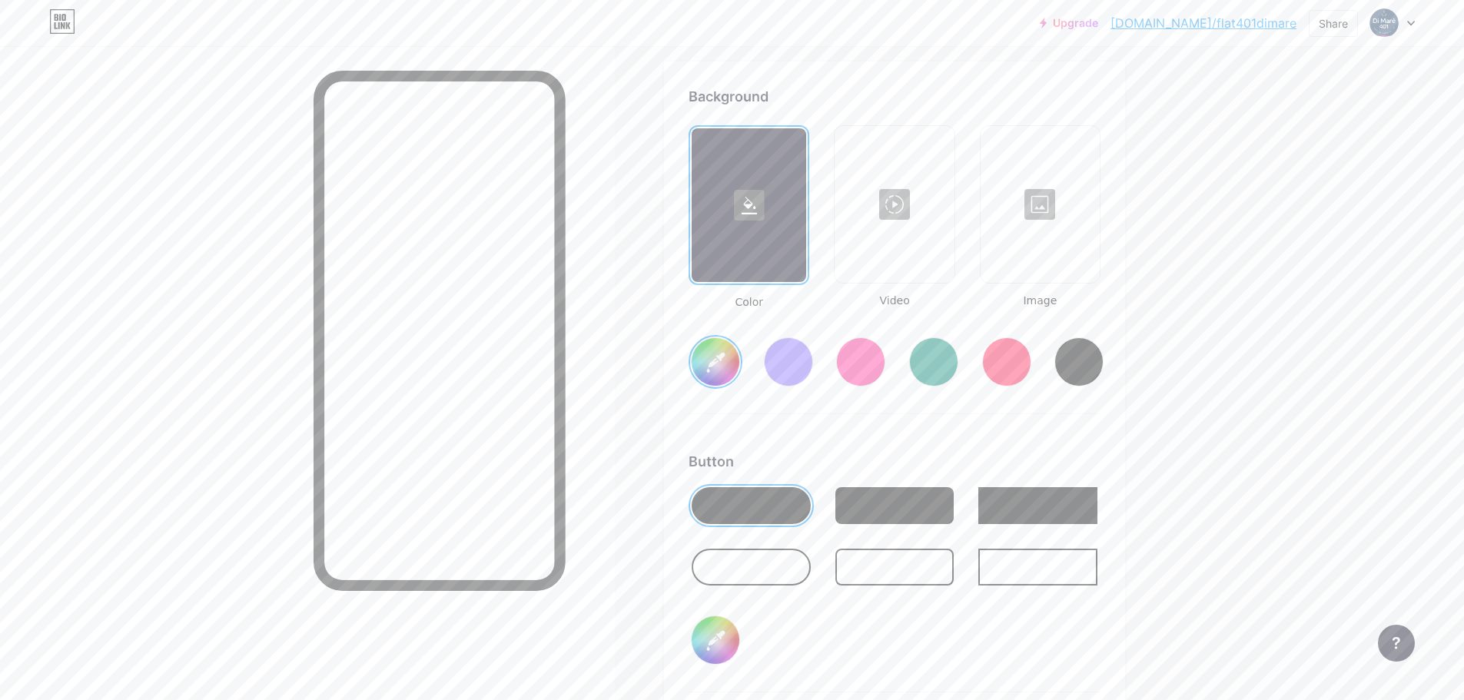
type input "#4e6f97"
type input "#5d6f63"
type input "#4e6f97"
type input "#5e6e63"
type input "#4e6f97"
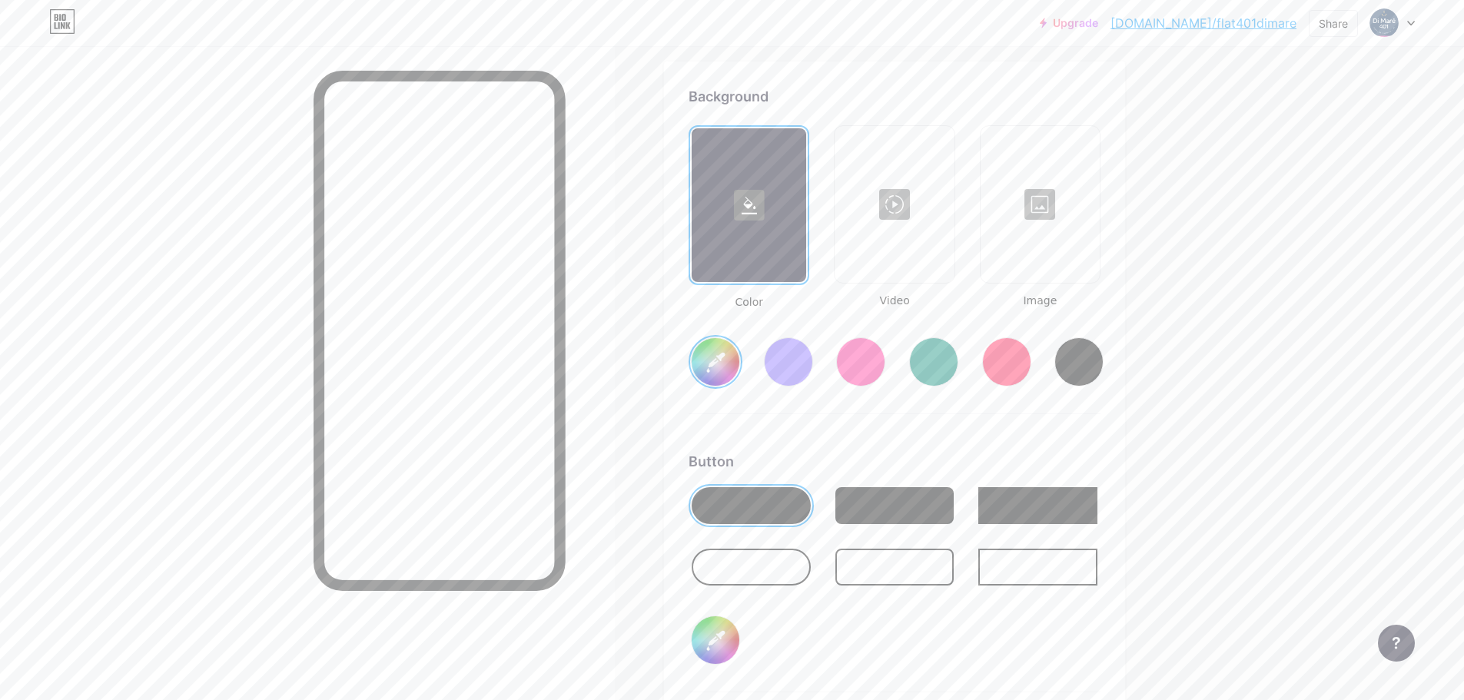
type input "#5f6d64"
type input "#4e6f97"
type input "#606c64"
type input "#4e6f97"
type input "#616b64"
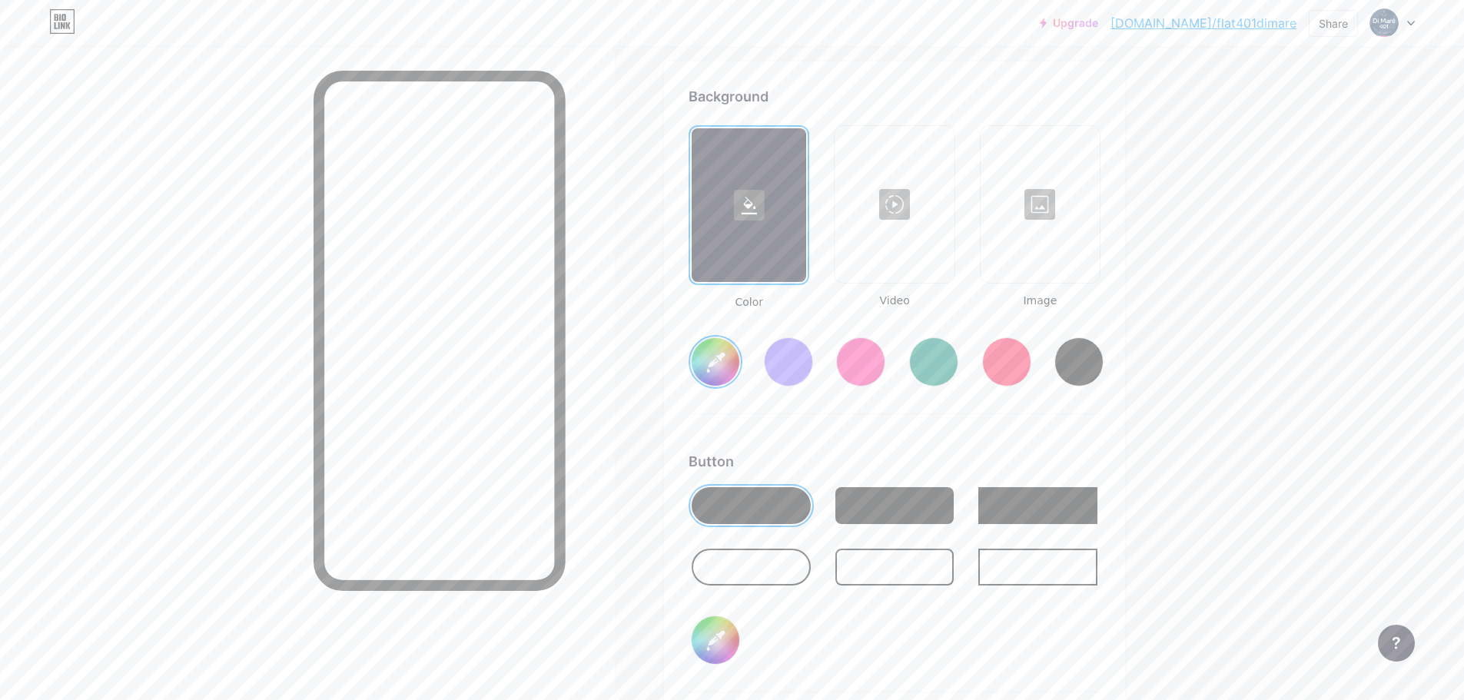
type input "#4e6f97"
type input "#636965"
type input "#4e6f97"
type input "#666b68"
type input "#4e6f97"
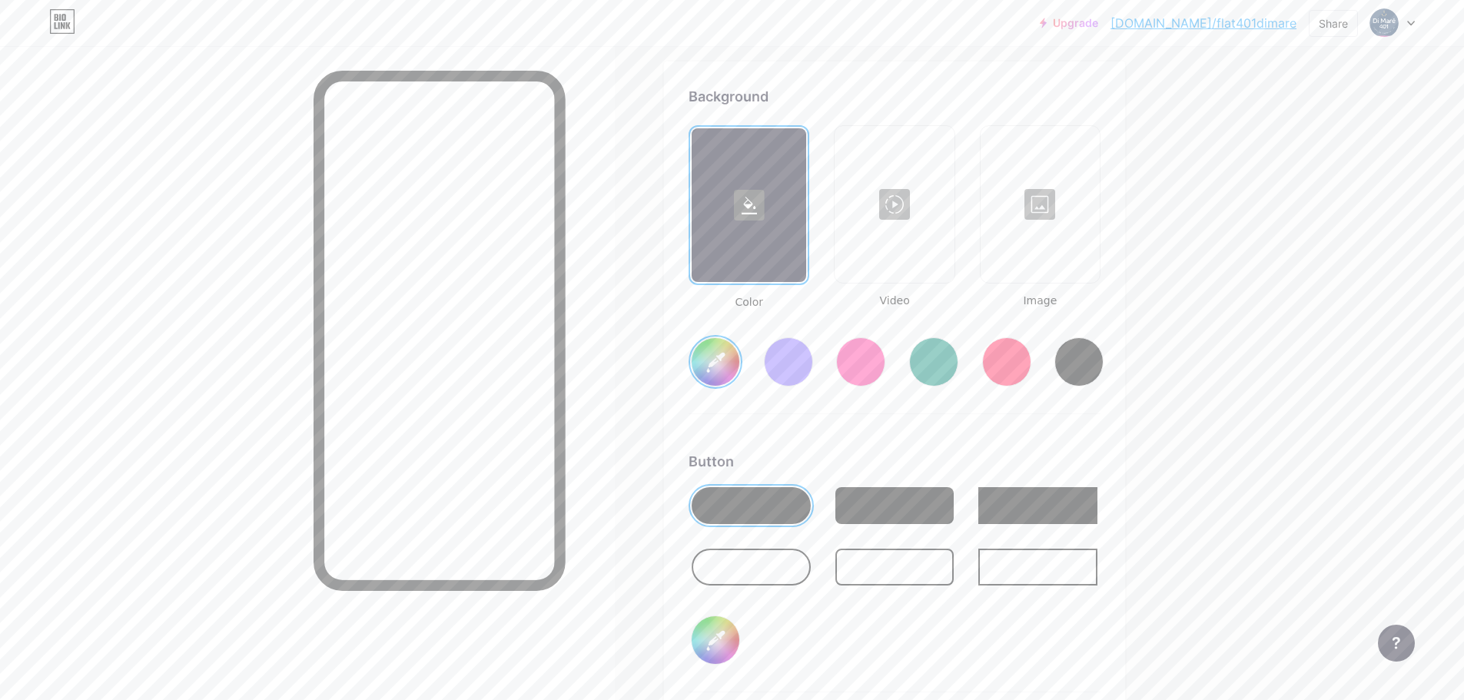
type input "#686a68"
type input "#4e6f97"
type input "#656766"
type input "#4e6f97"
click at [932, 444] on div "Background Color Video Image #4e6f97 Button #ffffff Font Inter Poppins EB Garam…" at bounding box center [895, 541] width 412 height 910
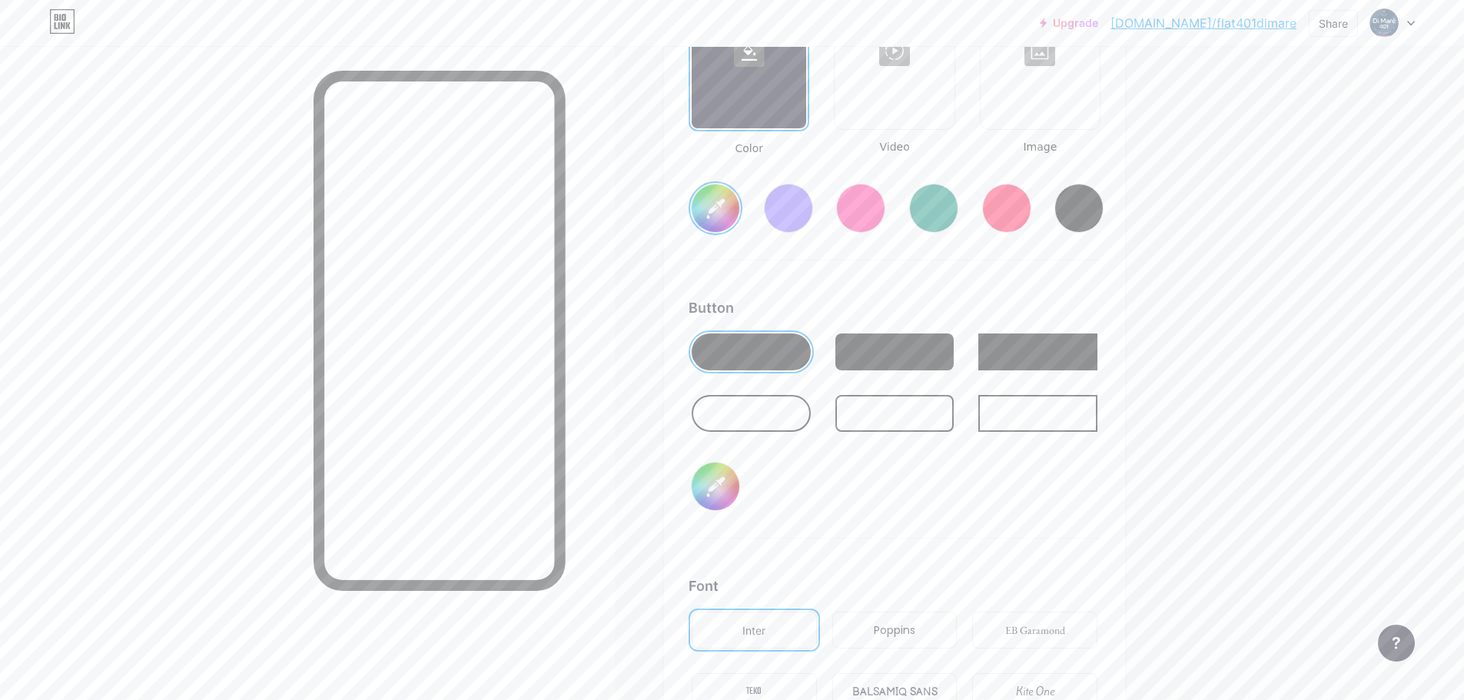
scroll to position [2348, 0]
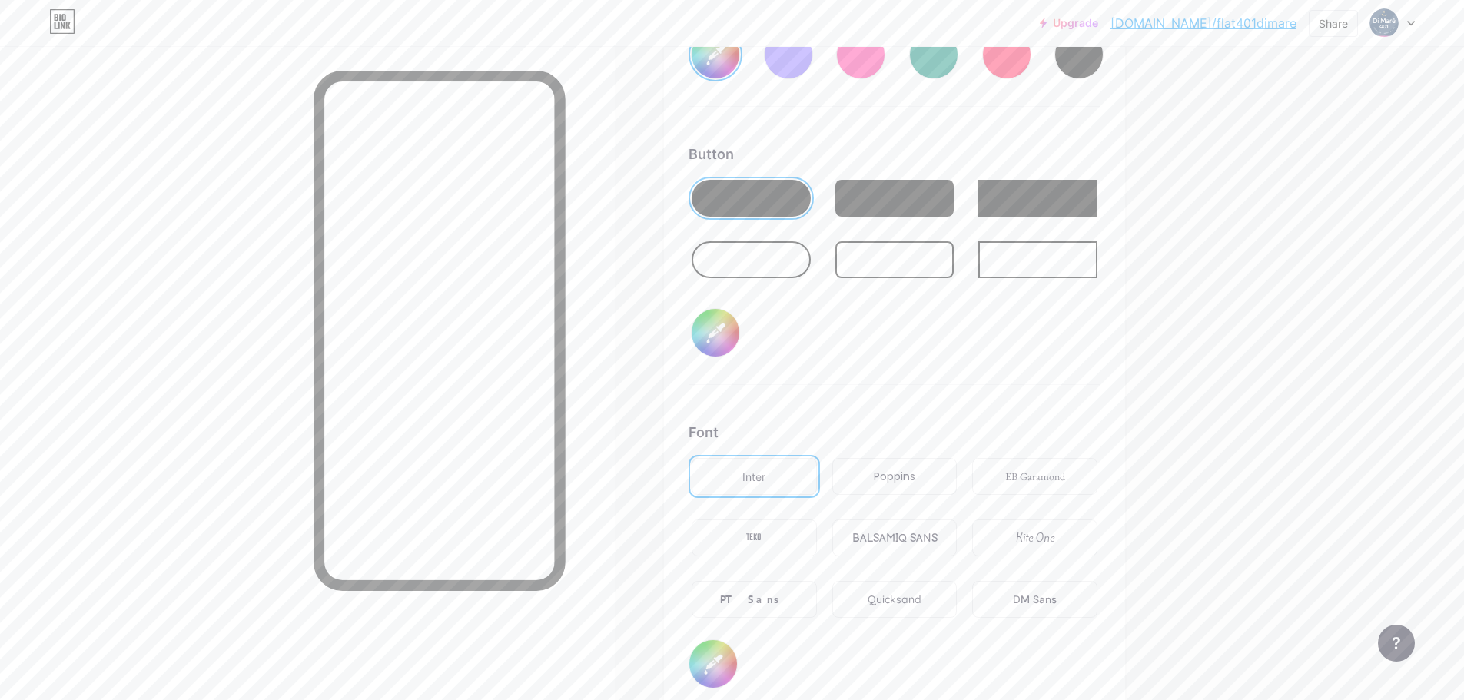
click at [782, 536] on div "TEKO" at bounding box center [754, 538] width 125 height 37
click at [1035, 603] on div "DM Sans" at bounding box center [1035, 600] width 44 height 16
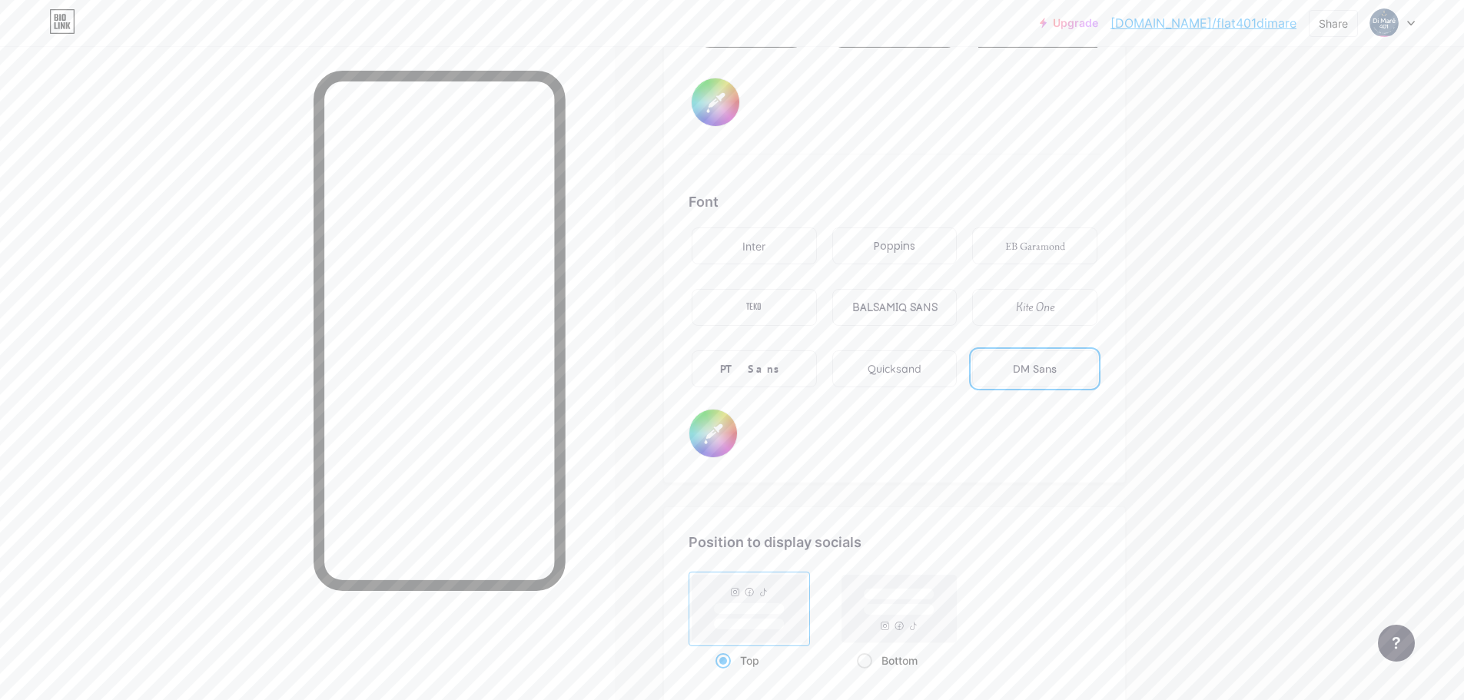
scroll to position [2809, 0]
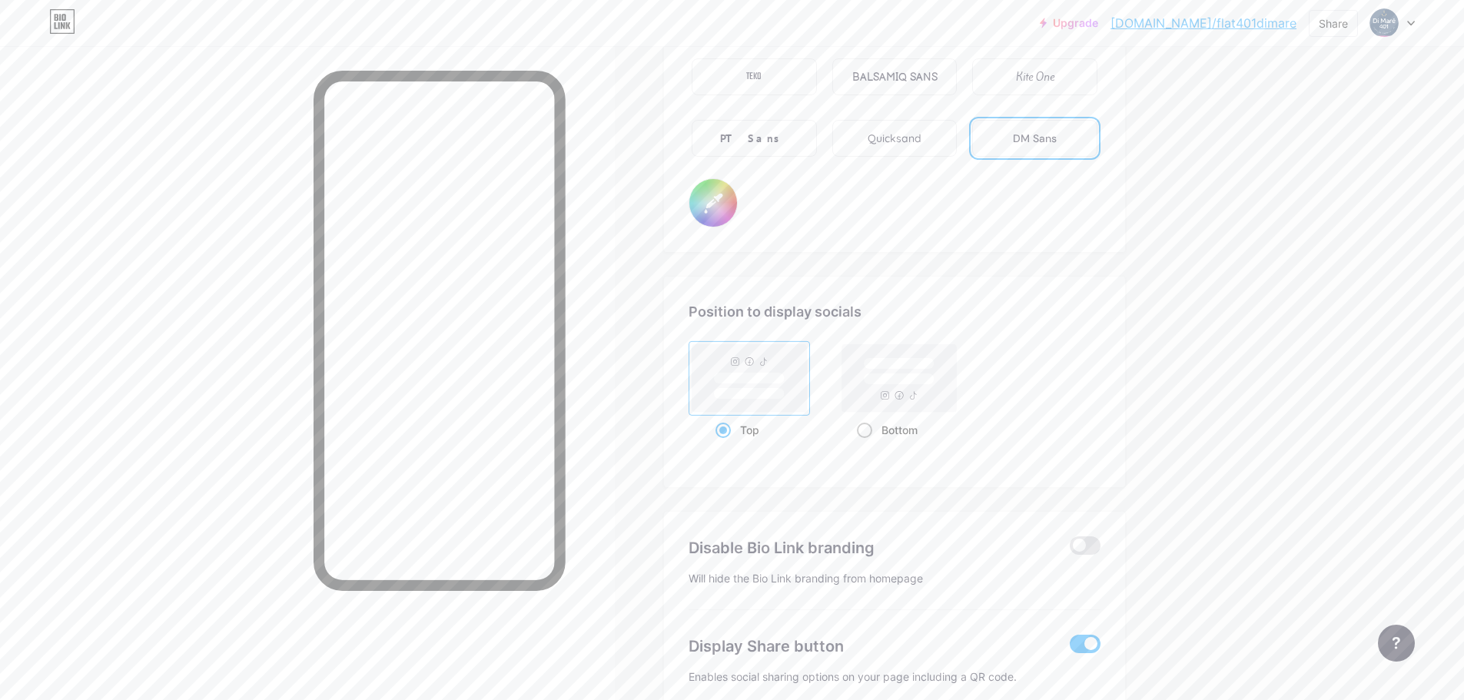
click at [911, 411] on rect at bounding box center [899, 378] width 115 height 68
click at [867, 444] on input "Bottom" at bounding box center [862, 449] width 10 height 10
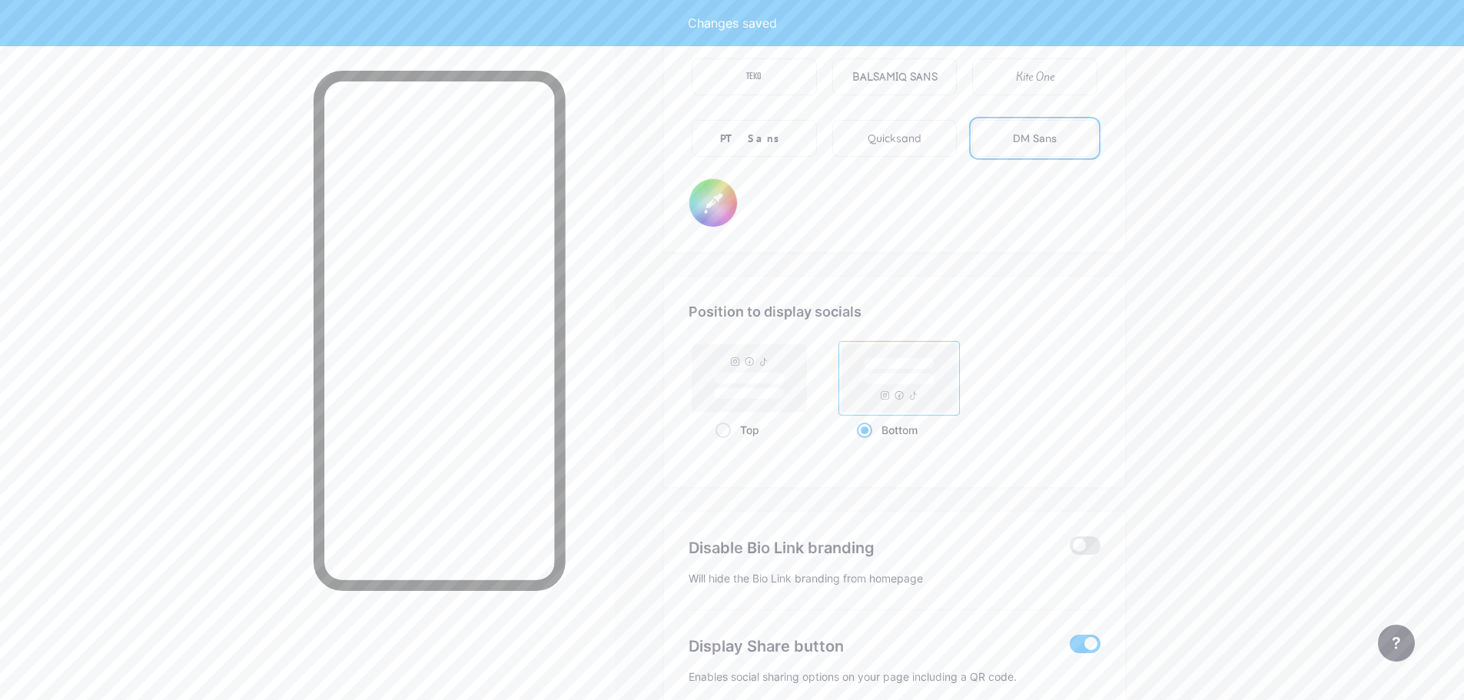
scroll to position [2886, 0]
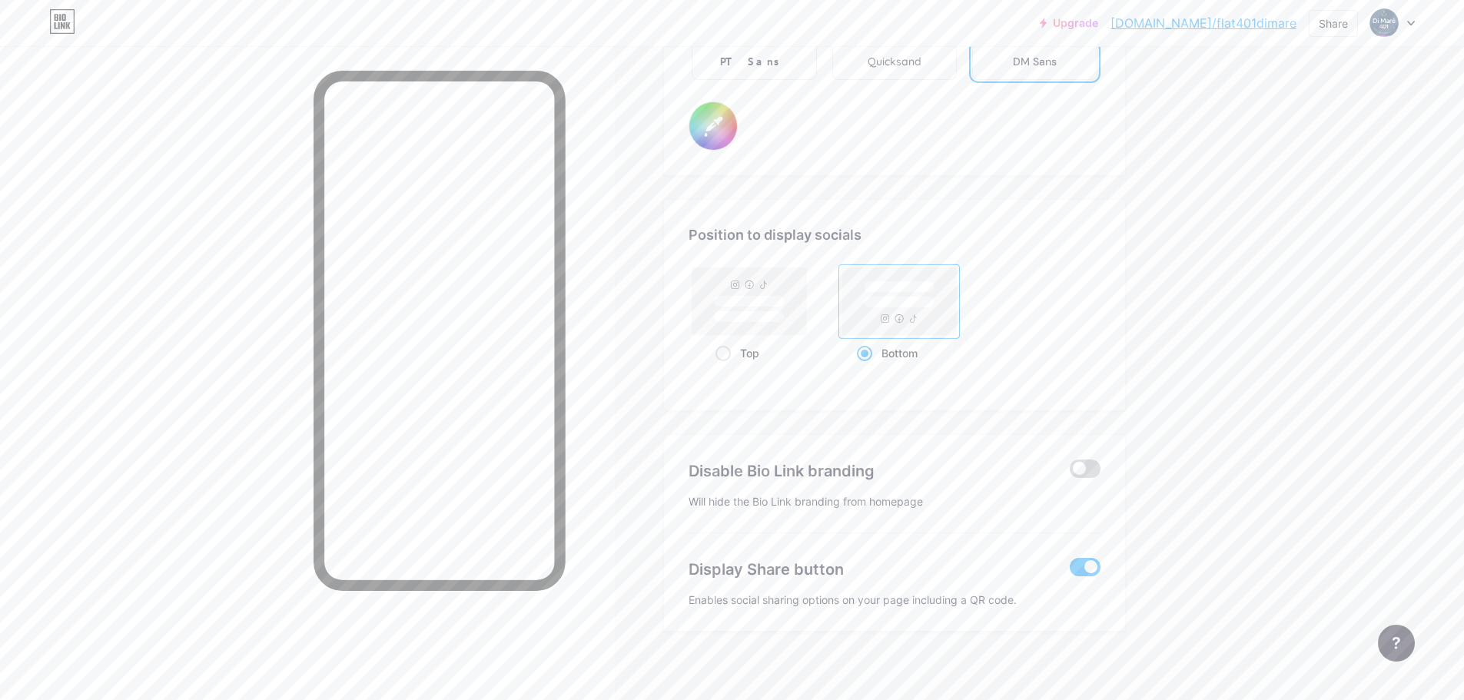
click at [1090, 472] on span at bounding box center [1085, 469] width 31 height 18
click at [1070, 473] on input "checkbox" at bounding box center [1070, 473] width 0 height 0
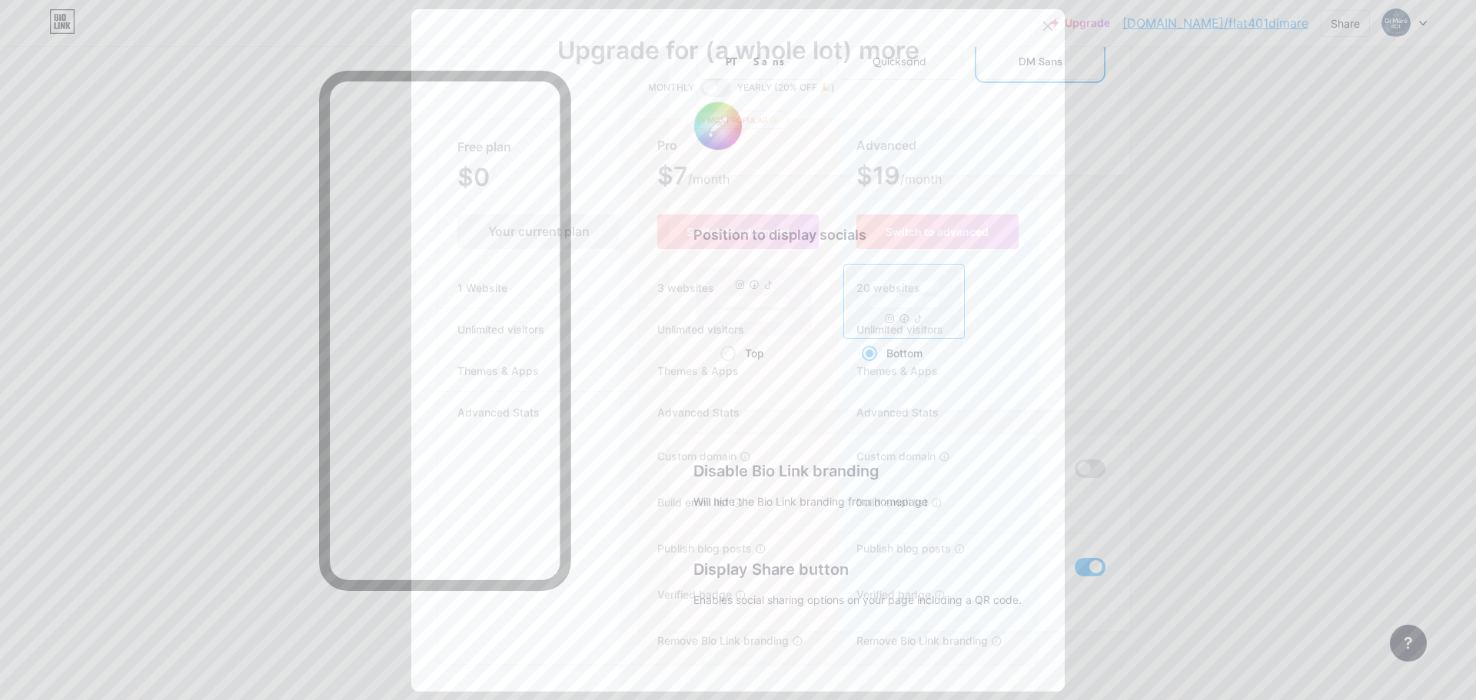
click at [1041, 25] on icon at bounding box center [1047, 26] width 12 height 12
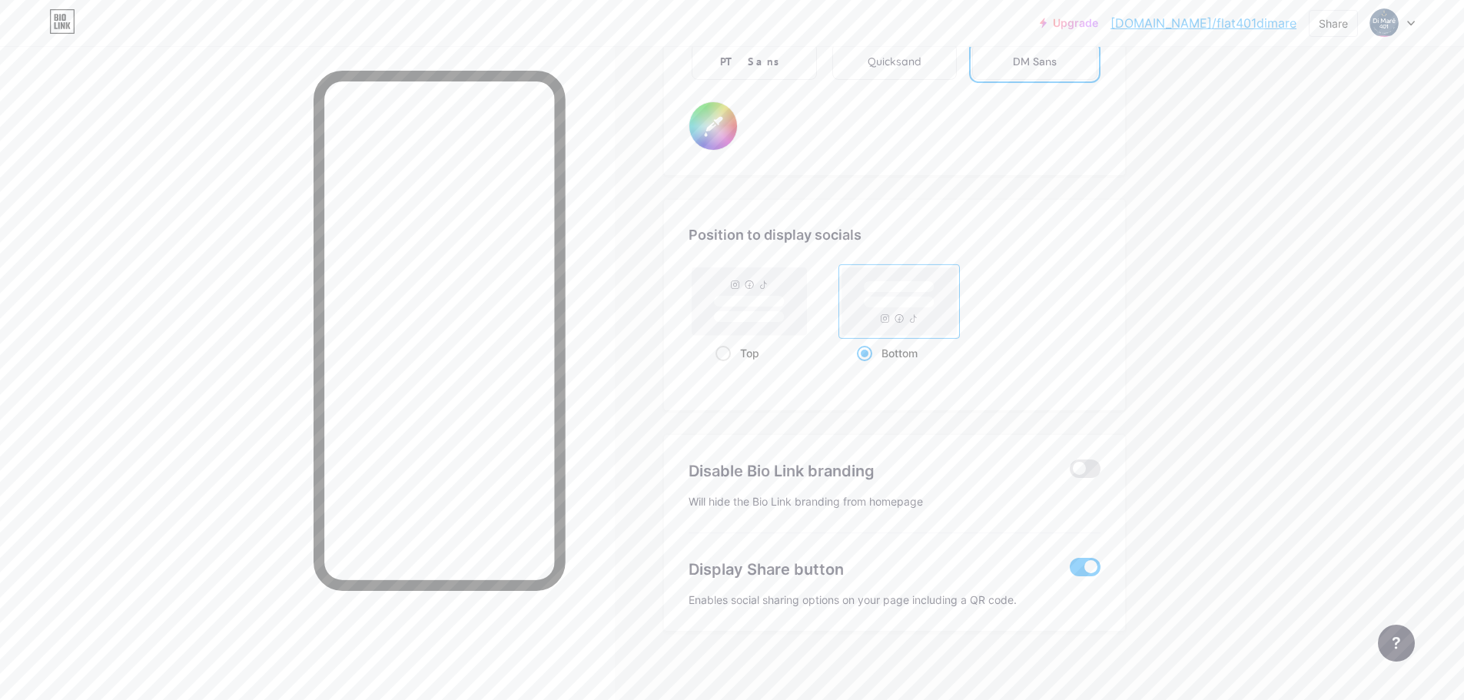
click at [1084, 566] on span at bounding box center [1085, 567] width 31 height 18
click at [1070, 571] on input "checkbox" at bounding box center [1070, 571] width 0 height 0
click at [1084, 566] on span at bounding box center [1085, 567] width 31 height 18
click at [1070, 571] on input "checkbox" at bounding box center [1070, 571] width 0 height 0
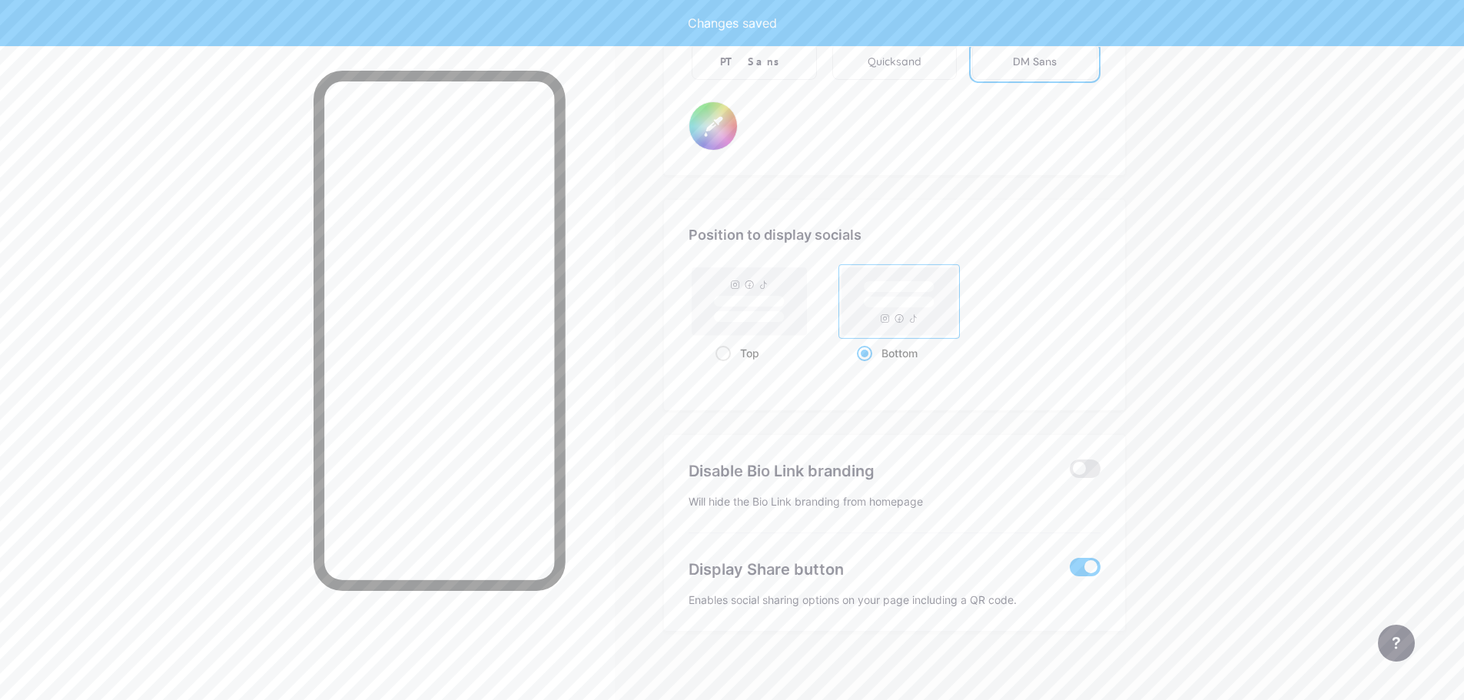
click at [1084, 566] on span at bounding box center [1085, 567] width 31 height 18
click at [1070, 571] on input "checkbox" at bounding box center [1070, 571] width 0 height 0
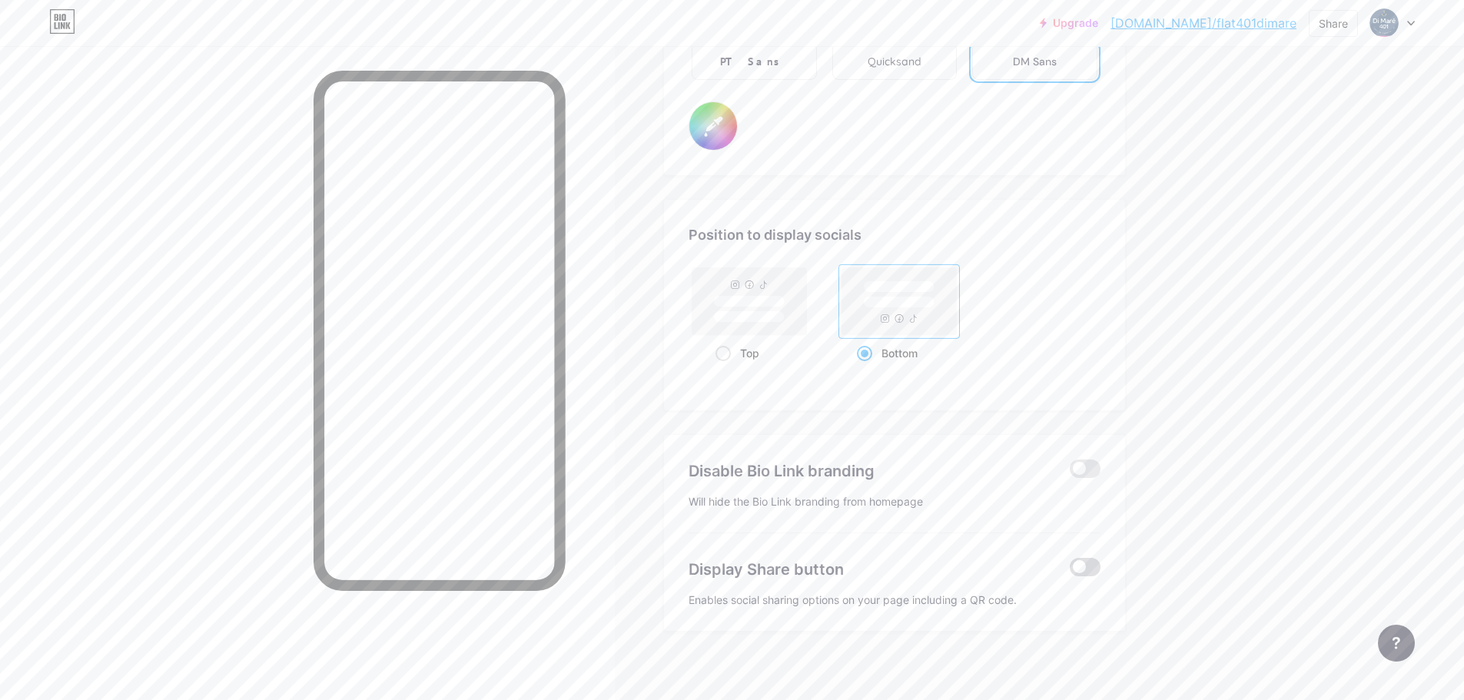
click at [1080, 565] on span at bounding box center [1085, 567] width 31 height 18
click at [1070, 571] on input "checkbox" at bounding box center [1070, 571] width 0 height 0
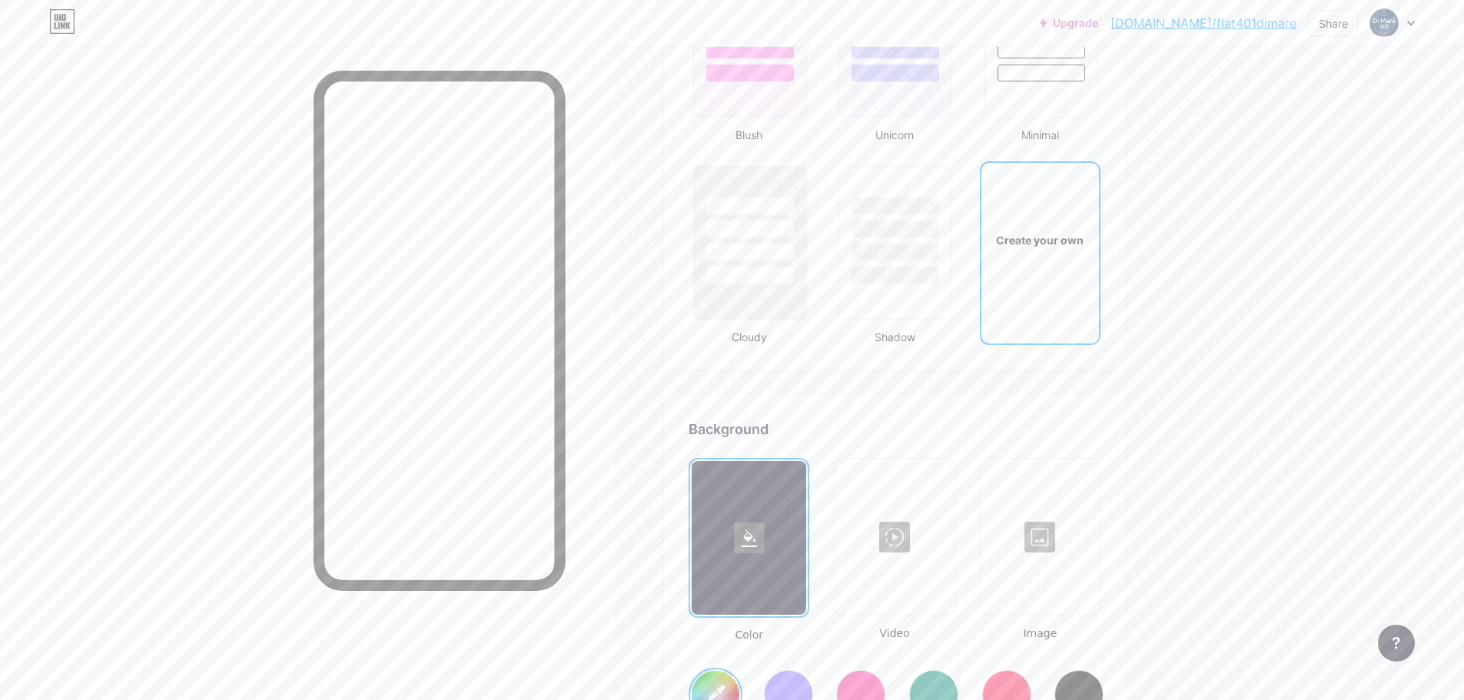
scroll to position [1733, 0]
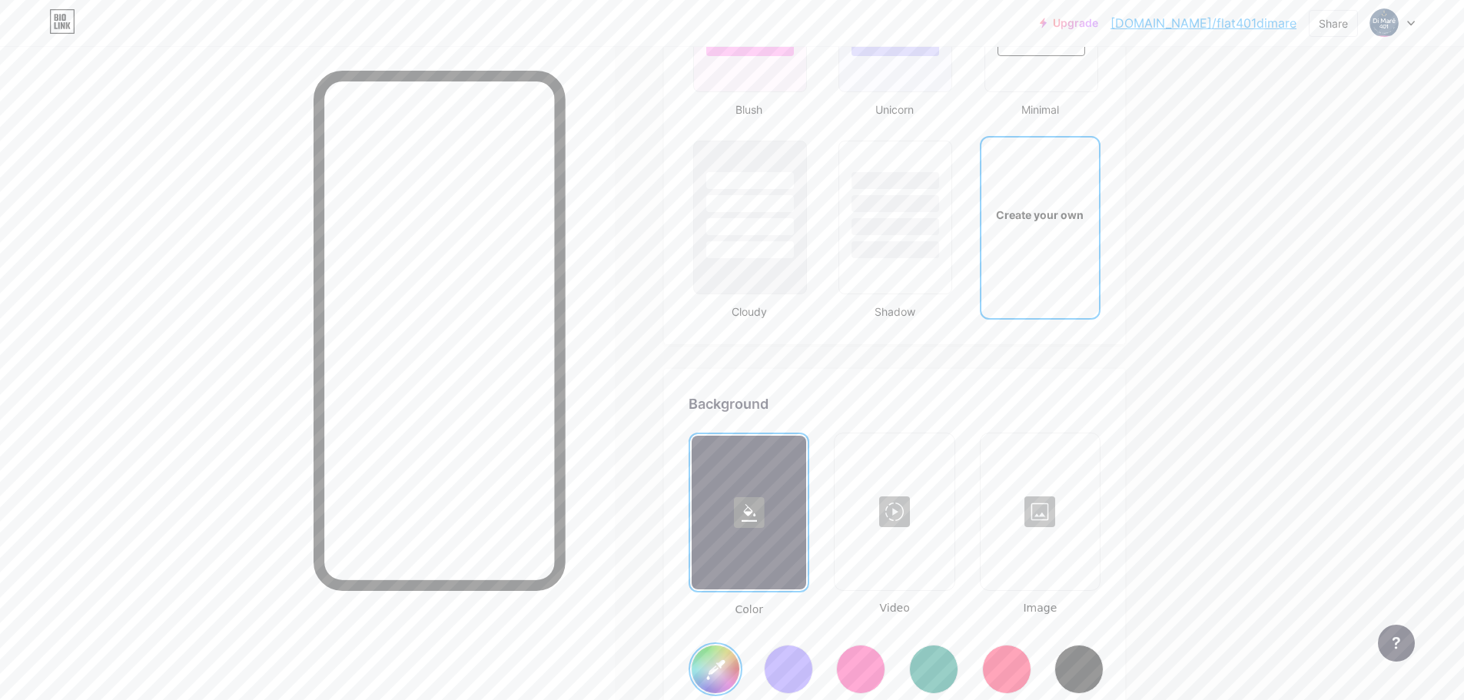
click at [1047, 503] on div at bounding box center [1040, 512] width 116 height 154
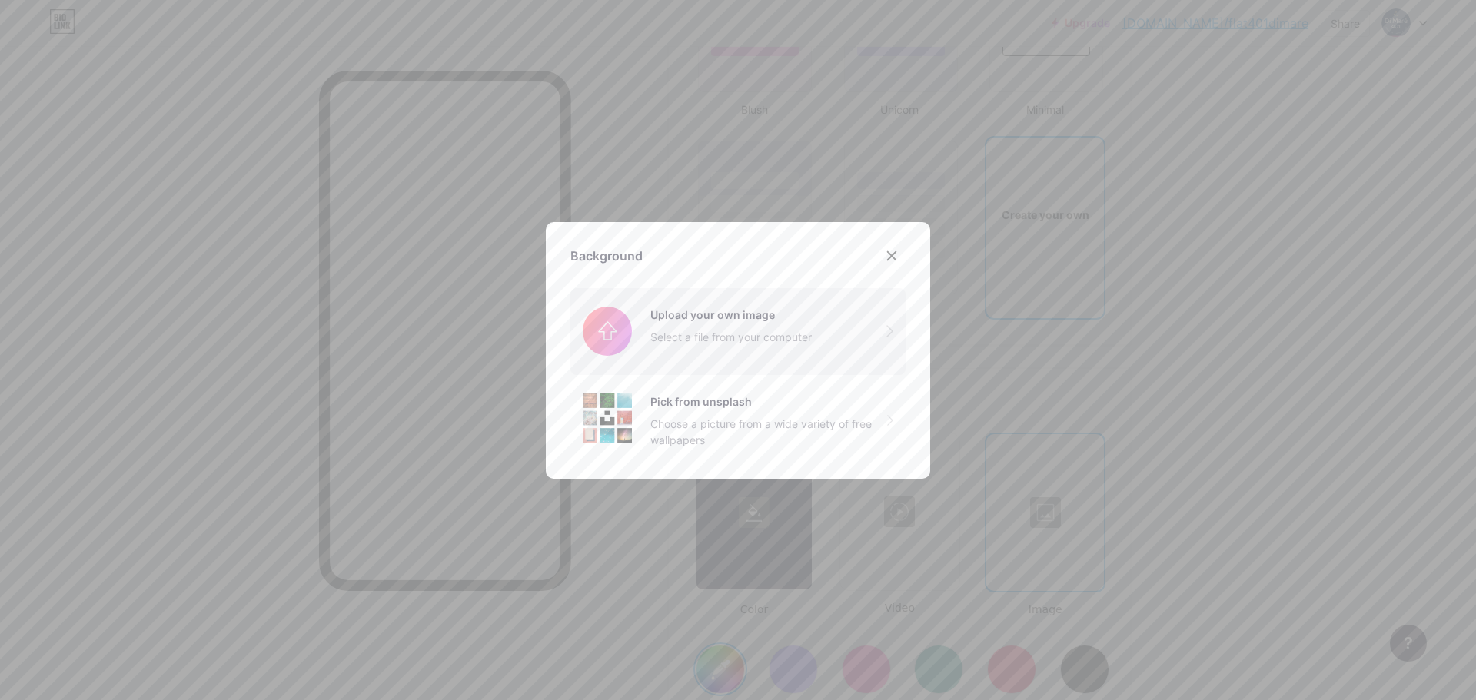
click at [658, 294] on input "file" at bounding box center [737, 331] width 335 height 86
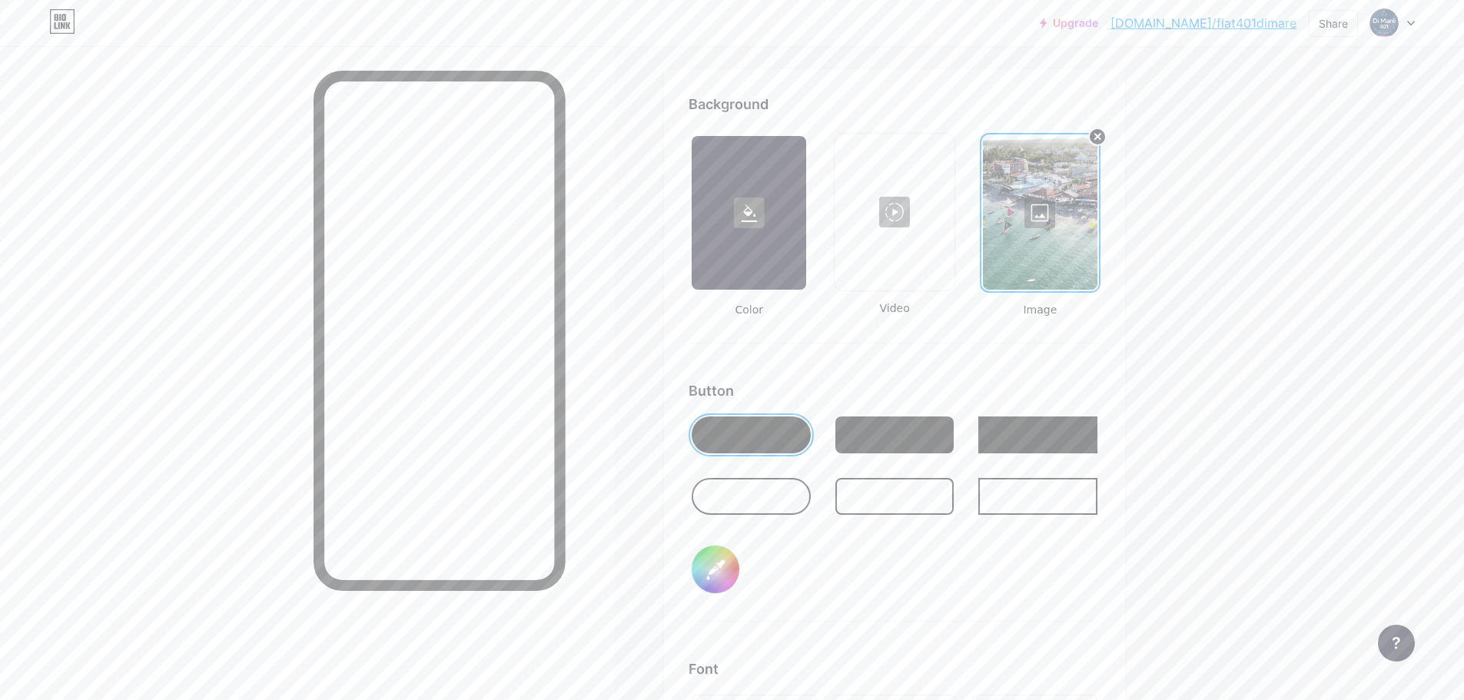
scroll to position [2117, 0]
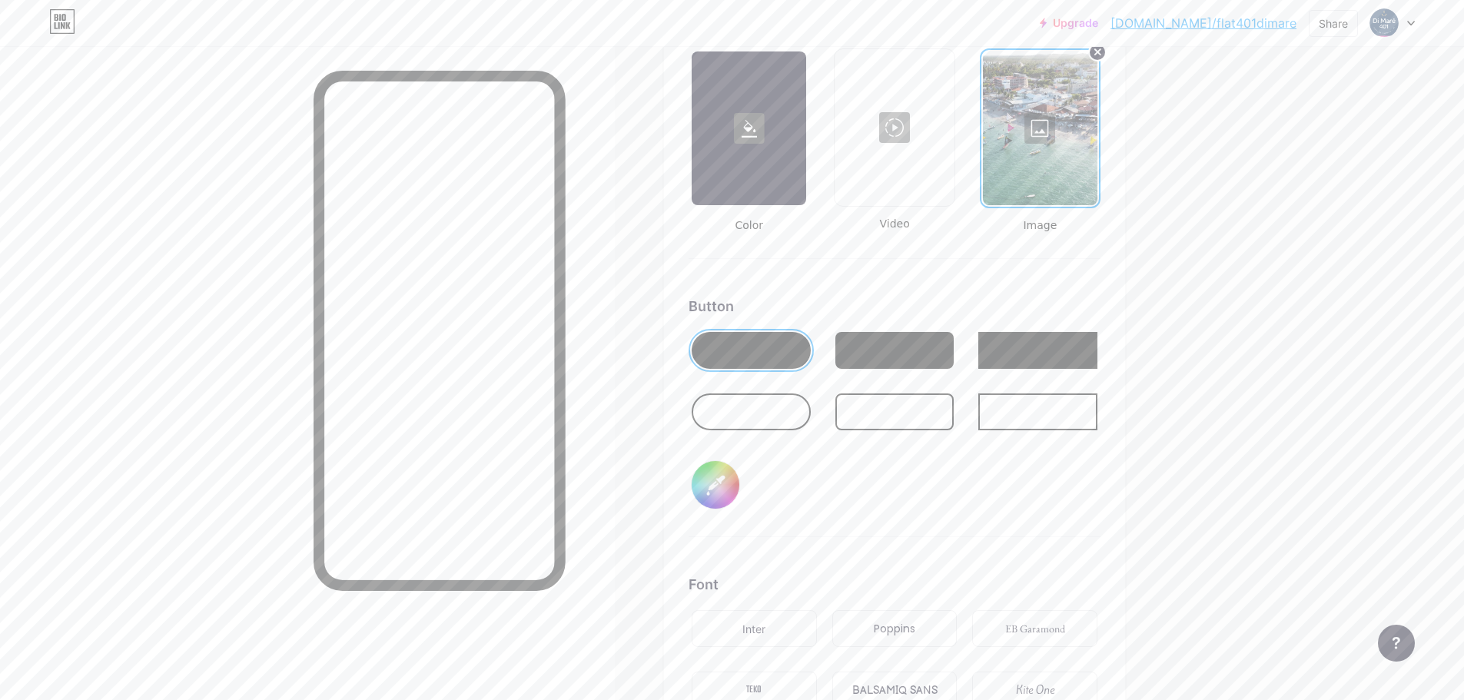
click at [768, 148] on div at bounding box center [749, 128] width 115 height 154
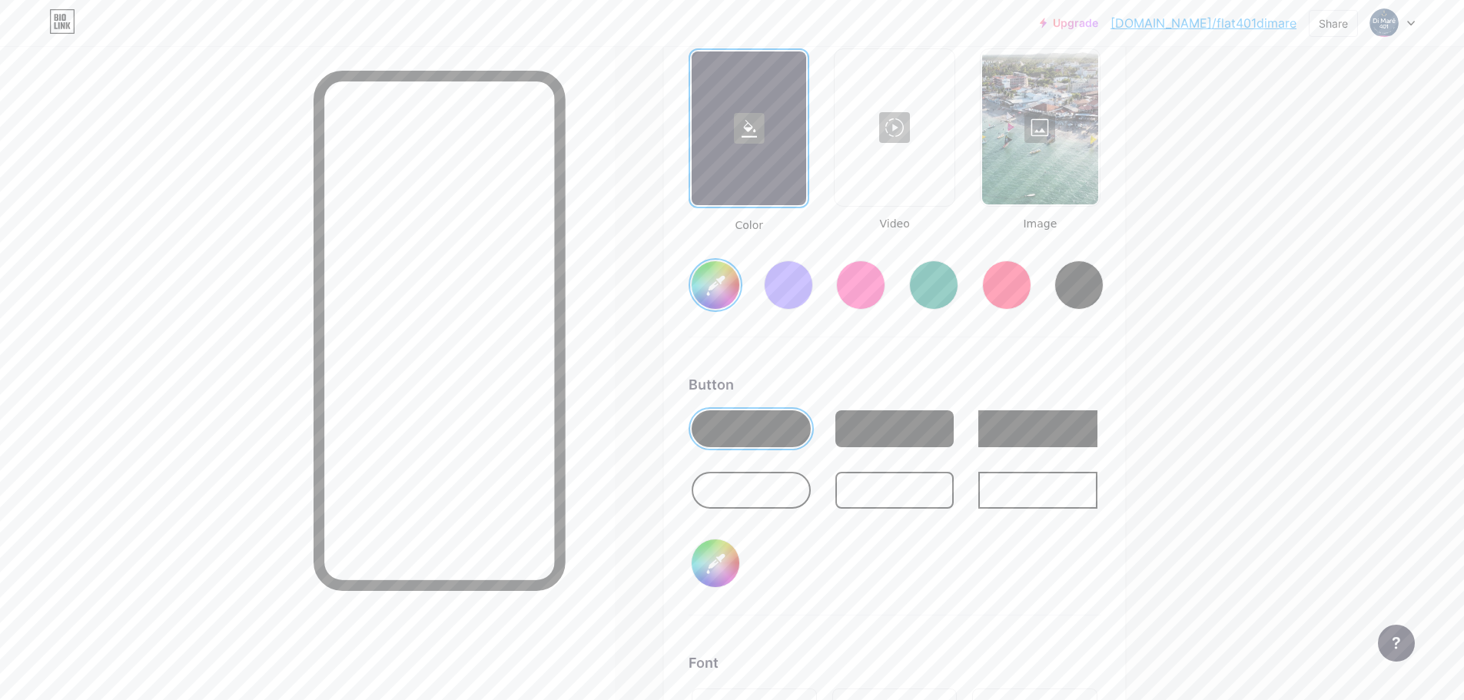
click at [705, 287] on input "#4e6f97" at bounding box center [716, 285] width 48 height 48
click at [951, 367] on div "Background Color Video Image #a2b7d2 Button #ffffff Font Inter Poppins EB Garam…" at bounding box center [895, 464] width 412 height 910
click at [719, 564] on input "#ffffff" at bounding box center [716, 564] width 48 height 48
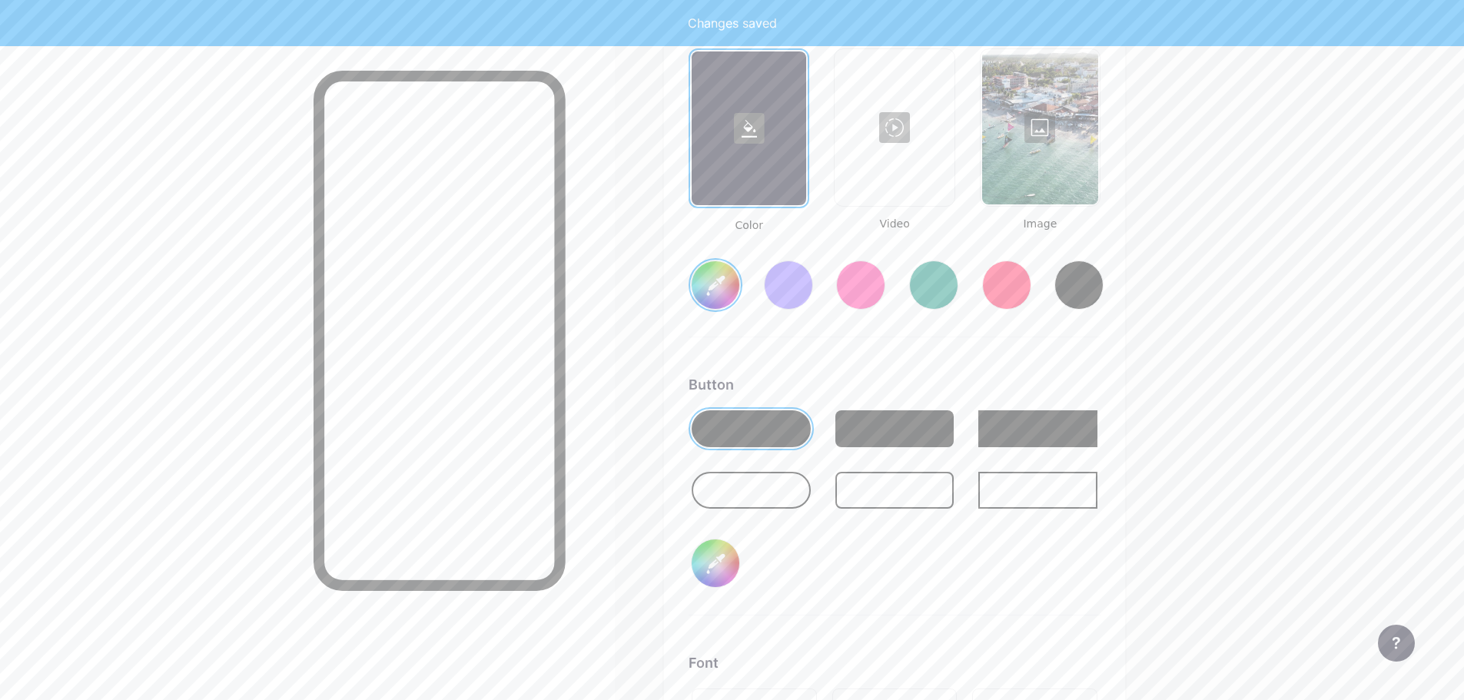
click at [850, 591] on div "Button #28486c" at bounding box center [895, 494] width 412 height 241
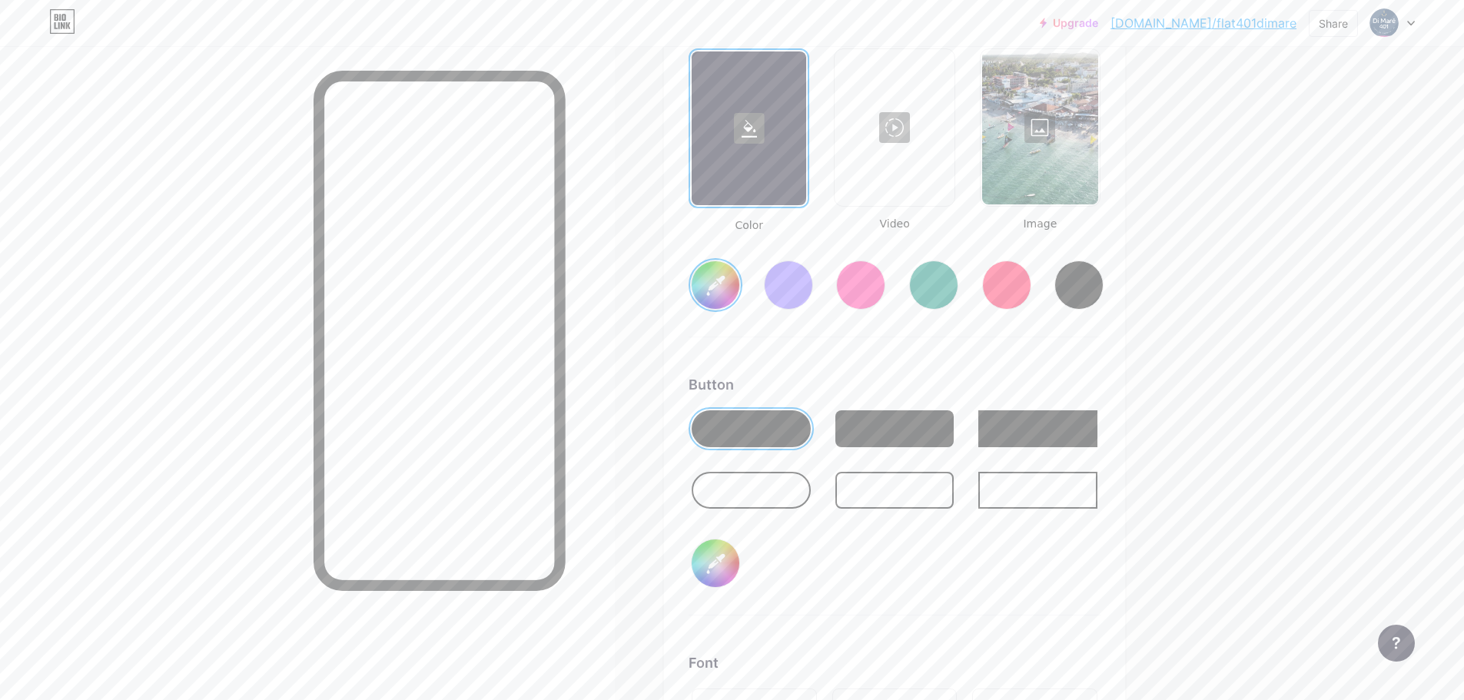
click at [879, 602] on div "Button #28486c" at bounding box center [895, 494] width 412 height 241
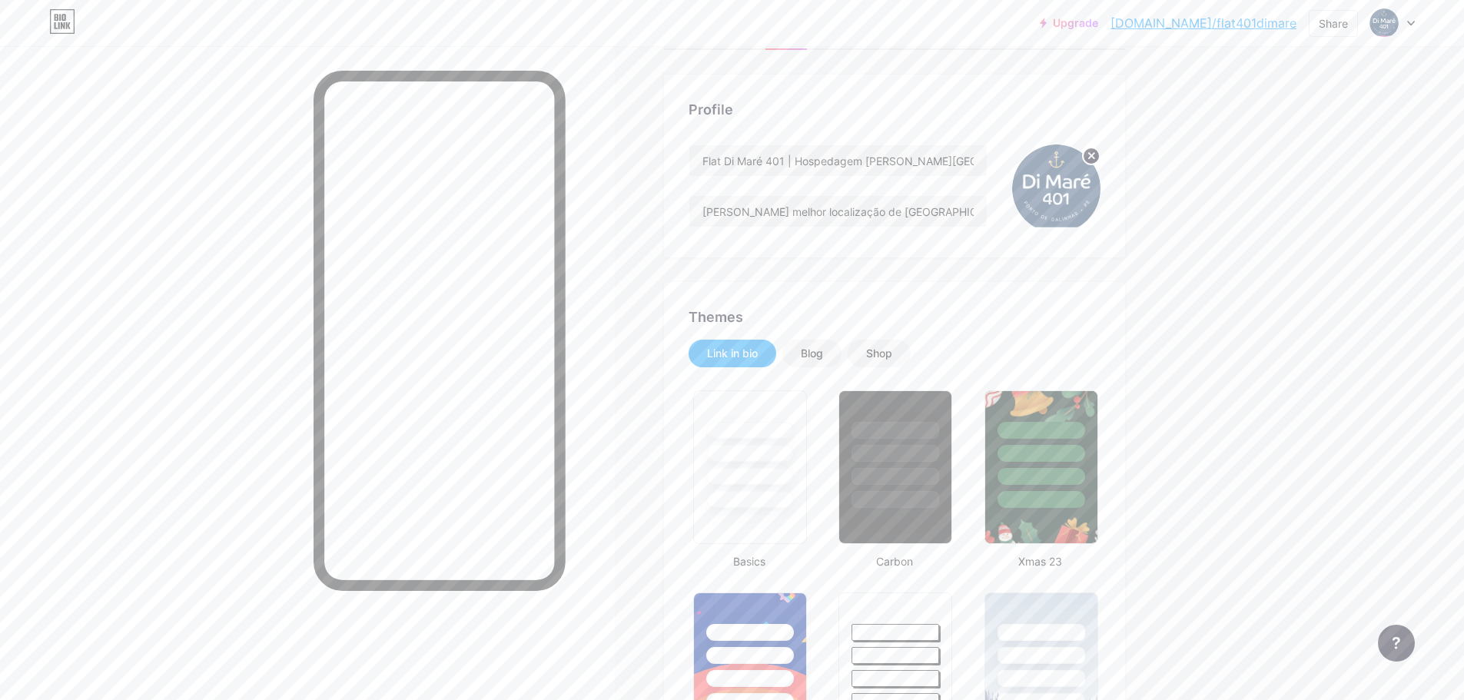
scroll to position [0, 0]
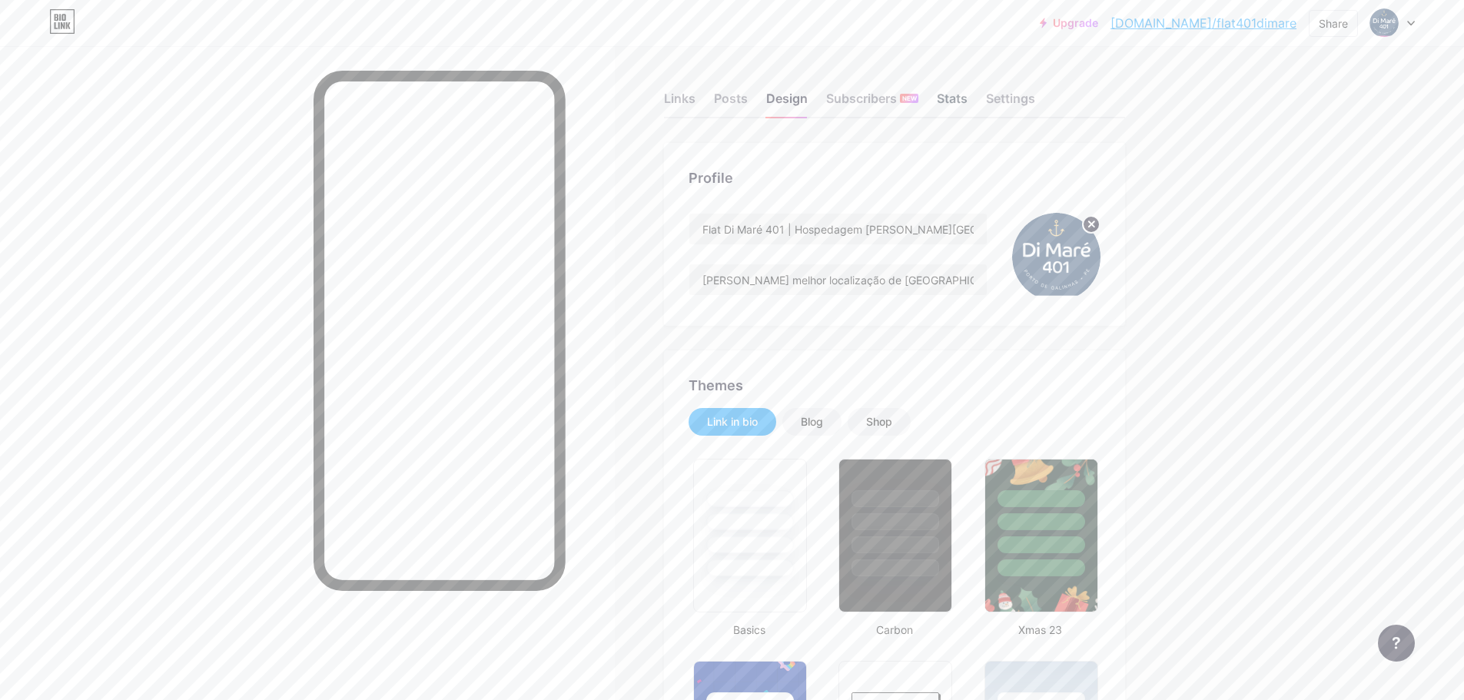
click at [958, 105] on div "Stats" at bounding box center [952, 103] width 31 height 28
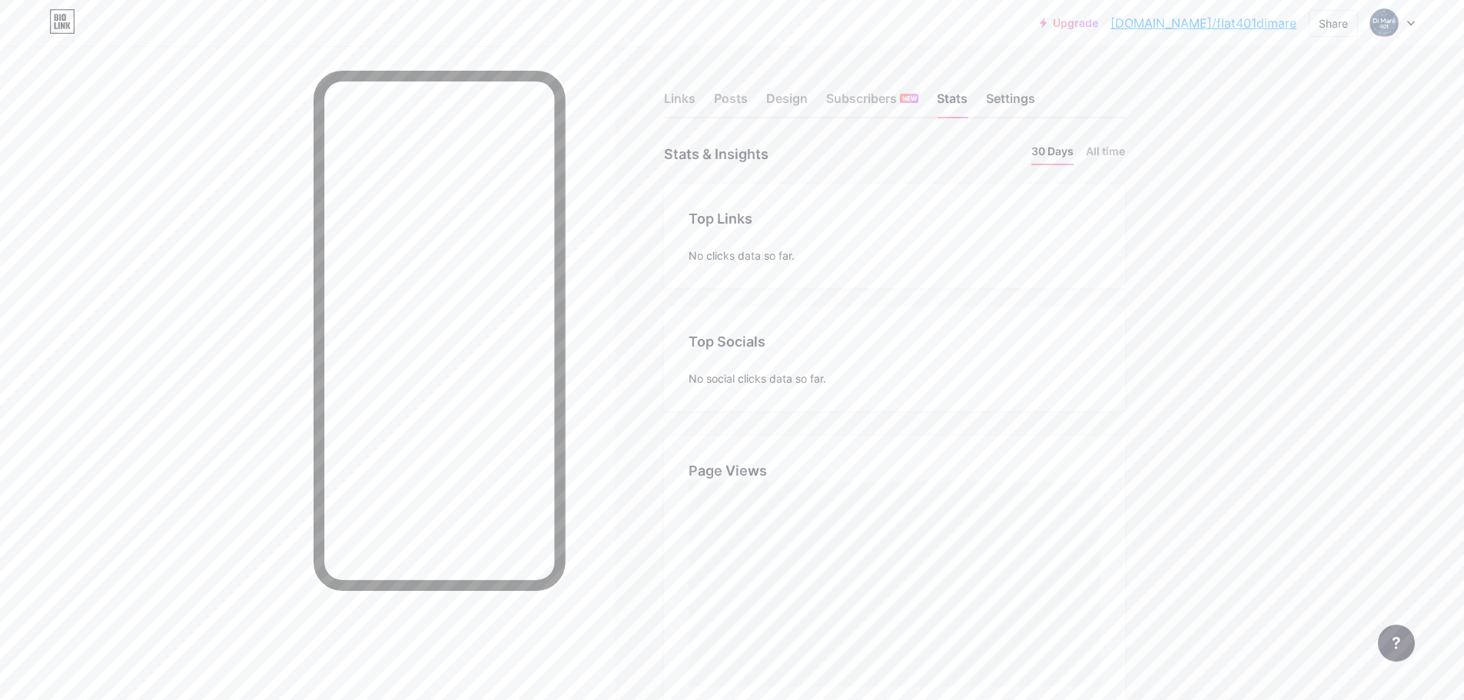
scroll to position [700, 1464]
click at [1005, 97] on div "Settings" at bounding box center [1010, 103] width 49 height 28
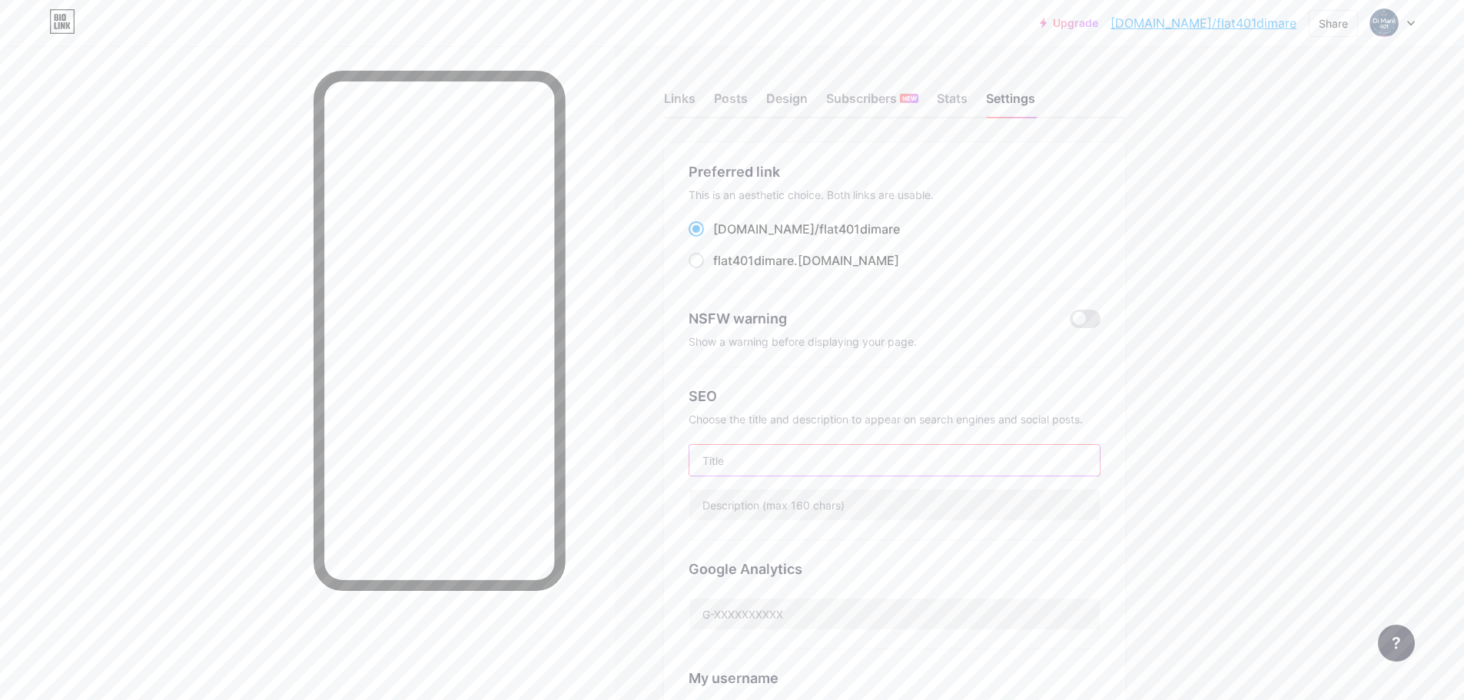
click at [799, 451] on input "text" at bounding box center [894, 460] width 410 height 31
paste input "Flat Di Maré 401 | Hospedagem [PERSON_NAME][GEOGRAPHIC_DATA]"
click at [819, 510] on input "text" at bounding box center [894, 505] width 410 height 31
click at [760, 511] on input "text" at bounding box center [894, 505] width 410 height 31
paste input "[PERSON_NAME] melhor localização de [GEOGRAPHIC_DATA] 🏖️ 🌊 30m do mar - [GEOGRA…"
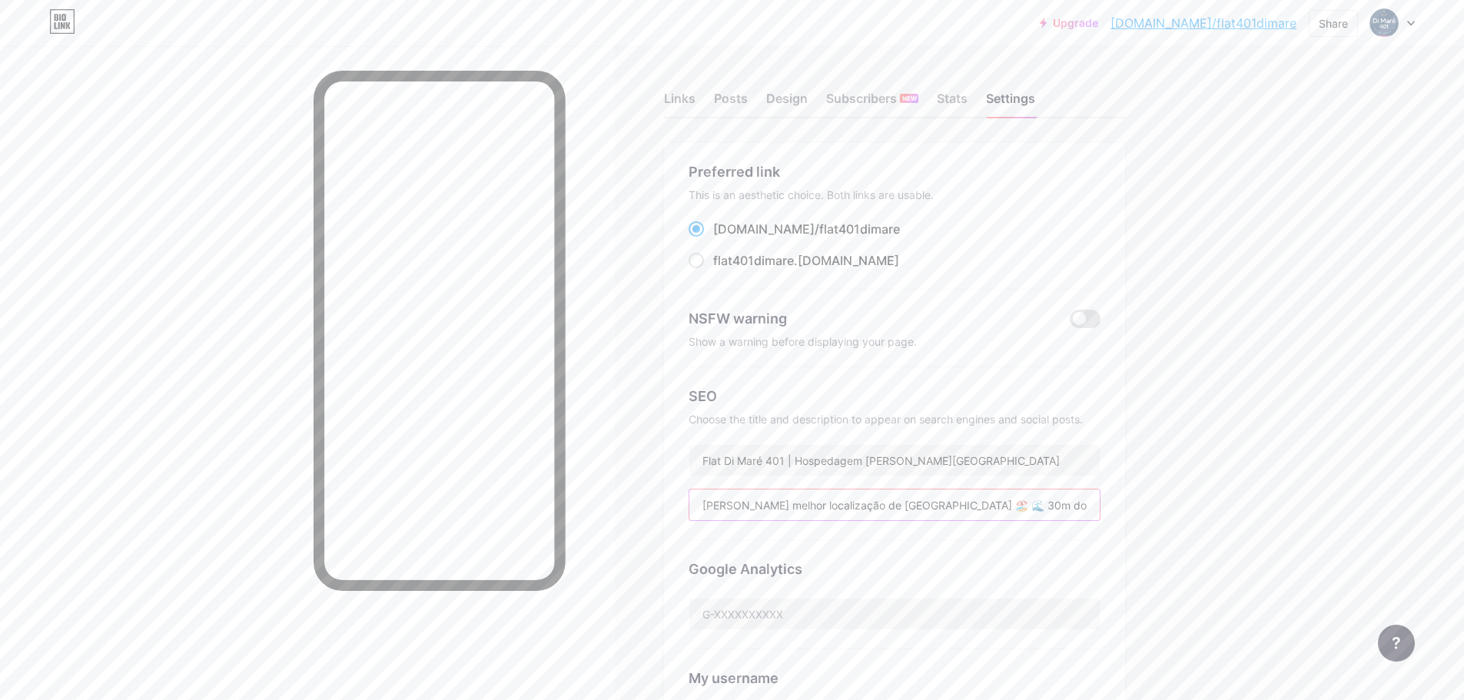
drag, startPoint x: 842, startPoint y: 507, endPoint x: 882, endPoint y: 511, distance: 40.2
click at [842, 506] on input "[PERSON_NAME] melhor localização de [GEOGRAPHIC_DATA] 🏖️ 🌊 30m do mar - [GEOGRA…" at bounding box center [894, 505] width 410 height 31
click at [970, 513] on input "[PERSON_NAME] melhor localização de [GEOGRAPHIC_DATA] 🏖️ 🌊 30m do mar - [GEOGRA…" at bounding box center [894, 505] width 410 height 31
click at [979, 512] on input "[PERSON_NAME] melhor localização de [GEOGRAPHIC_DATA] 🏖️ 🌊 30m do mar - [GEOGRA…" at bounding box center [894, 505] width 410 height 31
drag, startPoint x: 985, startPoint y: 509, endPoint x: 1016, endPoint y: 510, distance: 31.6
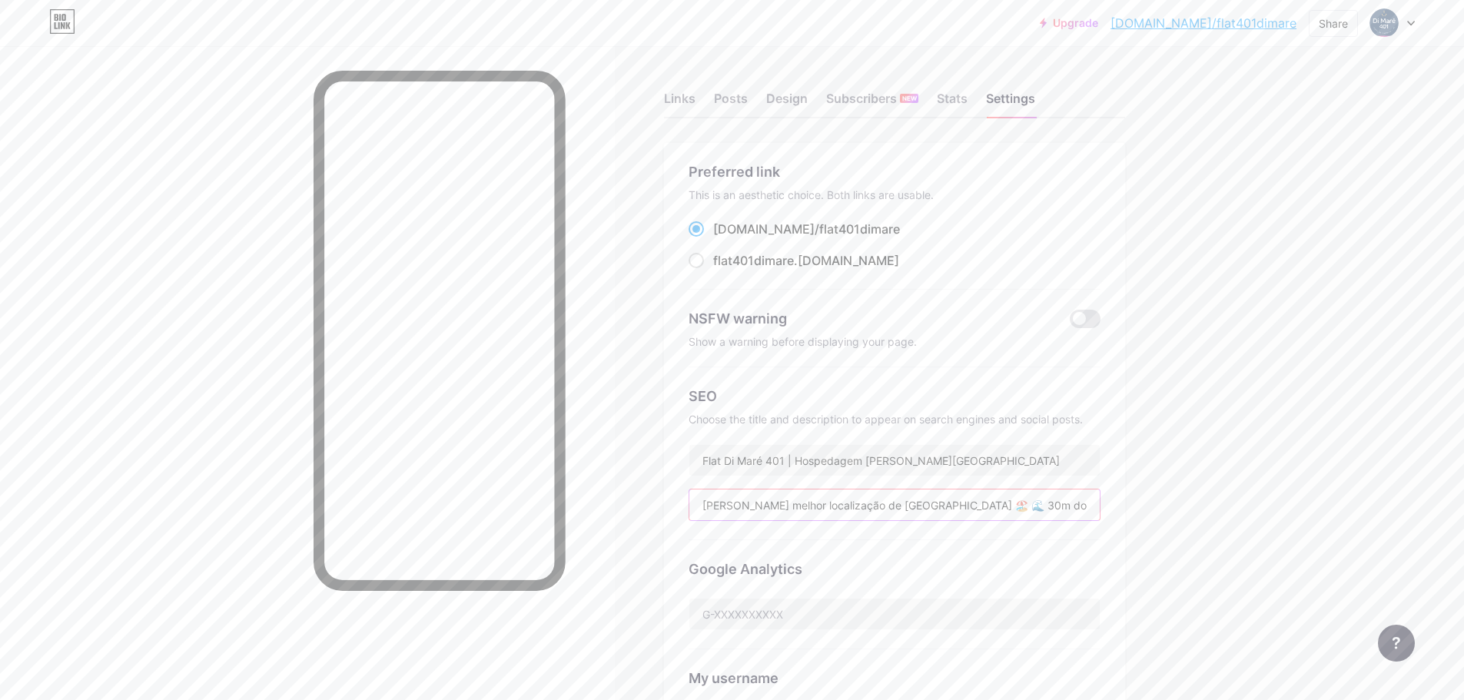
click at [1016, 510] on input "[PERSON_NAME] melhor localização de [GEOGRAPHIC_DATA] 🏖️ 🌊 30m do mar - [GEOGRA…" at bounding box center [894, 505] width 410 height 31
click at [1036, 504] on input "[PERSON_NAME] melhor localização de [GEOGRAPHIC_DATA]. A30m do mar - [GEOGRAPHI…" at bounding box center [894, 505] width 410 height 31
click at [995, 501] on input "[PERSON_NAME] melhor localização de [GEOGRAPHIC_DATA]. A30m do mar - [GEOGRAPHI…" at bounding box center [894, 505] width 410 height 31
click at [991, 499] on input "[PERSON_NAME] melhor localização de [GEOGRAPHIC_DATA]. A30m do mar - [GEOGRAPHI…" at bounding box center [894, 505] width 410 height 31
click at [1070, 508] on input "[PERSON_NAME] melhor localização de [GEOGRAPHIC_DATA]. A 30m do mar - [GEOGRAPH…" at bounding box center [894, 505] width 410 height 31
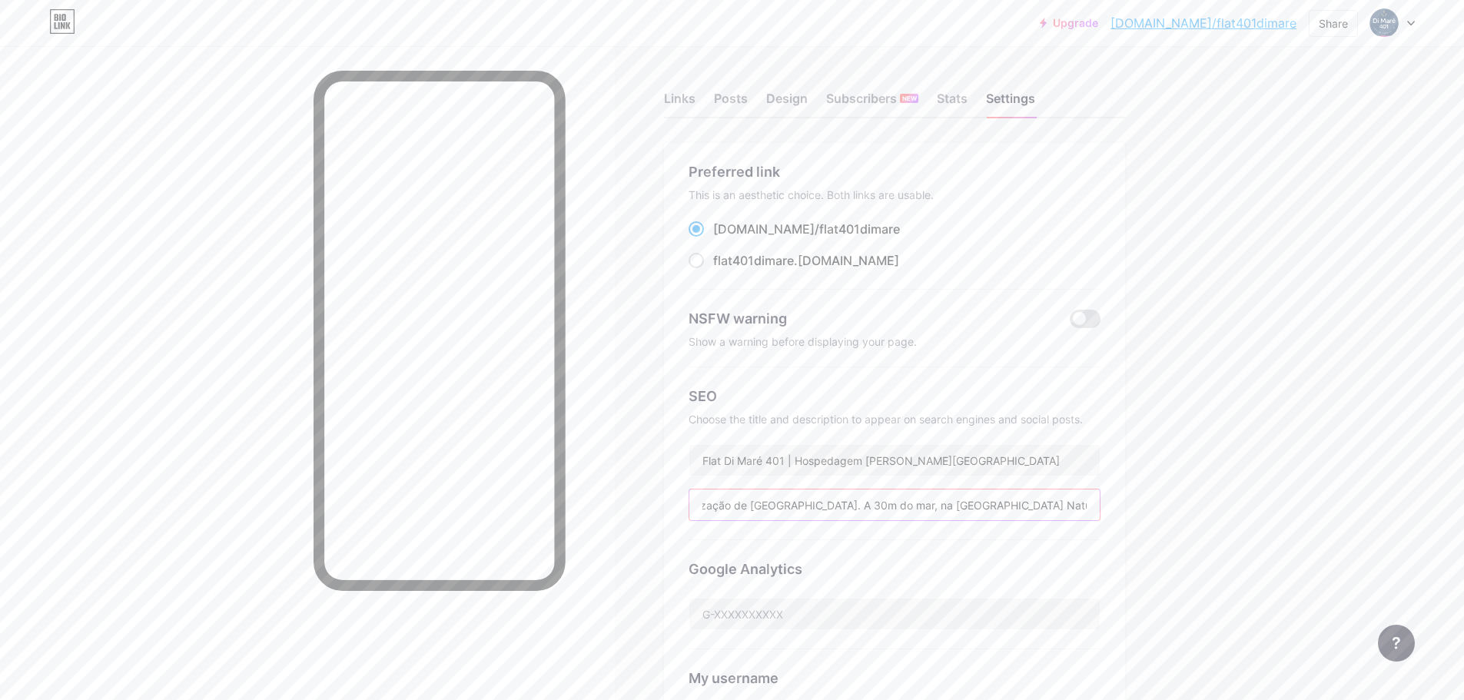
drag, startPoint x: 1069, startPoint y: 507, endPoint x: 1111, endPoint y: 497, distance: 42.7
click at [1111, 497] on div "Preferred link This is an aesthetic choice. Both links are usable. [DOMAIN_NAME…" at bounding box center [894, 481] width 461 height 676
click at [932, 510] on input "[PERSON_NAME] melhor localização de [GEOGRAPHIC_DATA]. A 30m do mar, na [GEOGRA…" at bounding box center [894, 505] width 410 height 31
click at [886, 500] on input "[PERSON_NAME] melhor localização de [GEOGRAPHIC_DATA]. A 30m do mar, na [GEOGRA…" at bounding box center [894, 505] width 410 height 31
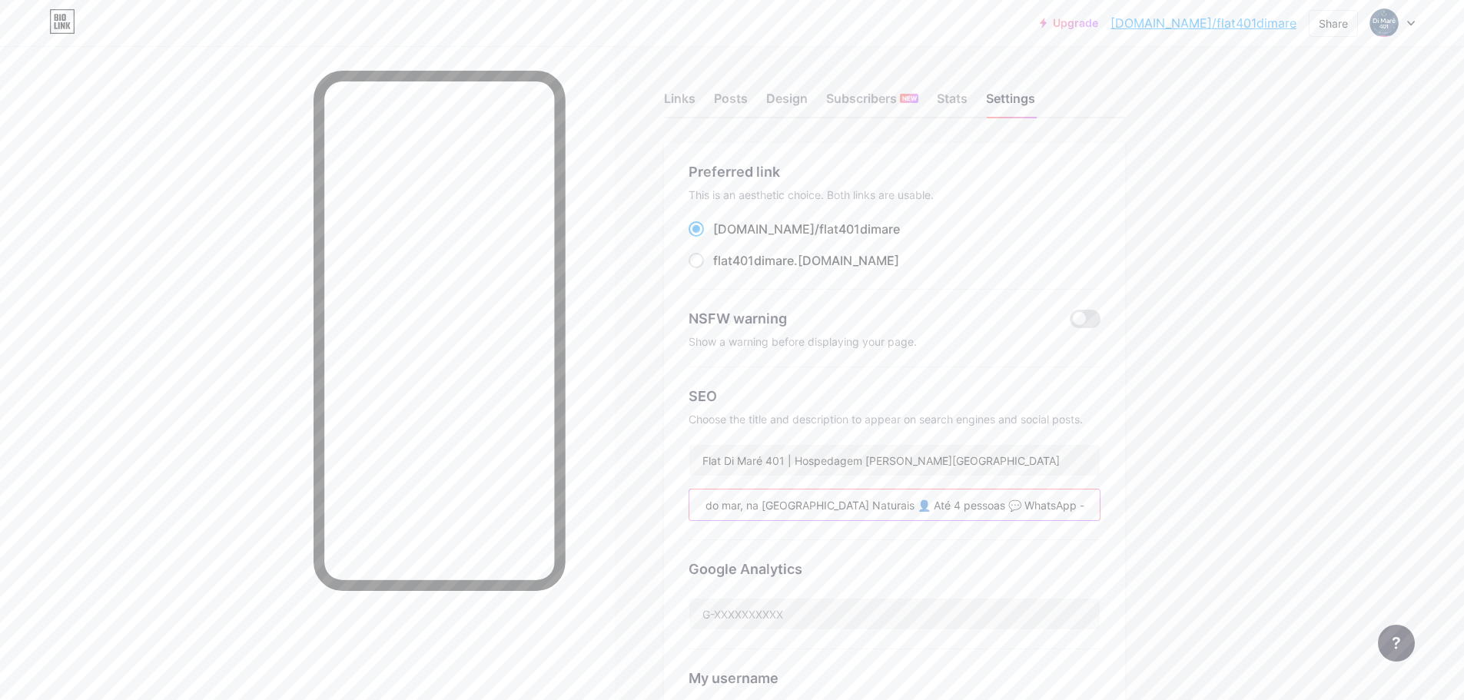
click at [876, 506] on input "[PERSON_NAME] melhor localização de [GEOGRAPHIC_DATA]. A 30m do mar, na [GEOGRA…" at bounding box center [894, 505] width 410 height 31
drag, startPoint x: 856, startPoint y: 502, endPoint x: 878, endPoint y: 500, distance: 21.6
click at [878, 500] on input "[PERSON_NAME] melhor localização de [GEOGRAPHIC_DATA]. A 30m do mar, na [GEOGRA…" at bounding box center [894, 505] width 410 height 31
drag, startPoint x: 1045, startPoint y: 504, endPoint x: 1146, endPoint y: 504, distance: 101.5
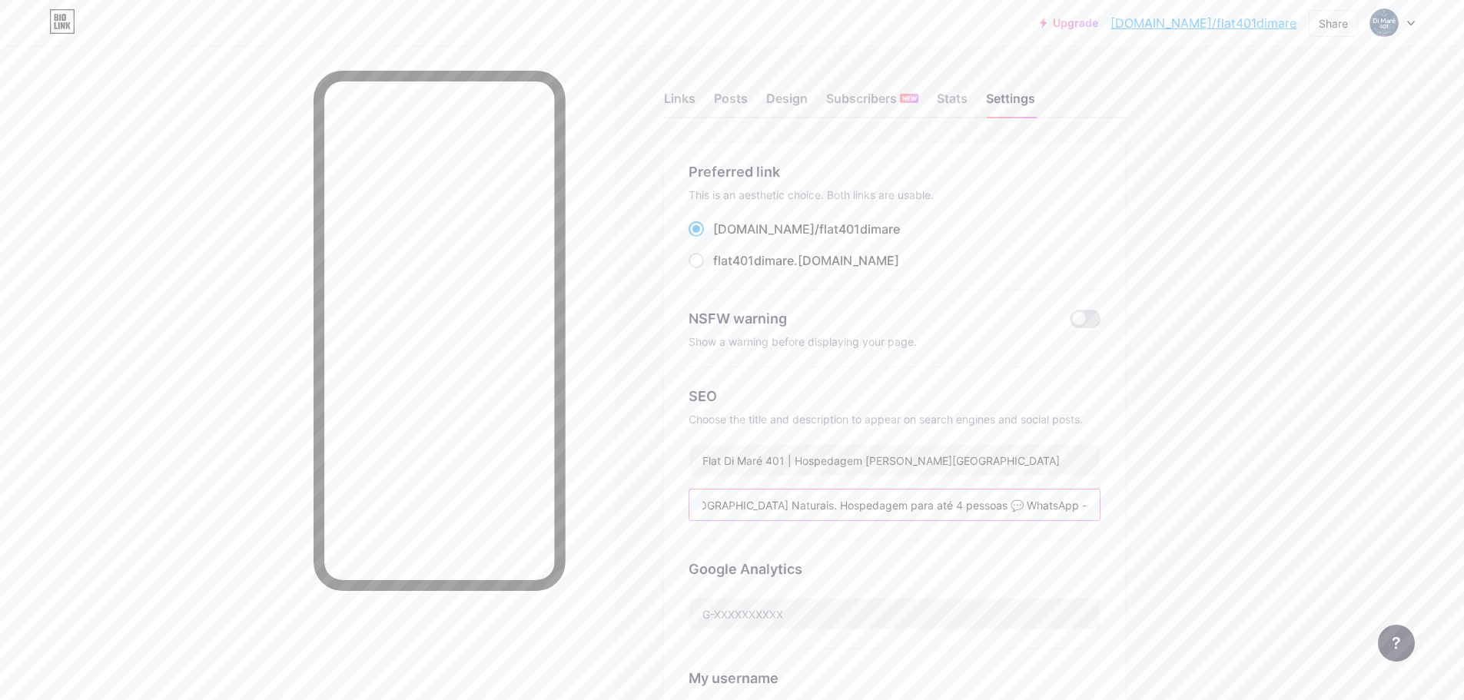
click at [1146, 504] on div "Links Posts Design Subscribers NEW Stats Settings Preferred link This is an aes…" at bounding box center [595, 652] width 1190 height 1213
click at [1042, 502] on input "[PERSON_NAME] melhor localização de [GEOGRAPHIC_DATA]. A 30m do mar, na [GEOGRA…" at bounding box center [894, 505] width 410 height 31
drag, startPoint x: 952, startPoint y: 501, endPoint x: 1177, endPoint y: 513, distance: 224.8
click at [1172, 513] on div "Links Posts Design Subscribers NEW Stats Settings Preferred link This is an aes…" at bounding box center [595, 652] width 1190 height 1213
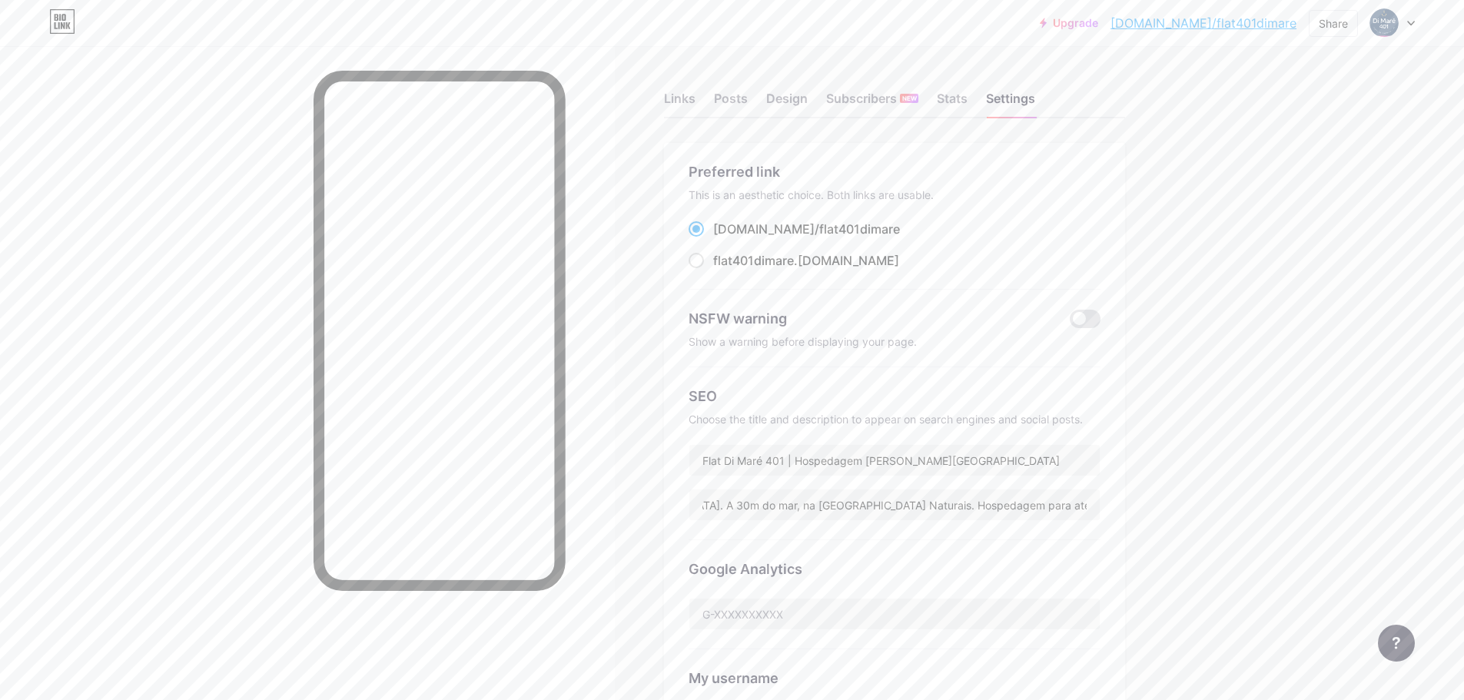
click at [978, 545] on div "Google Analytics" at bounding box center [895, 594] width 412 height 109
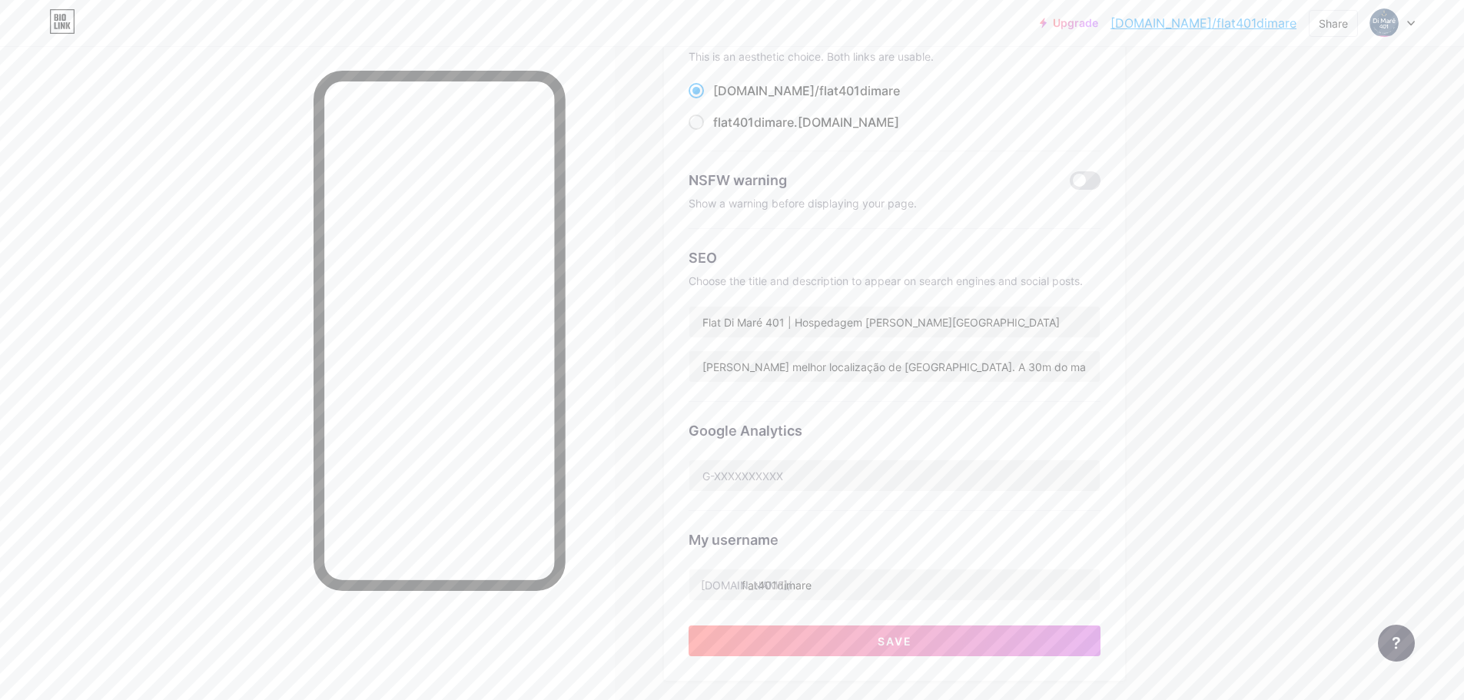
scroll to position [231, 0]
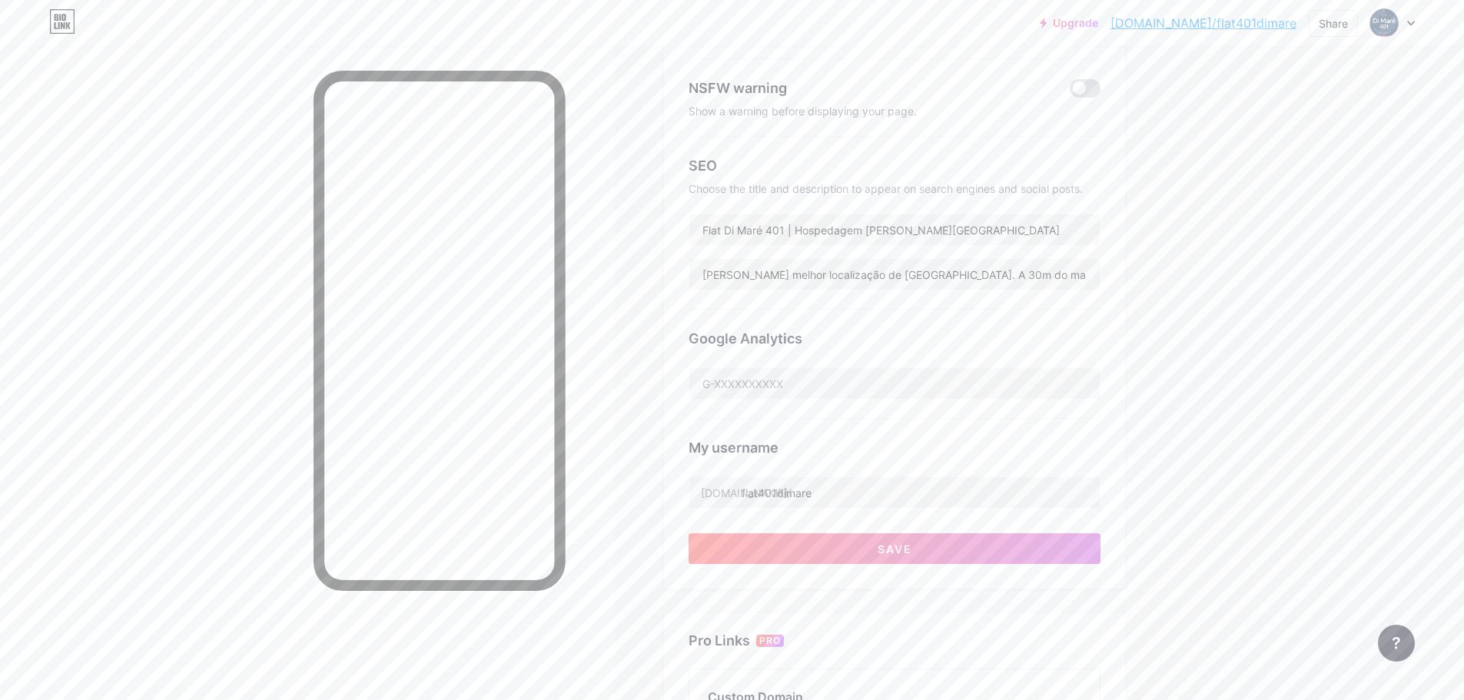
click at [852, 433] on div "My username [DOMAIN_NAME]/ flat401dimare" at bounding box center [895, 464] width 412 height 90
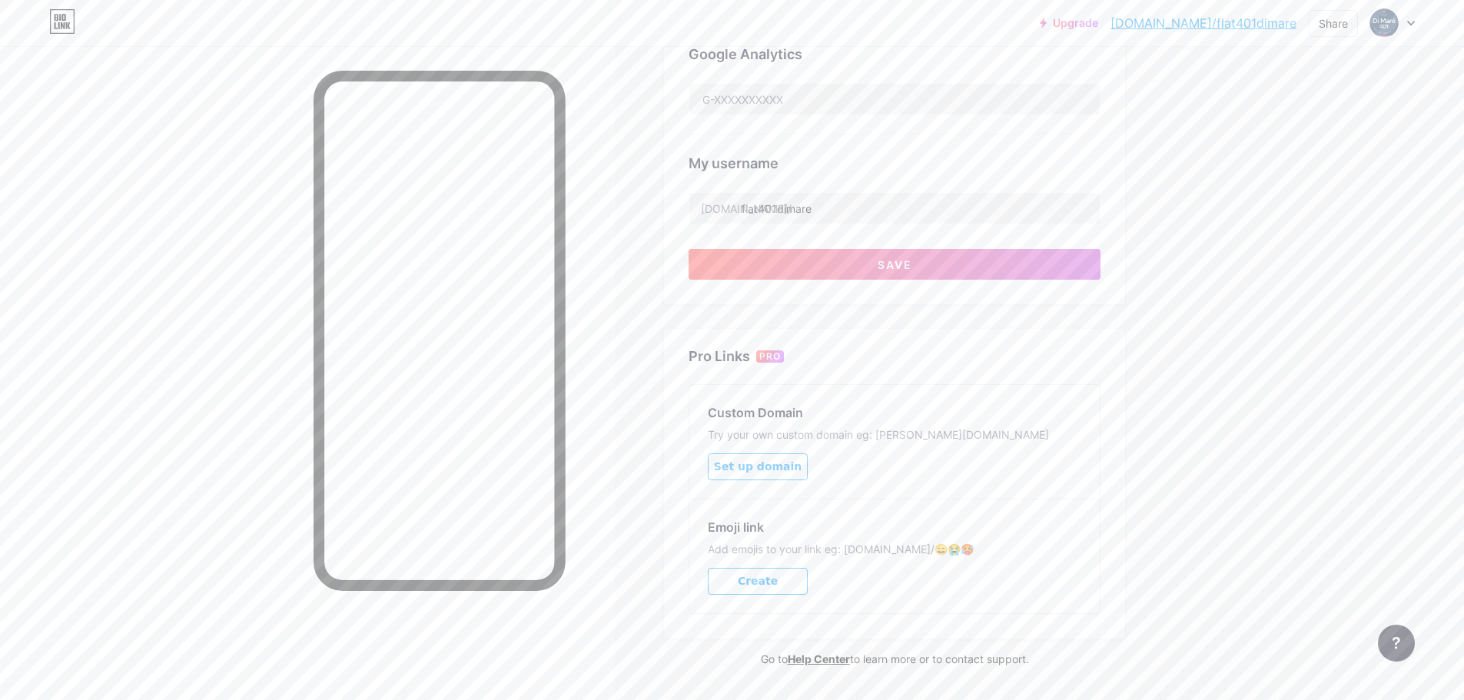
scroll to position [557, 0]
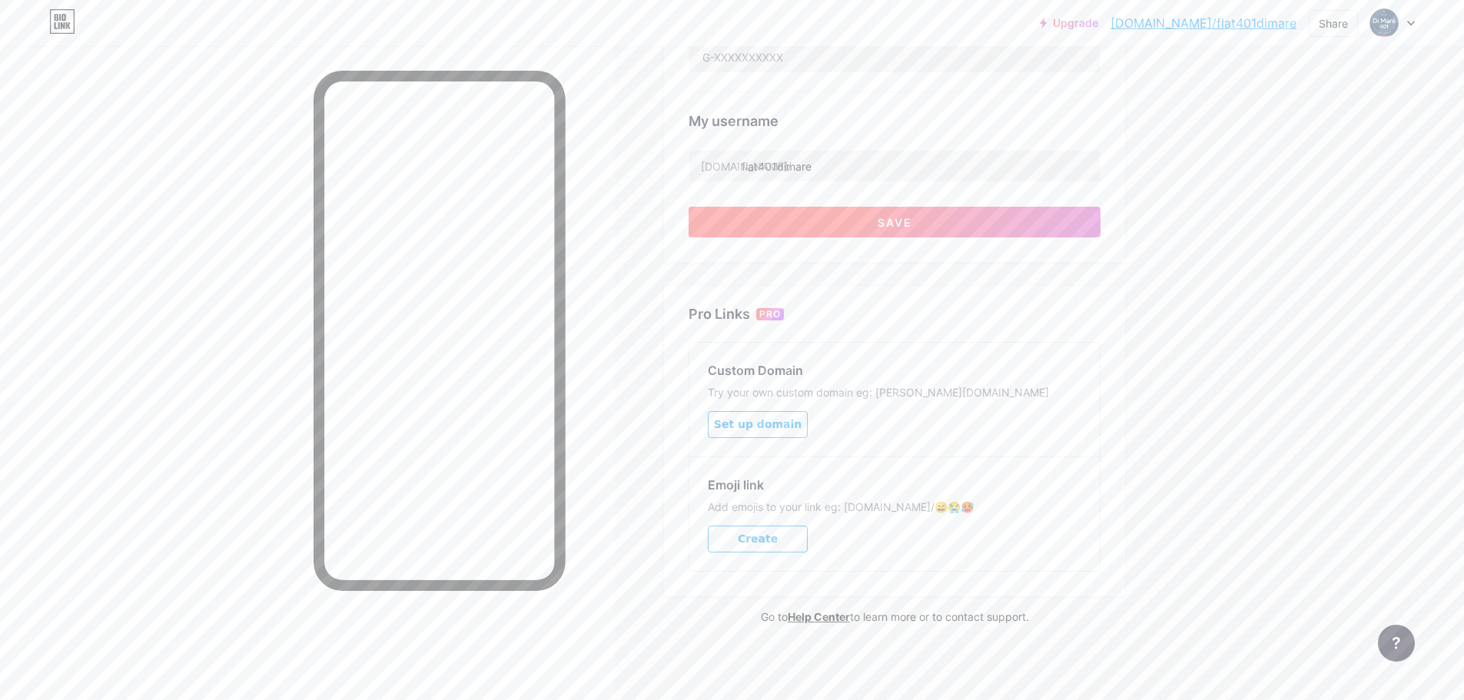
click at [883, 228] on button "Save" at bounding box center [895, 222] width 412 height 31
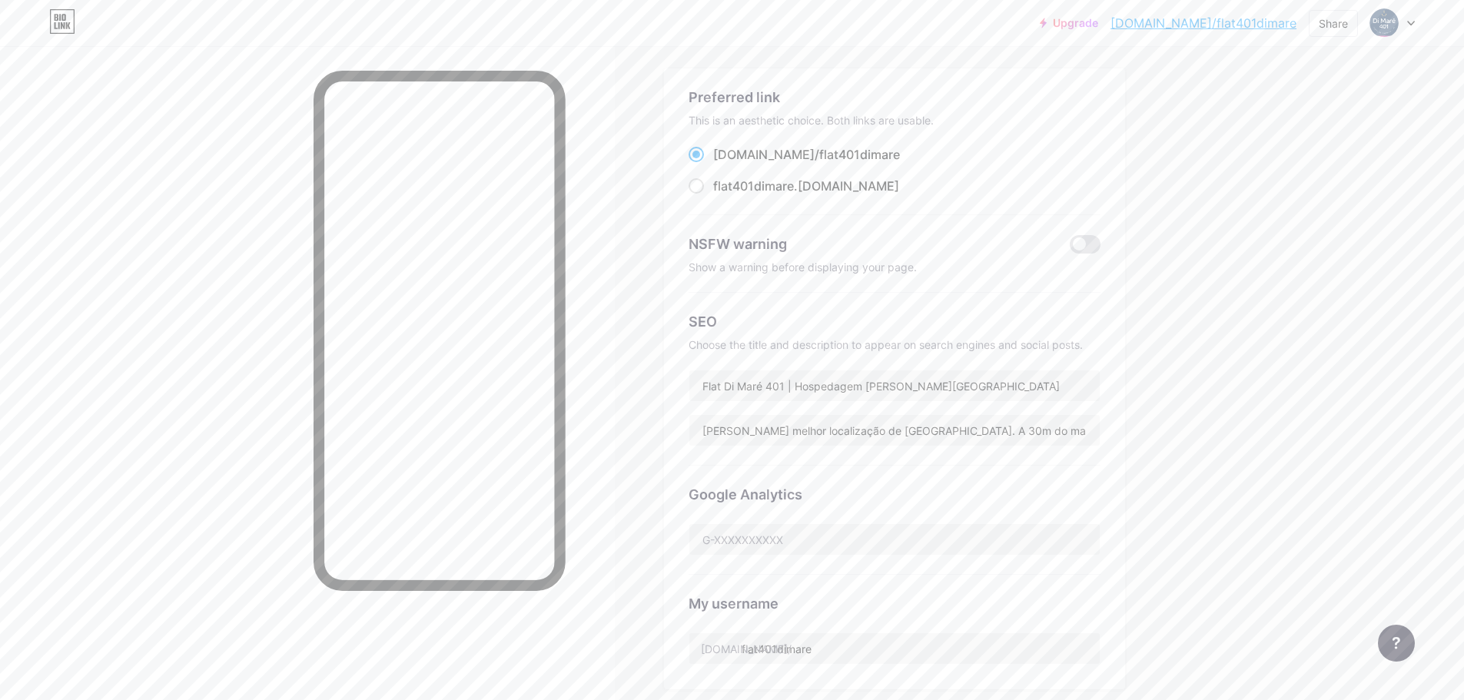
scroll to position [0, 0]
